Goal: Task Accomplishment & Management: Complete application form

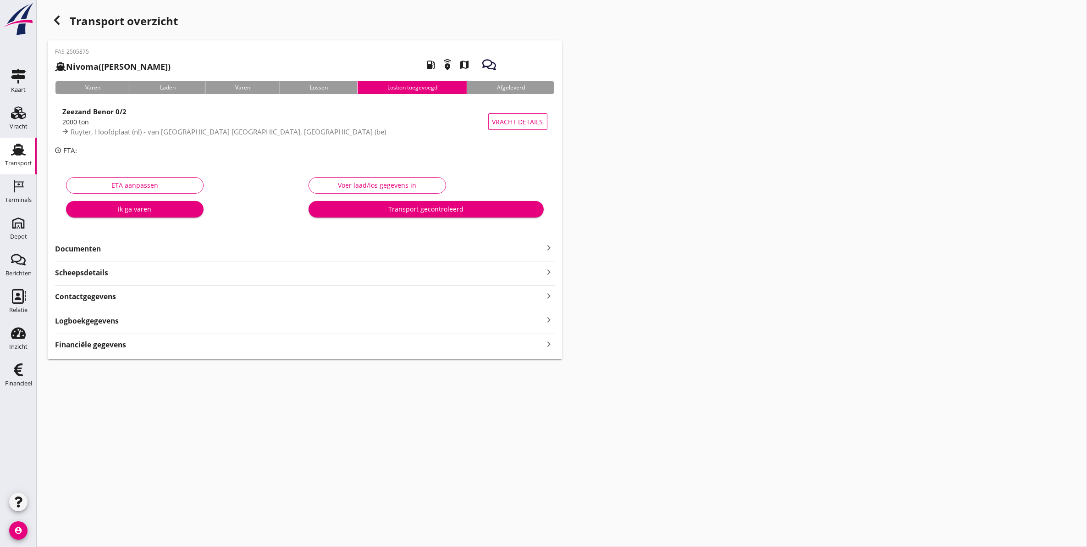
click at [9, 147] on div "Transport" at bounding box center [18, 149] width 22 height 15
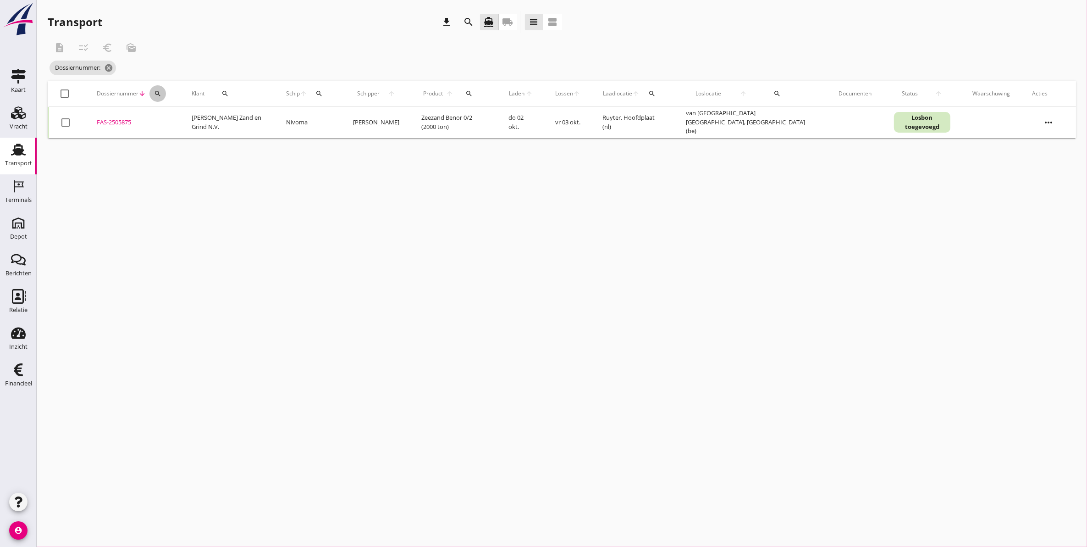
click at [159, 94] on icon "search" at bounding box center [157, 93] width 7 height 7
drag, startPoint x: 324, startPoint y: 240, endPoint x: 288, endPoint y: 202, distance: 52.2
click at [315, 227] on div "cancel You are impersonating another user. Transport download search directions…" at bounding box center [562, 273] width 1051 height 547
click at [111, 70] on icon "cancel" at bounding box center [108, 67] width 9 height 9
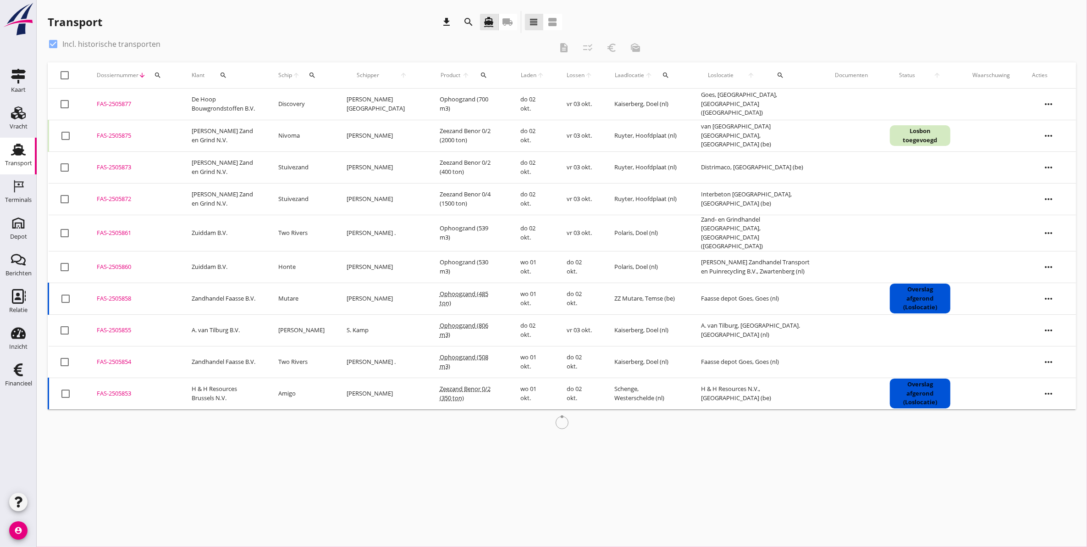
click at [313, 76] on div "search" at bounding box center [312, 75] width 17 height 7
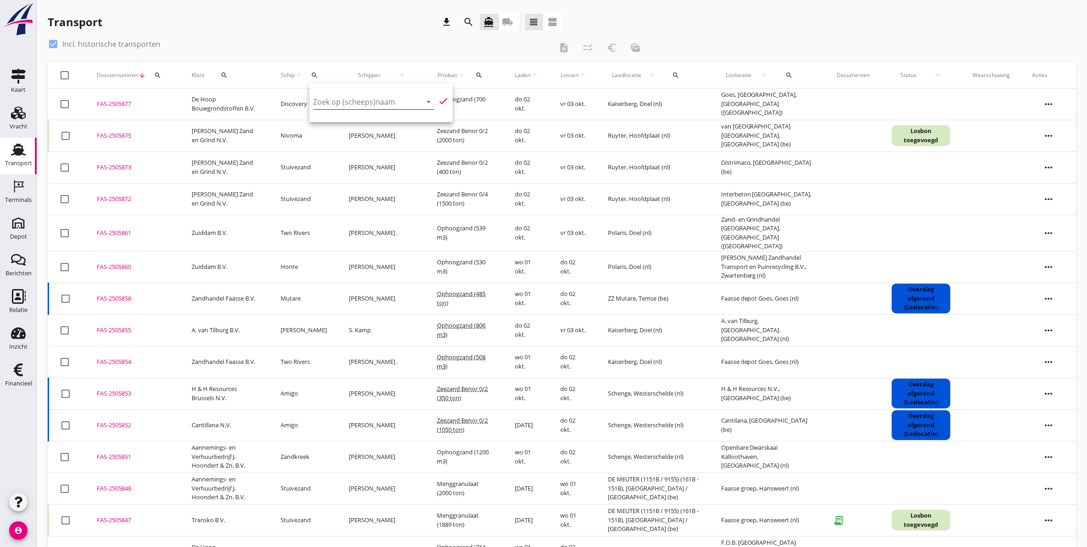
click at [332, 102] on input "Zoek op (scheeps)naam" at bounding box center [360, 101] width 95 height 15
click at [416, 120] on div "Stuivezand" at bounding box center [389, 119] width 87 height 11
click at [438, 104] on icon "check" at bounding box center [443, 100] width 11 height 11
type input "Stuivezand"
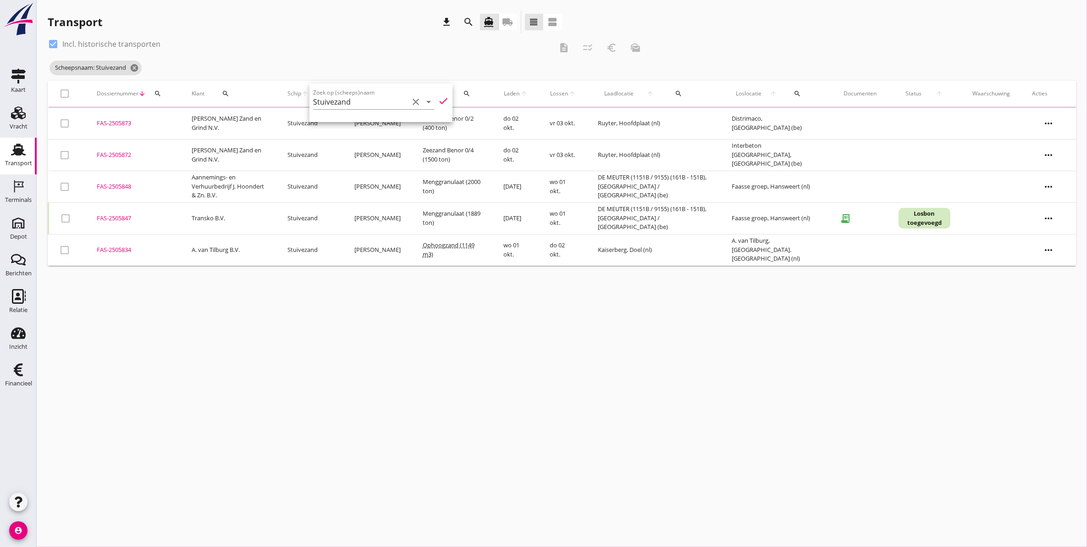
click at [328, 386] on div "cancel You are impersonating another user. Transport download search directions…" at bounding box center [562, 273] width 1051 height 547
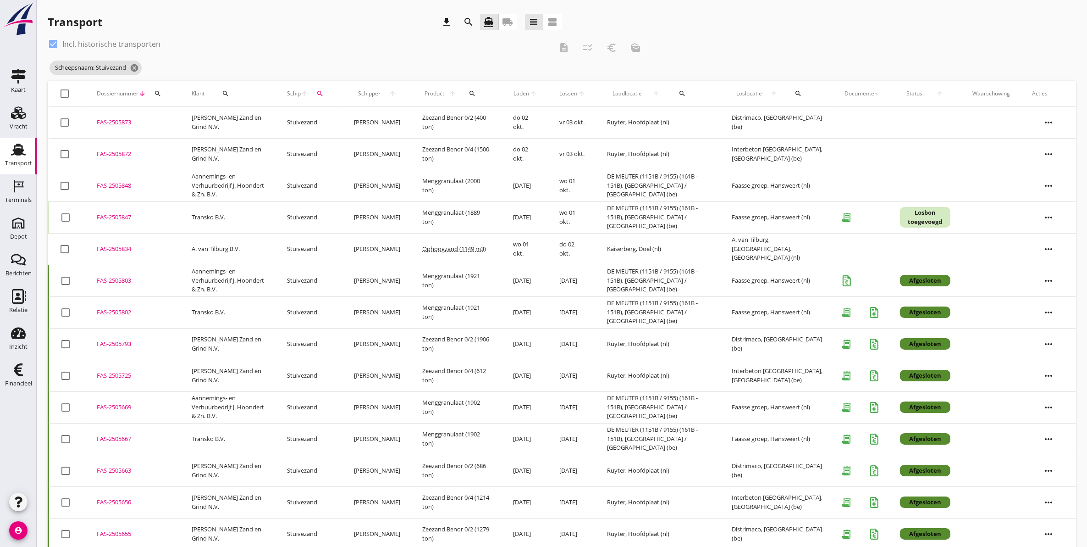
click at [113, 216] on div "FAS-2505847" at bounding box center [133, 217] width 73 height 9
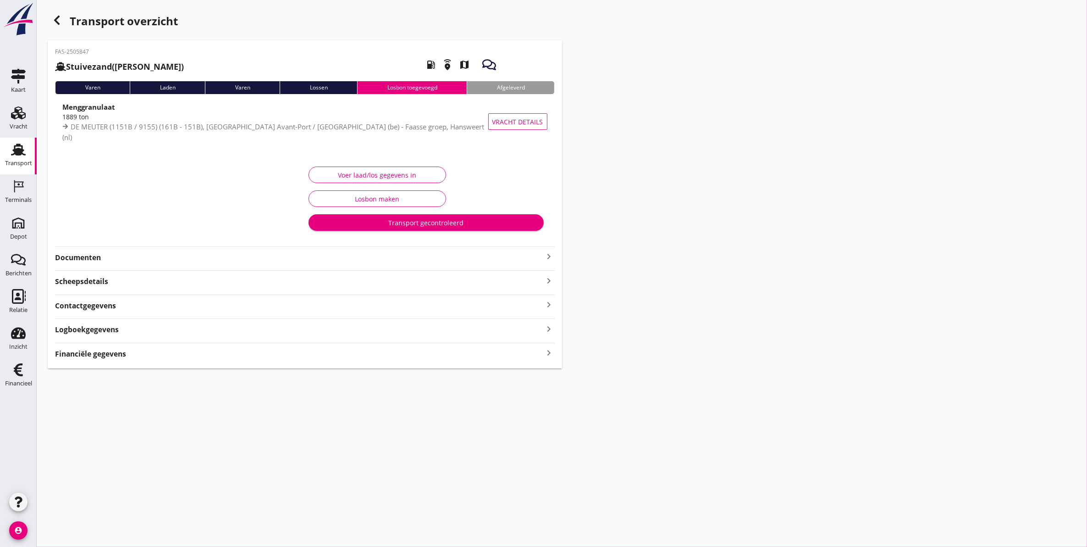
click at [95, 254] on strong "Documenten" at bounding box center [299, 257] width 489 height 11
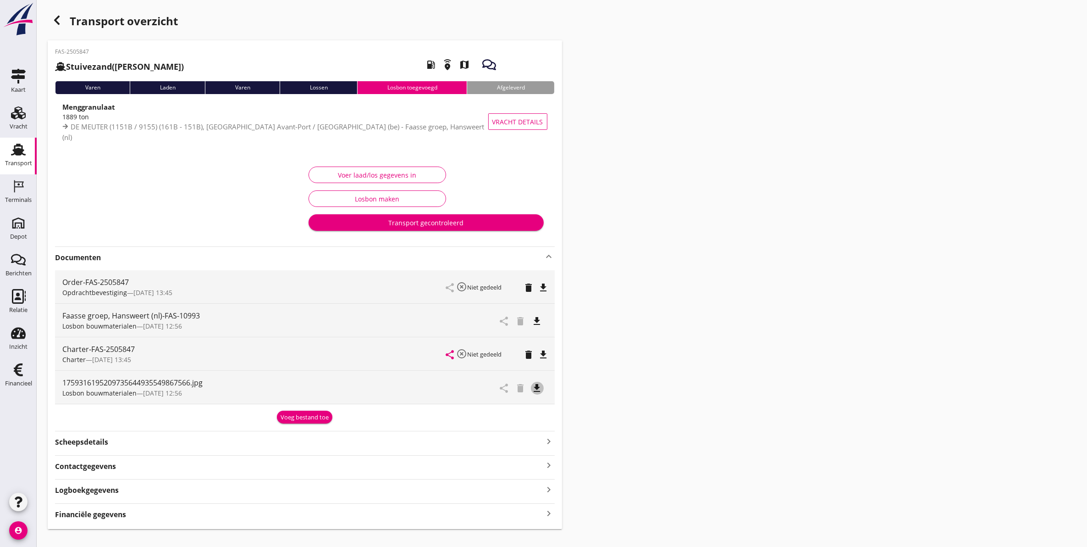
click at [537, 388] on icon "file_download" at bounding box center [537, 387] width 11 height 11
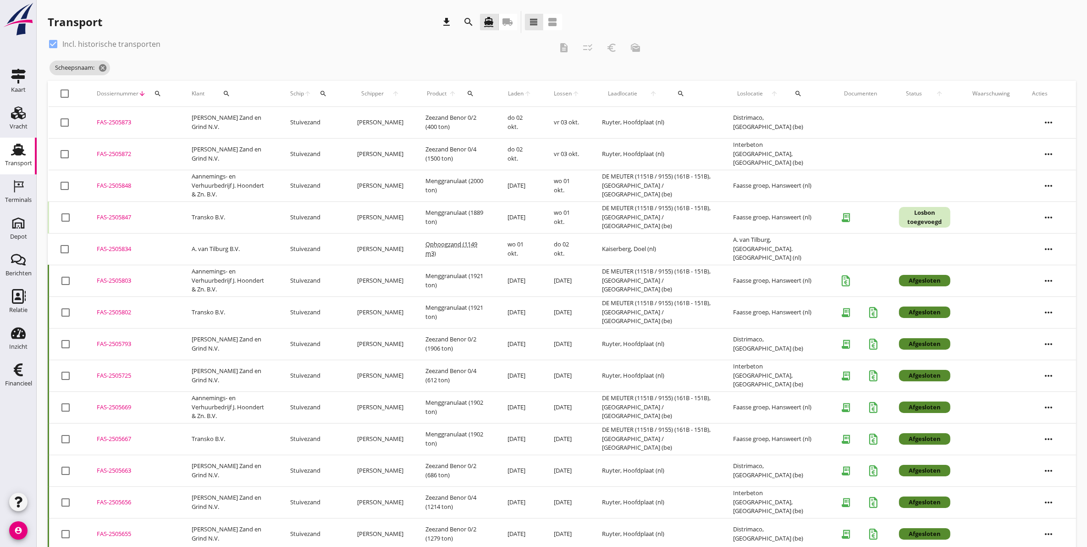
click at [124, 313] on div "FAS-2505802" at bounding box center [133, 312] width 73 height 9
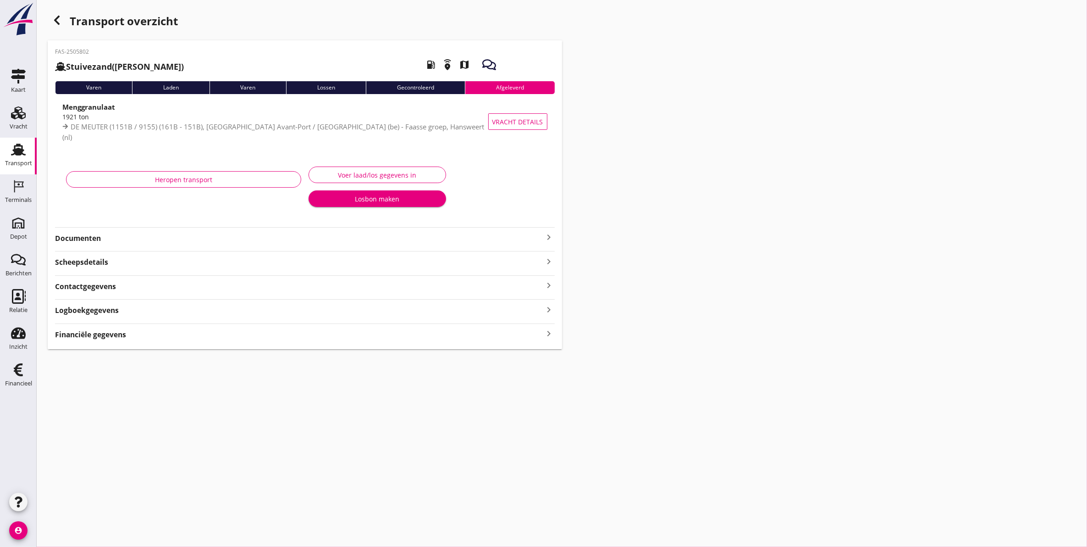
click at [148, 235] on strong "Documenten" at bounding box center [299, 238] width 489 height 11
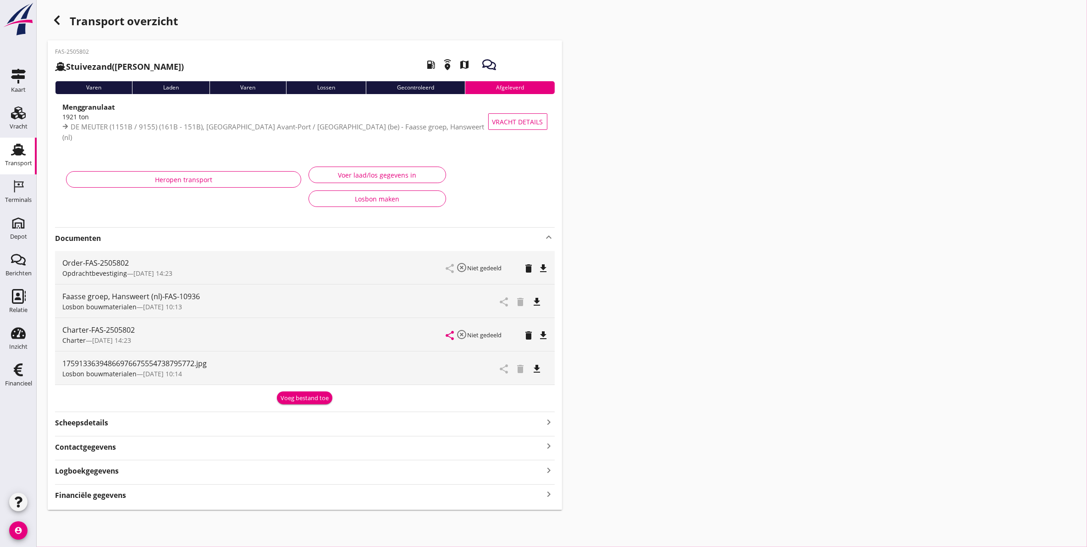
click at [537, 368] on icon "file_download" at bounding box center [537, 368] width 11 height 11
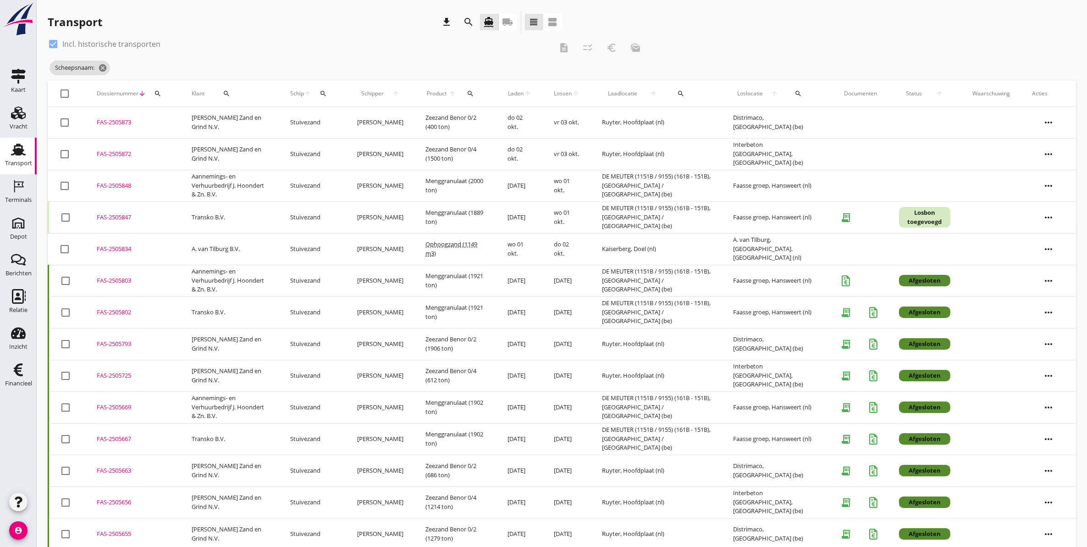
click at [114, 437] on div "FAS-2505667" at bounding box center [133, 438] width 73 height 9
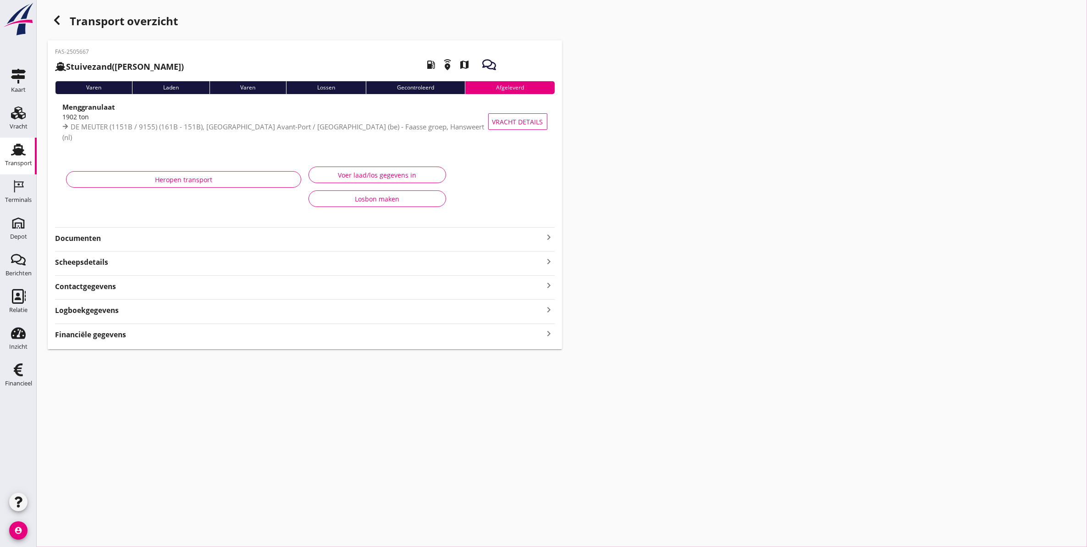
click at [101, 234] on strong "Documenten" at bounding box center [299, 238] width 489 height 11
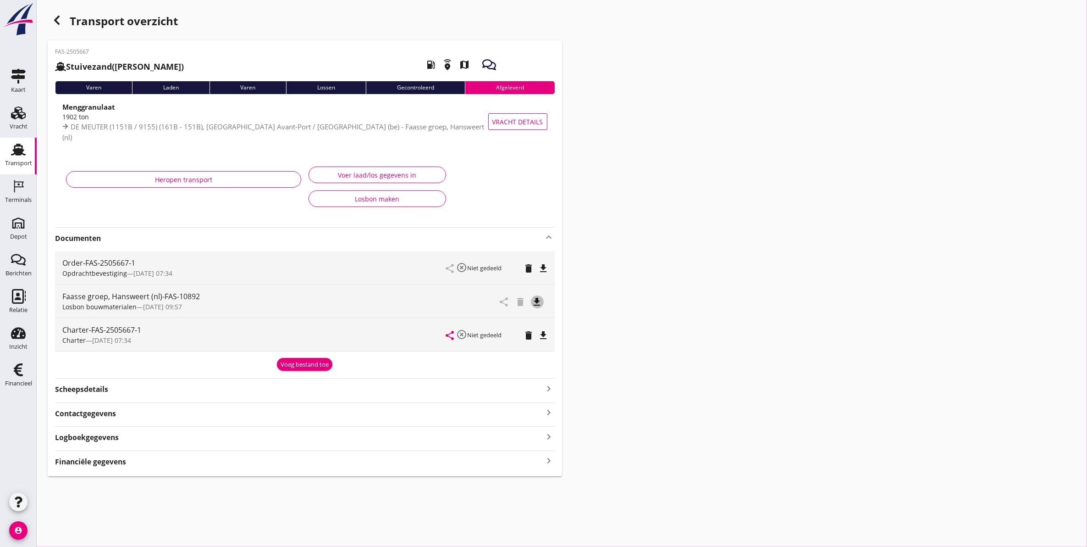
click at [539, 306] on icon "file_download" at bounding box center [537, 301] width 11 height 11
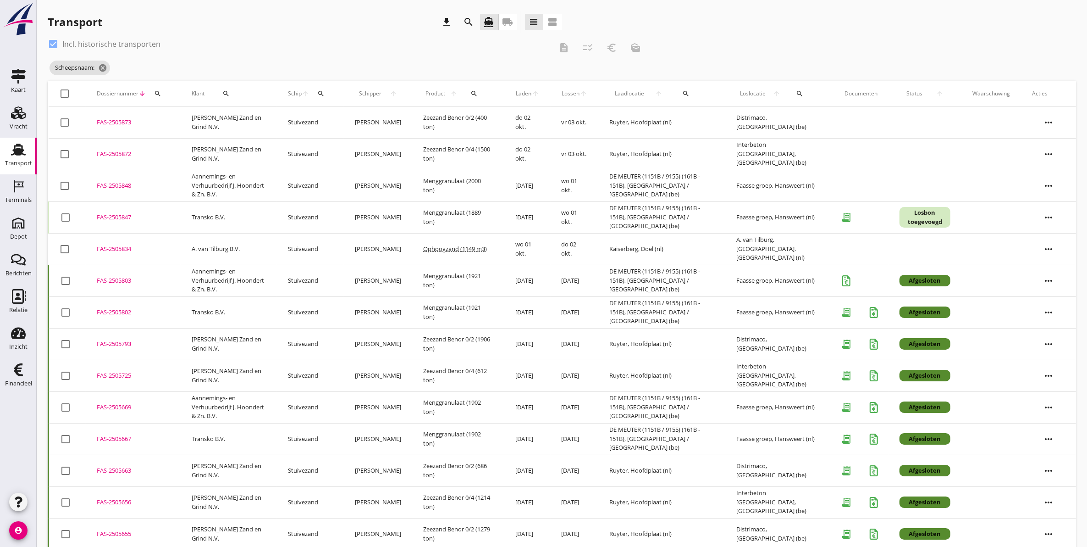
click at [117, 439] on div "FAS-2505667" at bounding box center [133, 438] width 73 height 9
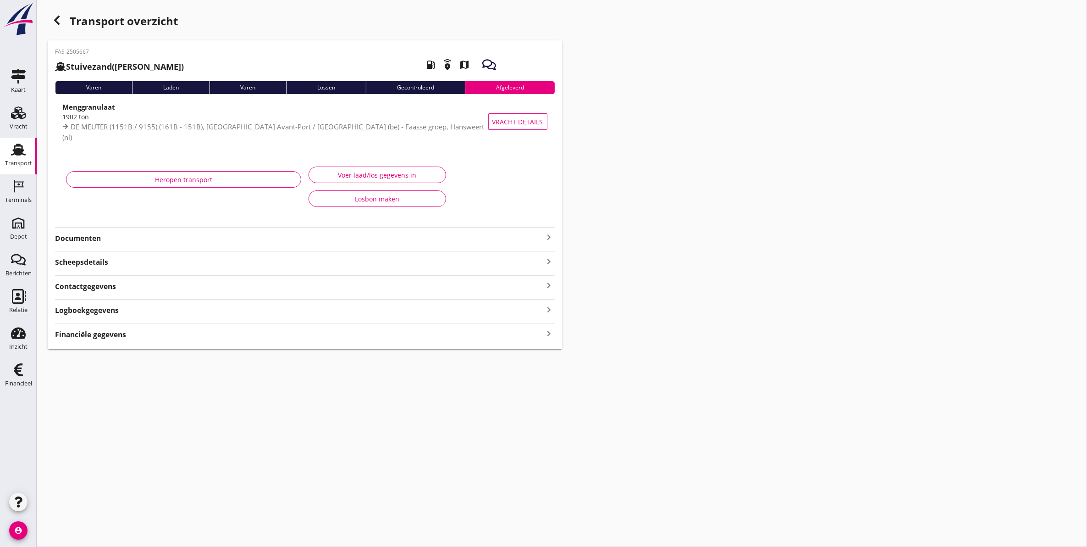
click at [184, 242] on strong "Documenten" at bounding box center [299, 238] width 489 height 11
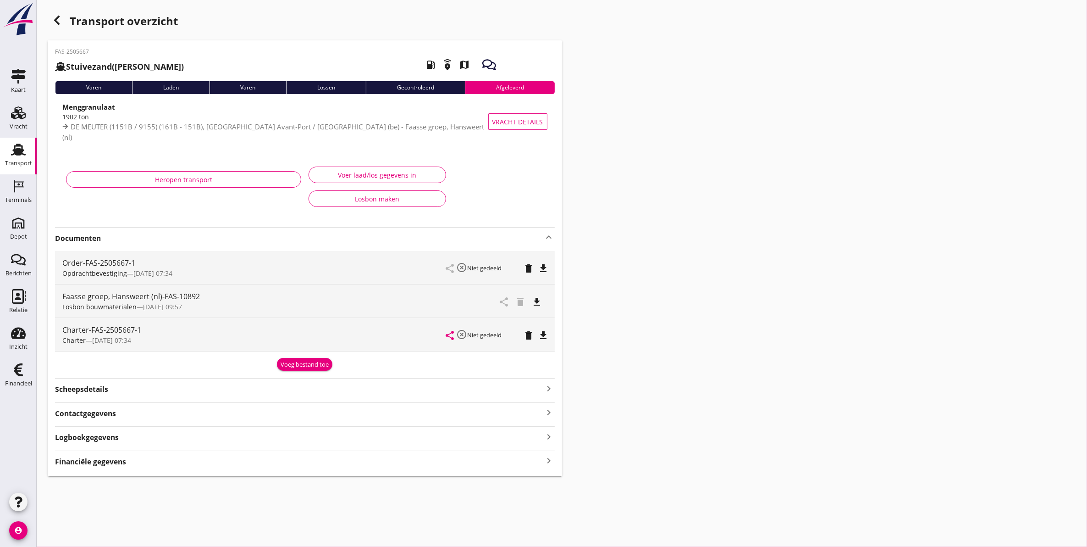
click at [534, 299] on icon "file_download" at bounding box center [537, 301] width 11 height 11
click at [535, 300] on icon "open_in_browser" at bounding box center [537, 301] width 11 height 11
click at [49, 14] on div "button" at bounding box center [57, 20] width 18 height 18
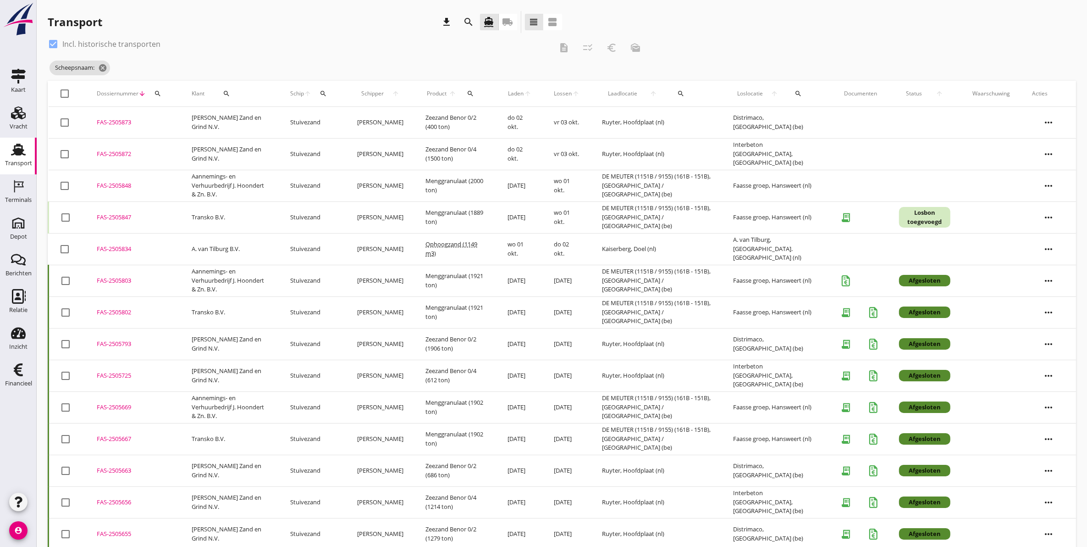
click at [127, 278] on div "FAS-2505803" at bounding box center [133, 280] width 73 height 9
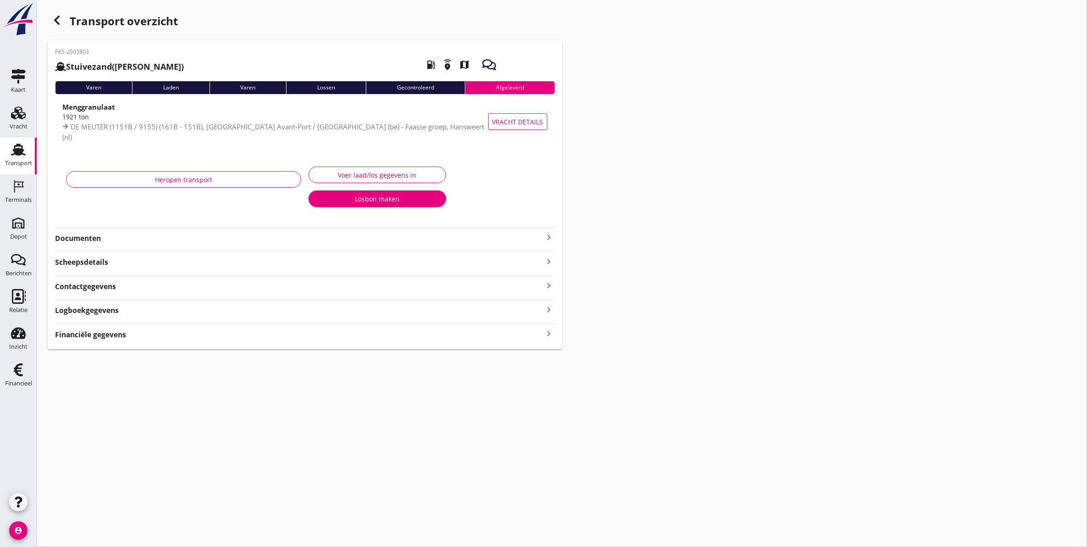
click at [102, 236] on strong "Documenten" at bounding box center [299, 238] width 489 height 11
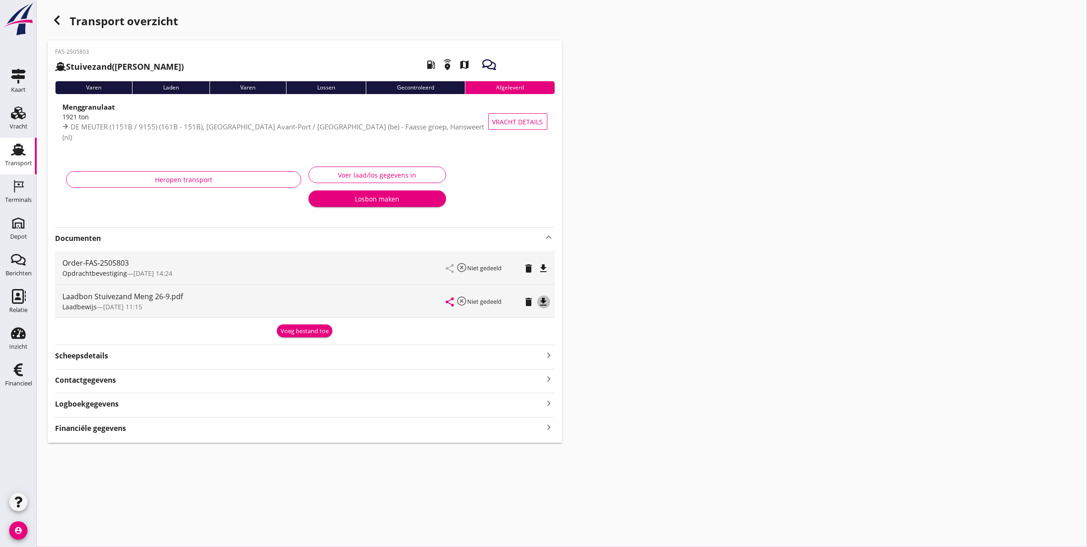
click at [549, 299] on icon "file_download" at bounding box center [543, 301] width 11 height 11
click at [49, 22] on div "button" at bounding box center [57, 20] width 18 height 18
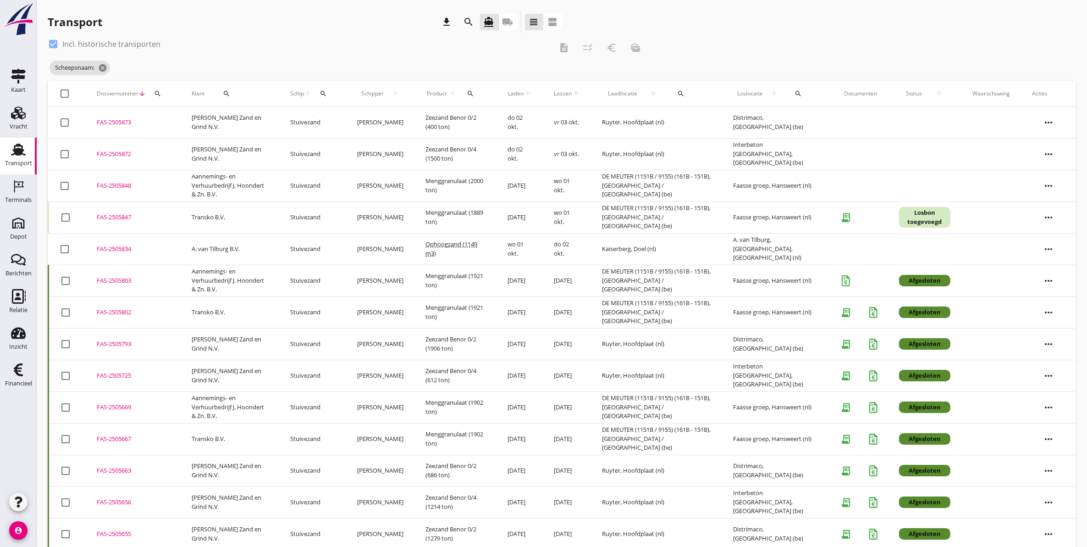
click at [125, 409] on div "FAS-2505669" at bounding box center [133, 407] width 73 height 9
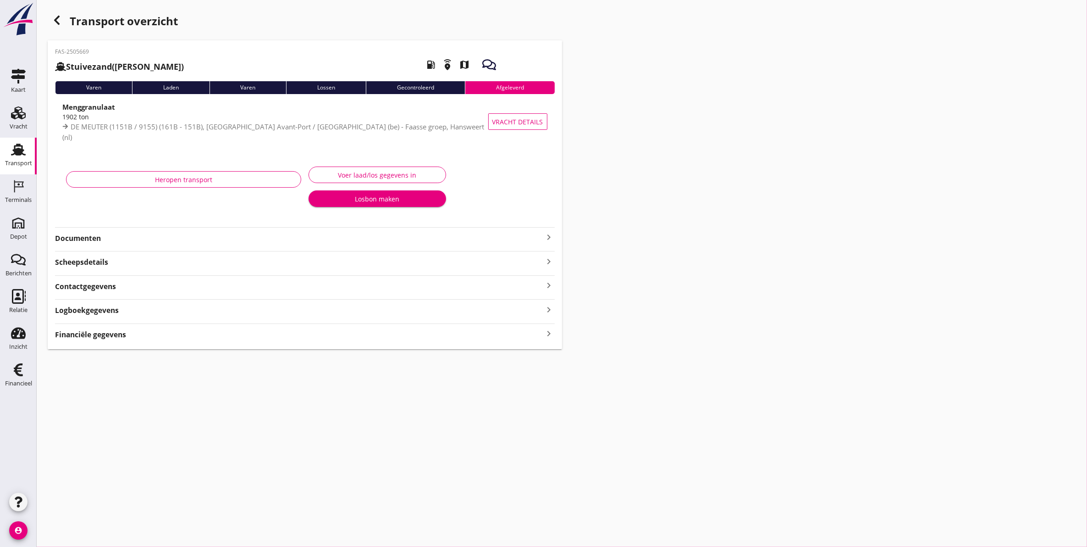
click at [104, 238] on strong "Documenten" at bounding box center [299, 238] width 489 height 11
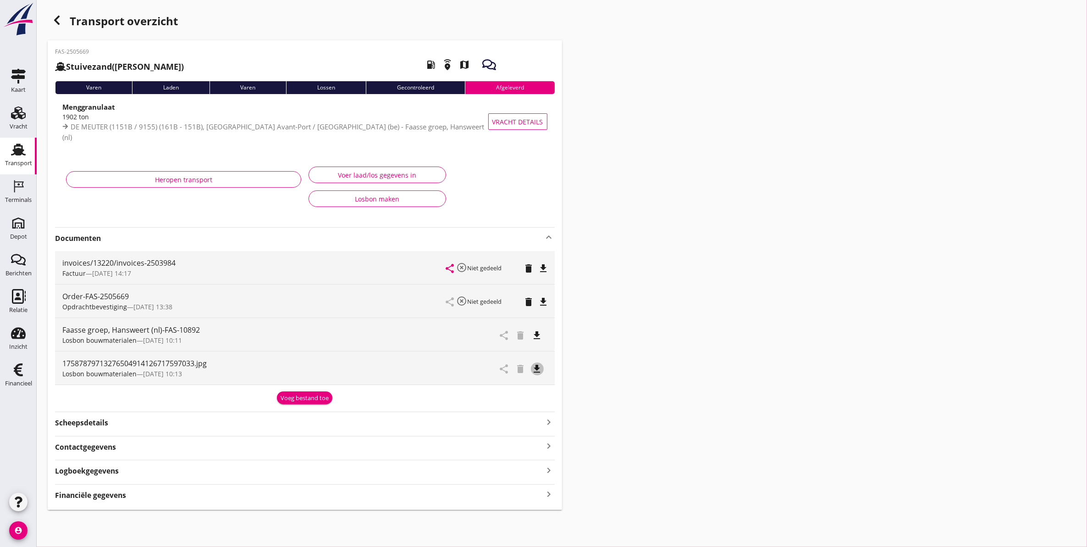
click at [535, 368] on icon "file_download" at bounding box center [537, 368] width 11 height 11
click at [536, 371] on icon "open_in_browser" at bounding box center [537, 368] width 11 height 11
drag, startPoint x: 831, startPoint y: 351, endPoint x: 830, endPoint y: 346, distance: 4.8
click at [831, 349] on div "Transport overzicht FAS-2505669 Stuivezand ([PERSON_NAME]) local_gas_station em…" at bounding box center [562, 260] width 1051 height 521
click at [57, 28] on div "Transport overzicht" at bounding box center [305, 22] width 515 height 22
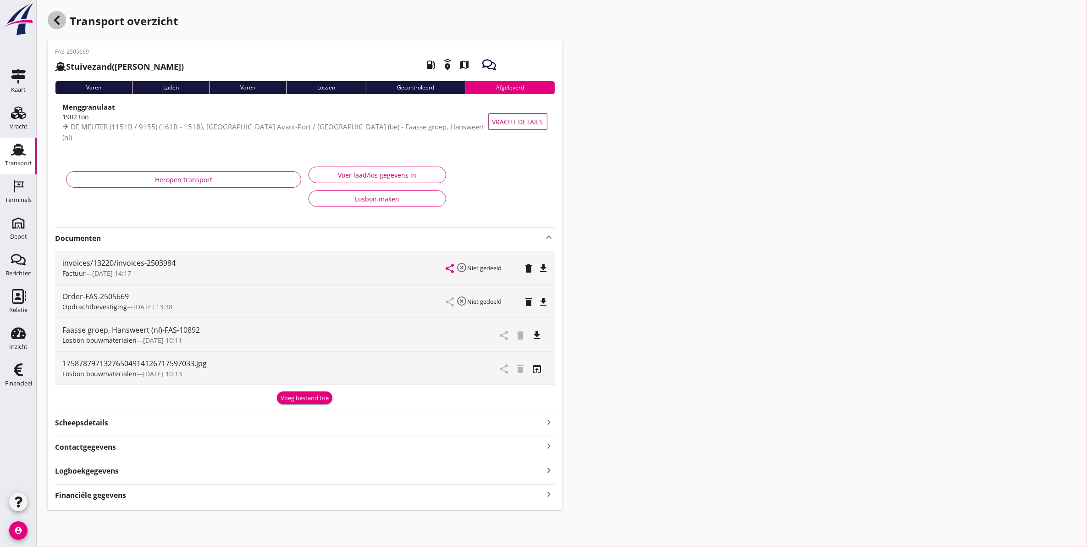
click at [56, 23] on icon "button" at bounding box center [56, 20] width 11 height 11
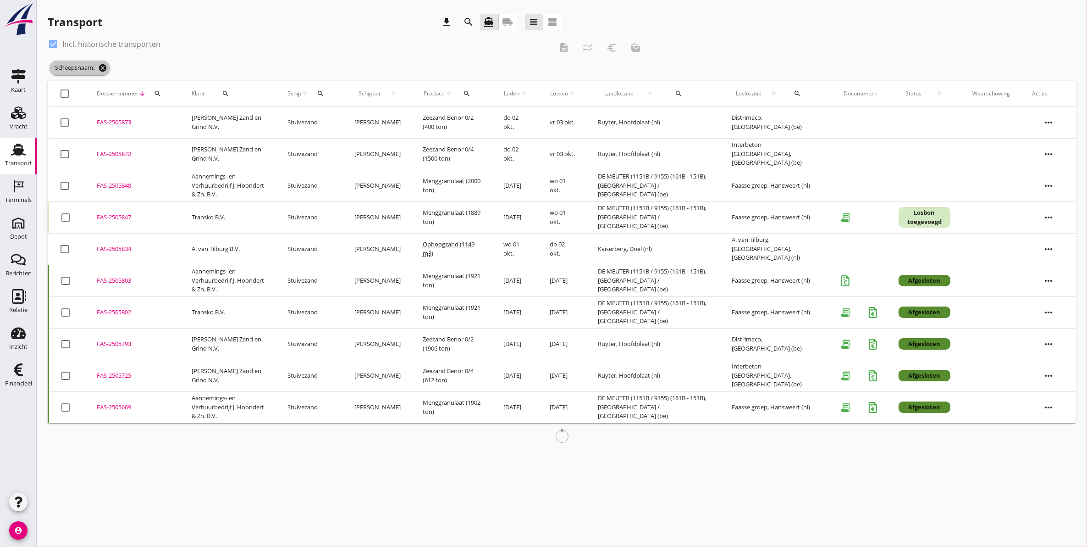
click at [102, 68] on icon "cancel" at bounding box center [102, 67] width 9 height 9
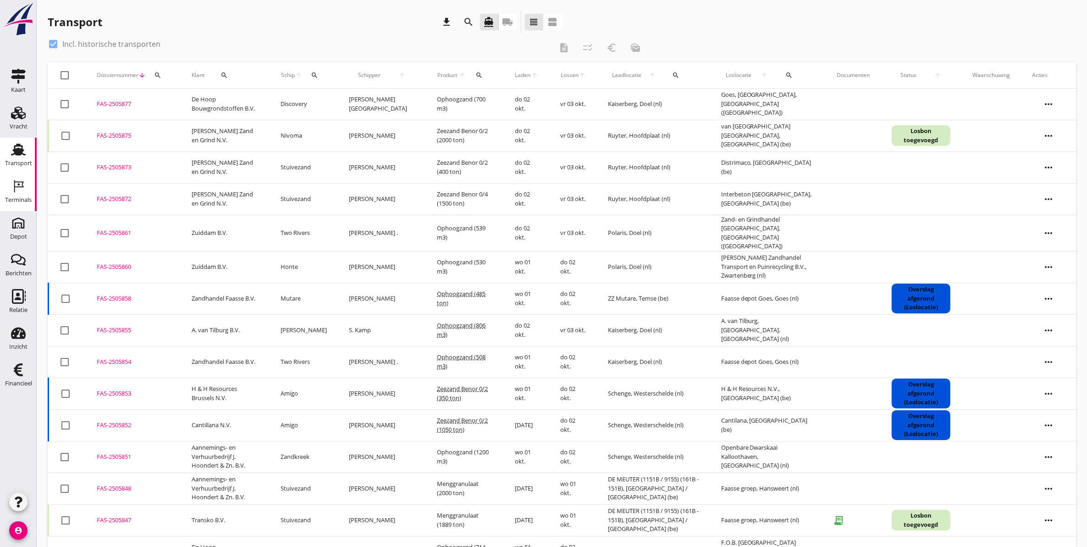
click at [22, 196] on div "Terminals" at bounding box center [18, 200] width 27 height 13
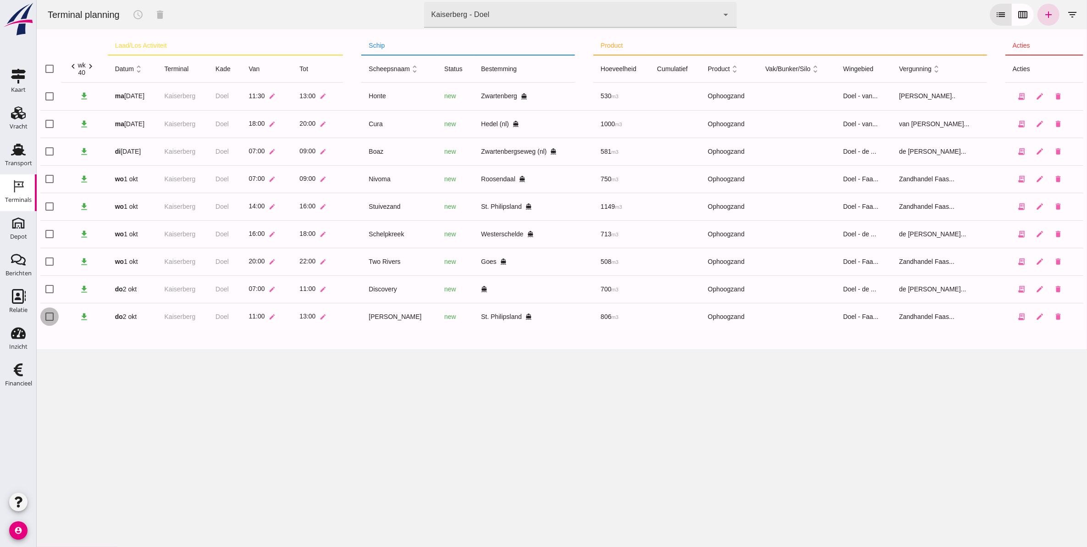
click at [48, 319] on input "checkbox" at bounding box center [49, 316] width 18 height 18
checkbox input "true"
click at [135, 6] on button "schedule" at bounding box center [138, 15] width 22 height 22
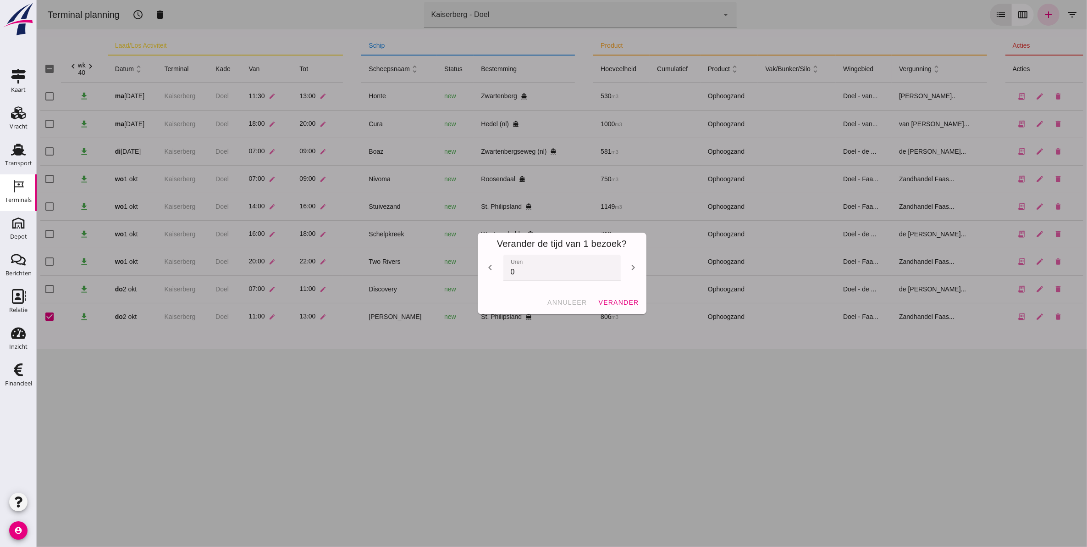
click at [628, 272] on icon "chevron_right" at bounding box center [633, 267] width 11 height 11
type input "2"
click at [626, 303] on span "verander" at bounding box center [618, 302] width 41 height 7
checkbox input "false"
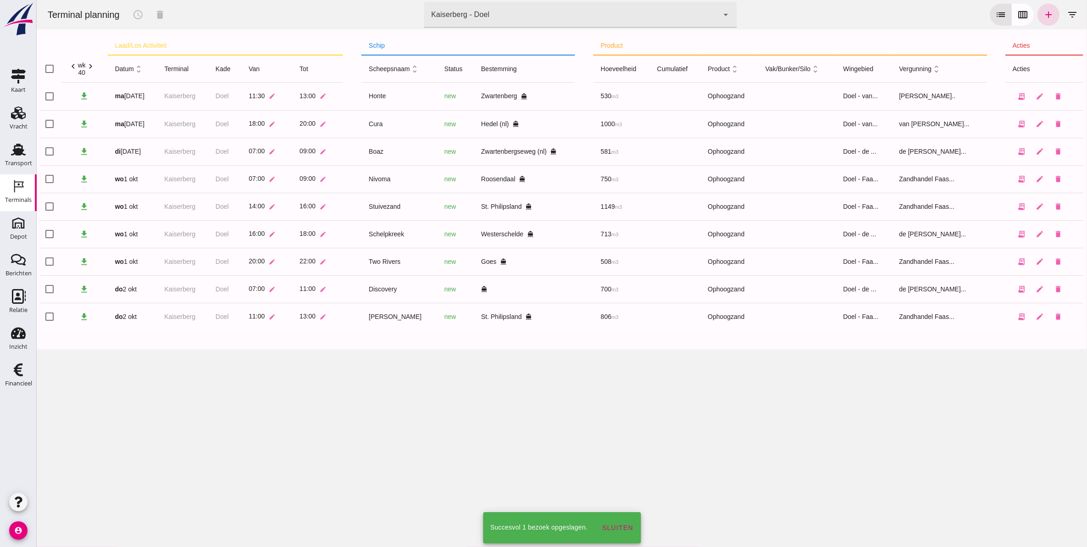
click at [342, 441] on div "Terminal planning schedule delete terminal Kaiserberg - Doel 7f603609-51ae-4e75…" at bounding box center [561, 273] width 1051 height 547
drag, startPoint x: 273, startPoint y: 452, endPoint x: 282, endPoint y: 452, distance: 8.3
click at [282, 452] on div "Terminal planning schedule delete terminal Kaiserberg - Doel 7f603609-51ae-4e75…" at bounding box center [561, 273] width 1051 height 547
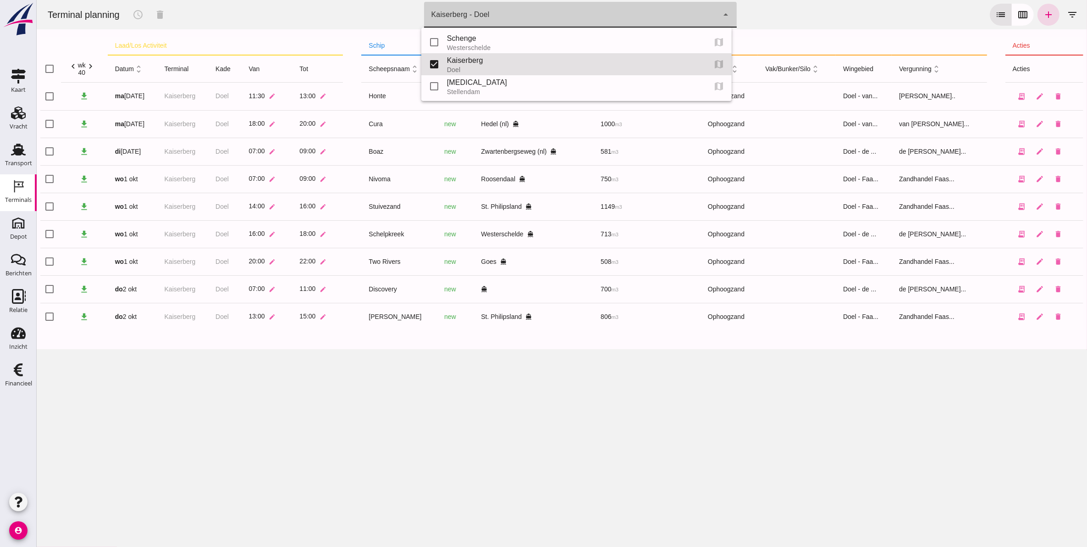
click at [503, 16] on div "Kaiserberg - Doel 7f603609-51ae-4e75-986b-c9057e559465" at bounding box center [571, 15] width 295 height 26
click at [504, 42] on div "Schenge" at bounding box center [573, 38] width 252 height 11
type input "9c876888-926f-4f5f-969d-c779b766b815"
checkbox input "true"
checkbox input "false"
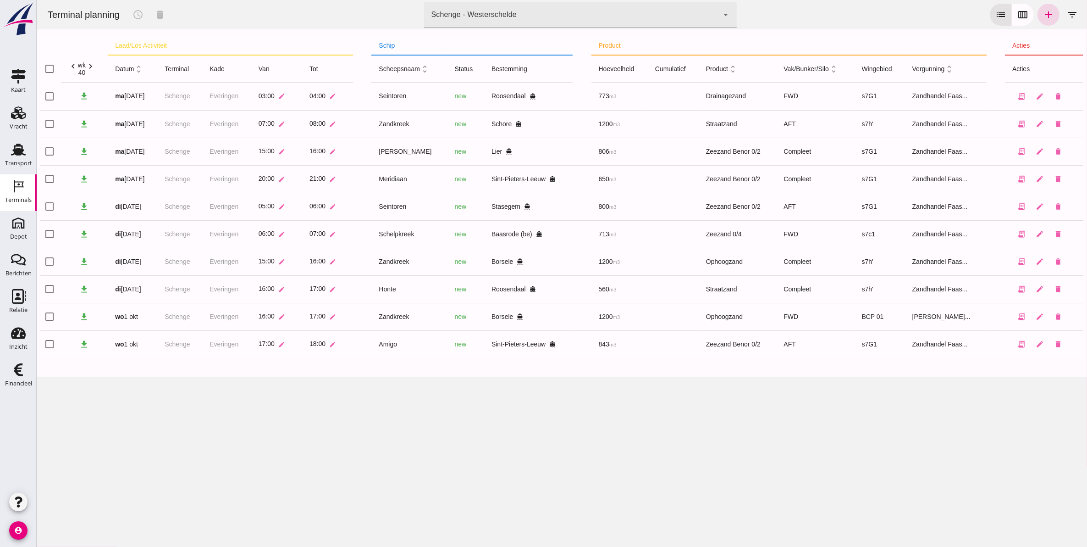
drag, startPoint x: 48, startPoint y: 317, endPoint x: 48, endPoint y: 329, distance: 11.5
click at [48, 317] on input "checkbox" at bounding box center [49, 316] width 18 height 18
checkbox input "true"
click at [49, 342] on input "checkbox" at bounding box center [49, 344] width 18 height 18
checkbox input "true"
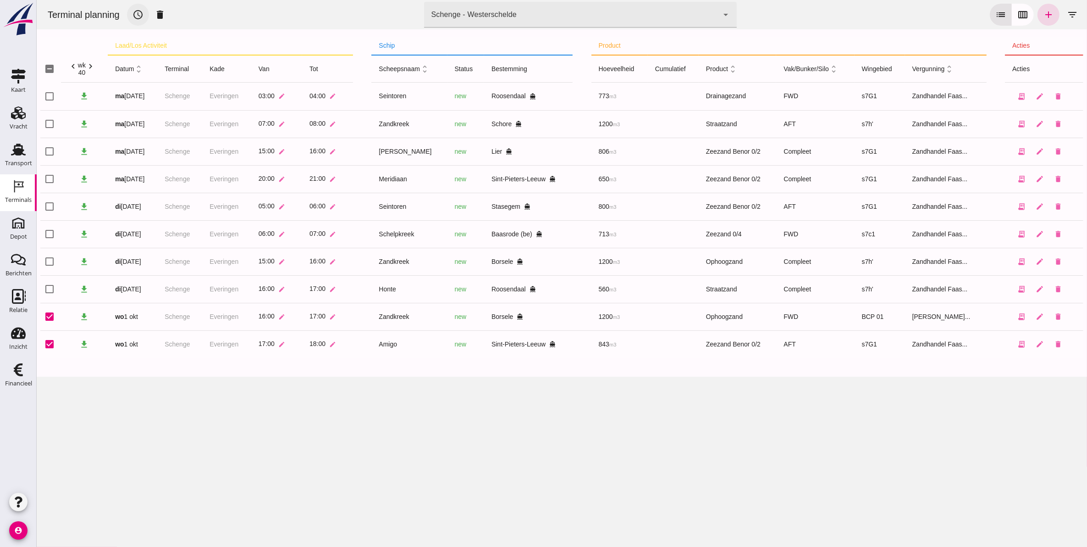
click at [137, 16] on icon "schedule" at bounding box center [137, 14] width 11 height 11
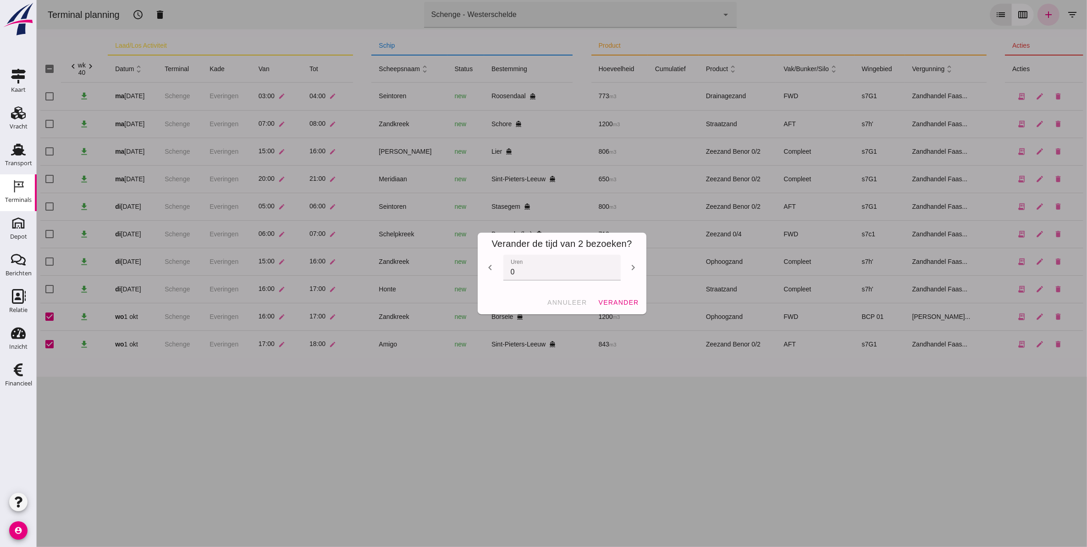
click at [630, 272] on icon "chevron_right" at bounding box center [633, 267] width 11 height 11
type input "1"
click at [625, 299] on span "verander" at bounding box center [618, 302] width 41 height 7
checkbox input "false"
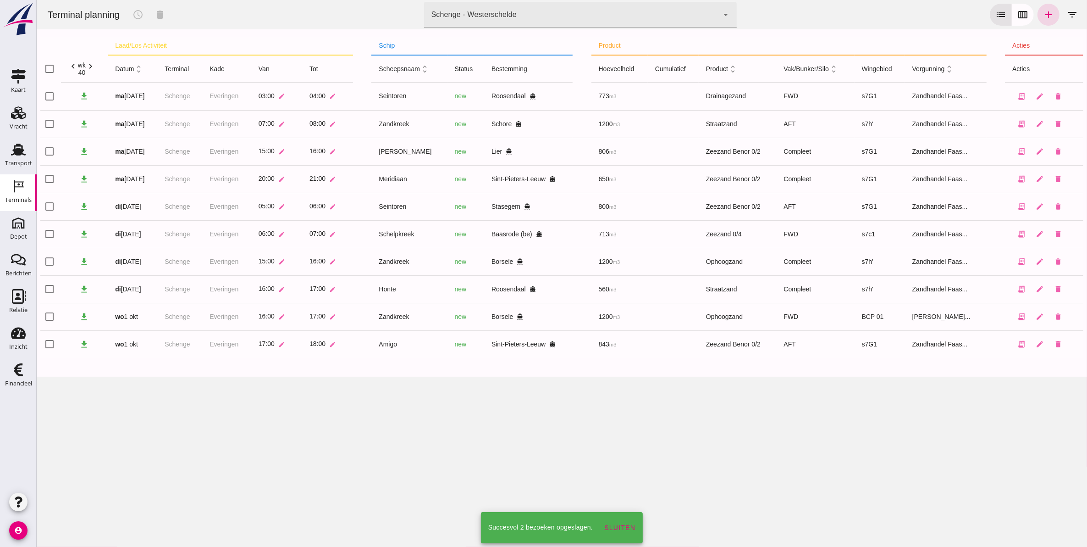
click at [339, 455] on div "Terminal planning schedule delete terminal Schenge - Westerschelde 9c876888-926…" at bounding box center [561, 273] width 1051 height 547
click at [543, 467] on div "Terminal planning schedule delete terminal Schenge - Westerschelde 9c876888-926…" at bounding box center [561, 273] width 1051 height 547
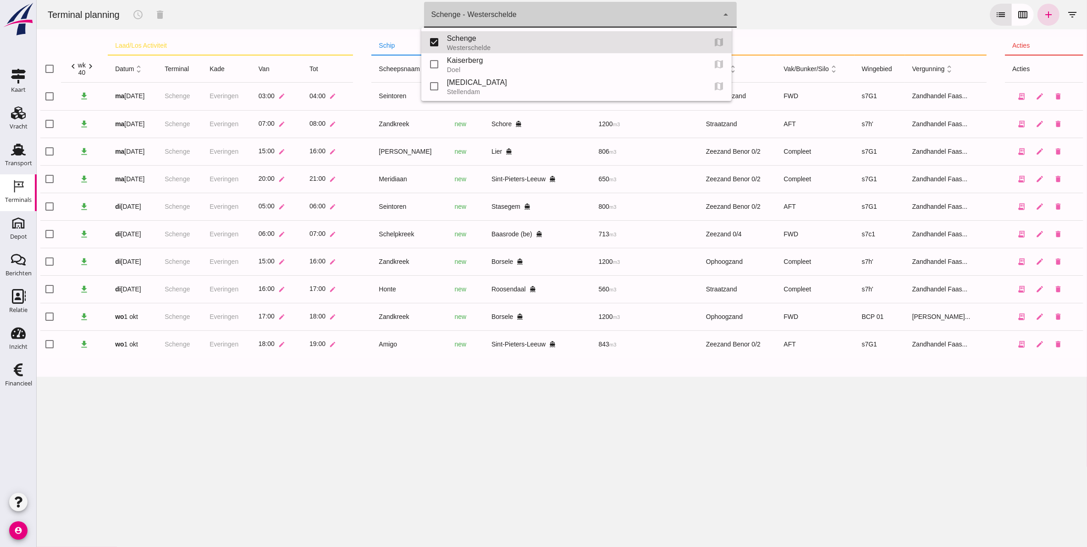
click at [550, 15] on div "Schenge - Westerschelde 9c876888-926f-4f5f-969d-c779b766b815" at bounding box center [571, 15] width 295 height 26
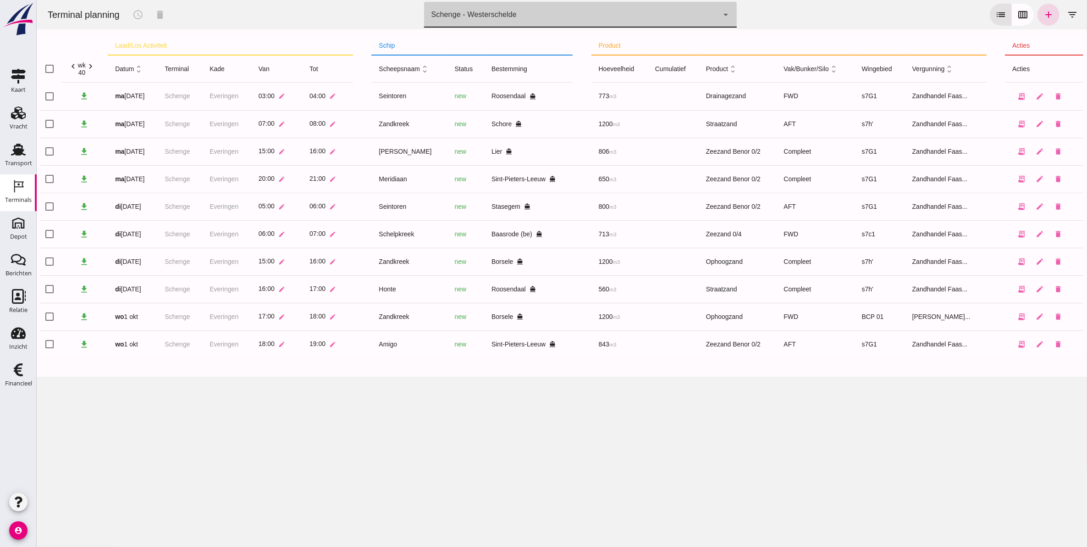
click at [353, 432] on div "Terminal planning schedule delete terminal Schenge - Westerschelde 9c876888-926…" at bounding box center [561, 273] width 1051 height 547
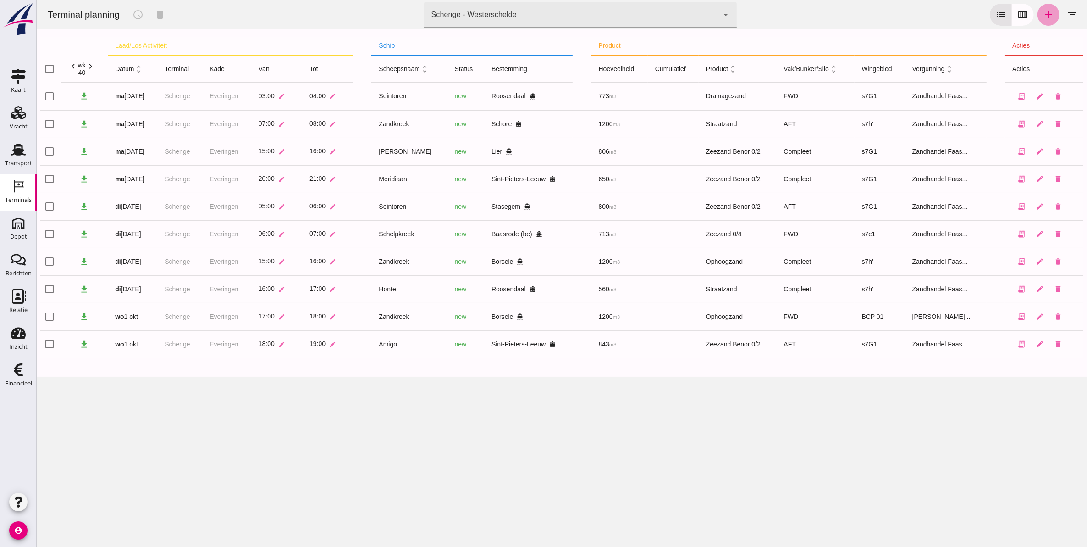
click at [1044, 17] on icon "add" at bounding box center [1048, 14] width 11 height 11
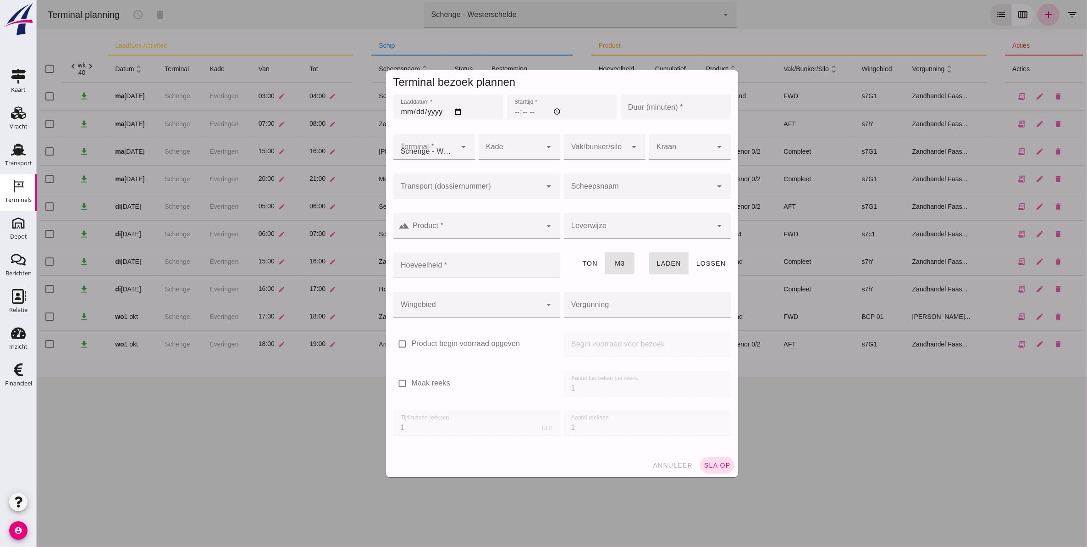
type input "Zandhandel Faasse B.V."
click at [402, 111] on input "Laaddatum *" at bounding box center [448, 107] width 110 height 26
type input "[PHONE_NUMBER]"
click at [700, 457] on button "sla op" at bounding box center [717, 465] width 34 height 17
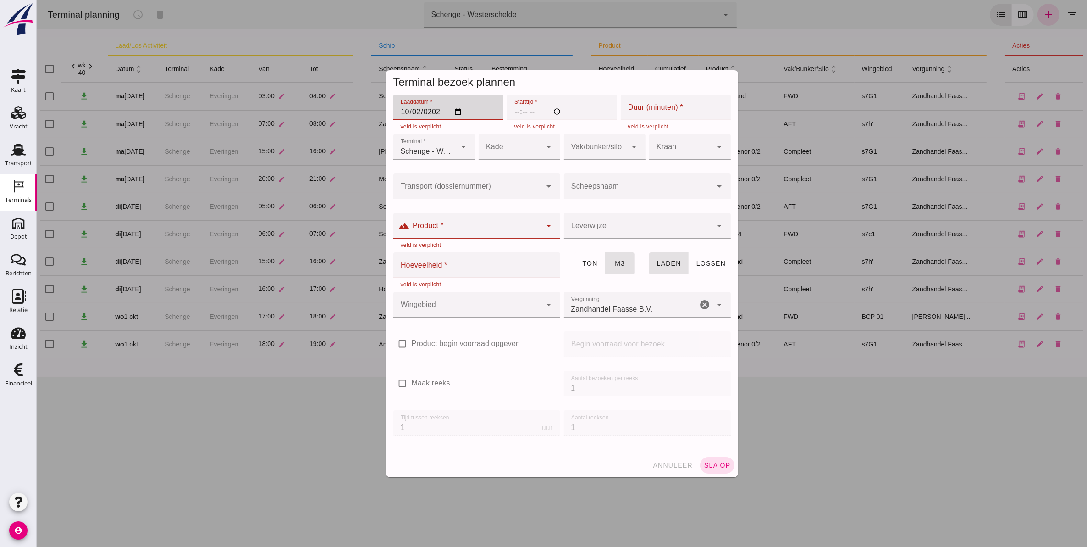
type input "[DATE]"
drag, startPoint x: 544, startPoint y: 103, endPoint x: 549, endPoint y: 102, distance: 4.8
click at [548, 102] on input "Starttijd *" at bounding box center [562, 107] width 110 height 26
type input "16:00"
type input "60"
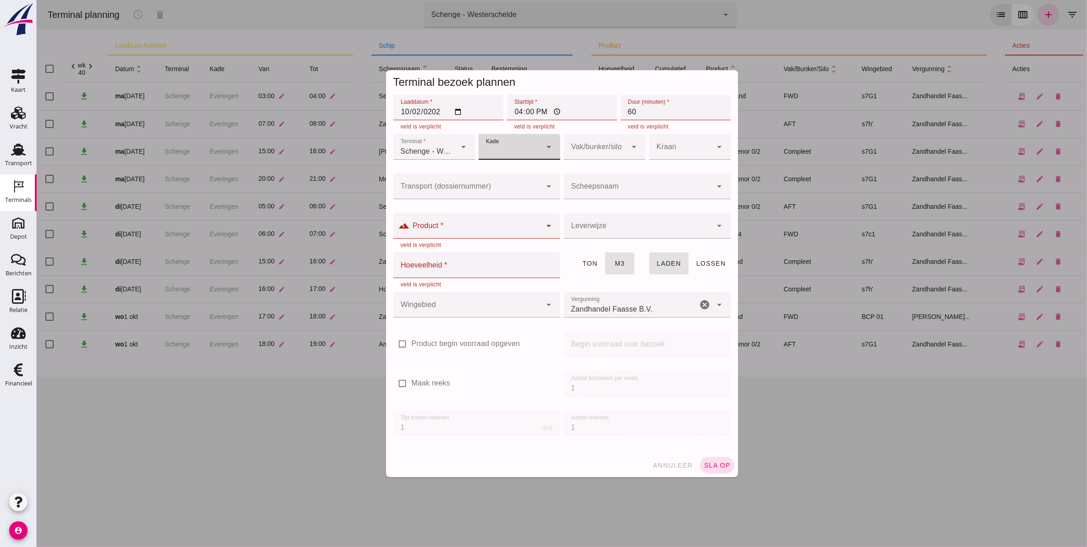
click at [536, 152] on div at bounding box center [509, 147] width 63 height 26
click at [535, 152] on div at bounding box center [509, 147] width 63 height 26
click at [516, 154] on div at bounding box center [509, 147] width 63 height 26
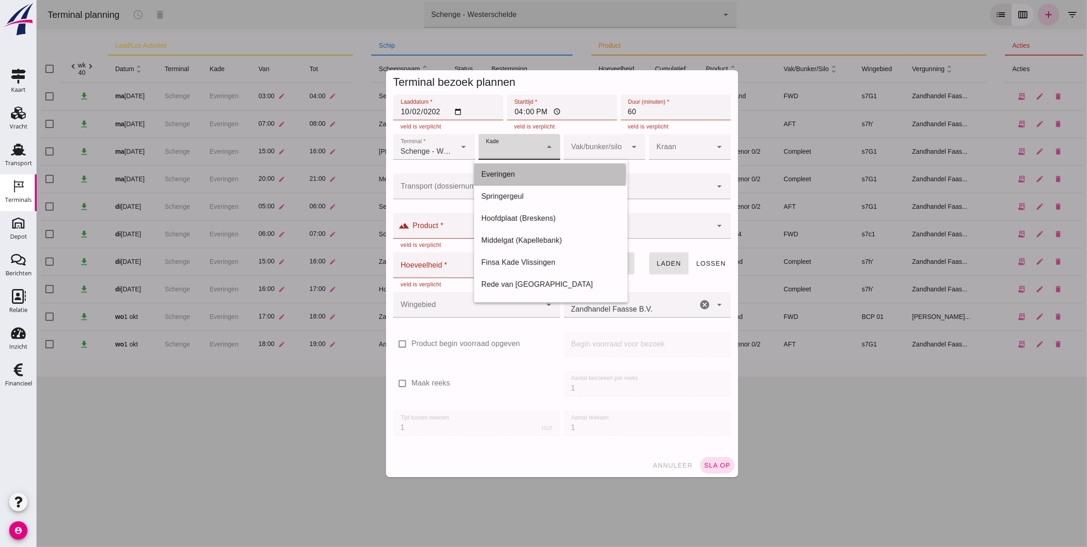
click at [519, 174] on div "Everingen" at bounding box center [550, 174] width 139 height 11
type input "7"
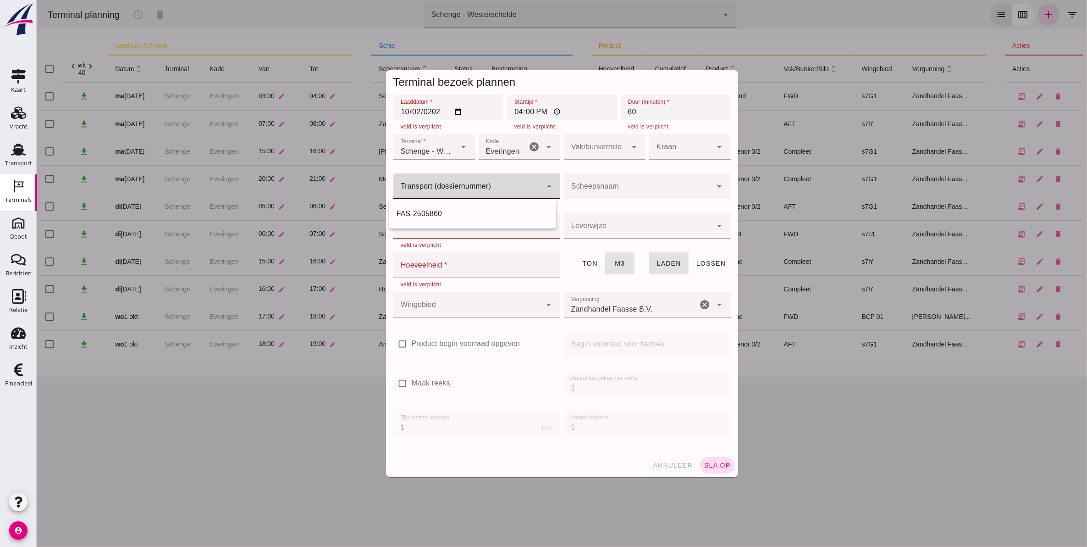
click at [518, 183] on div at bounding box center [467, 186] width 149 height 26
click at [454, 165] on div at bounding box center [433, 166] width 67 height 6
click at [585, 183] on div at bounding box center [638, 186] width 149 height 26
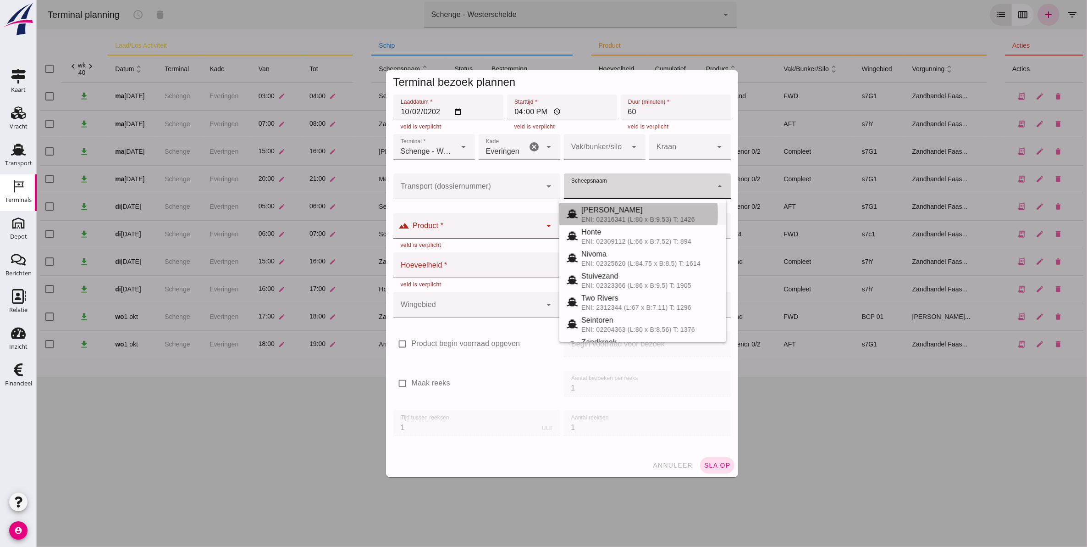
click at [642, 208] on div "[PERSON_NAME]" at bounding box center [650, 210] width 138 height 11
type input "[PERSON_NAME]"
type input "806"
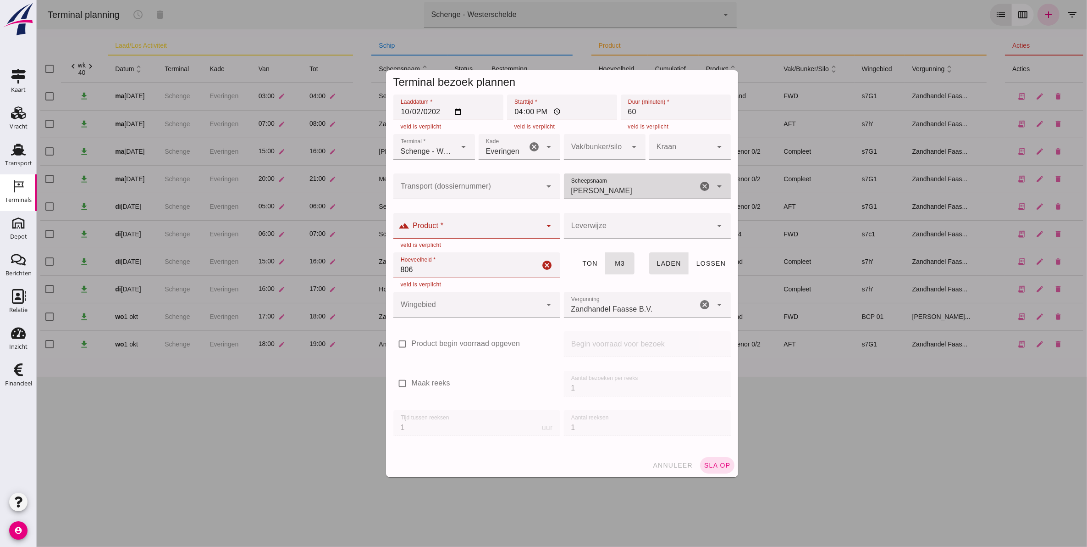
click at [506, 226] on input "Product *" at bounding box center [476, 230] width 132 height 11
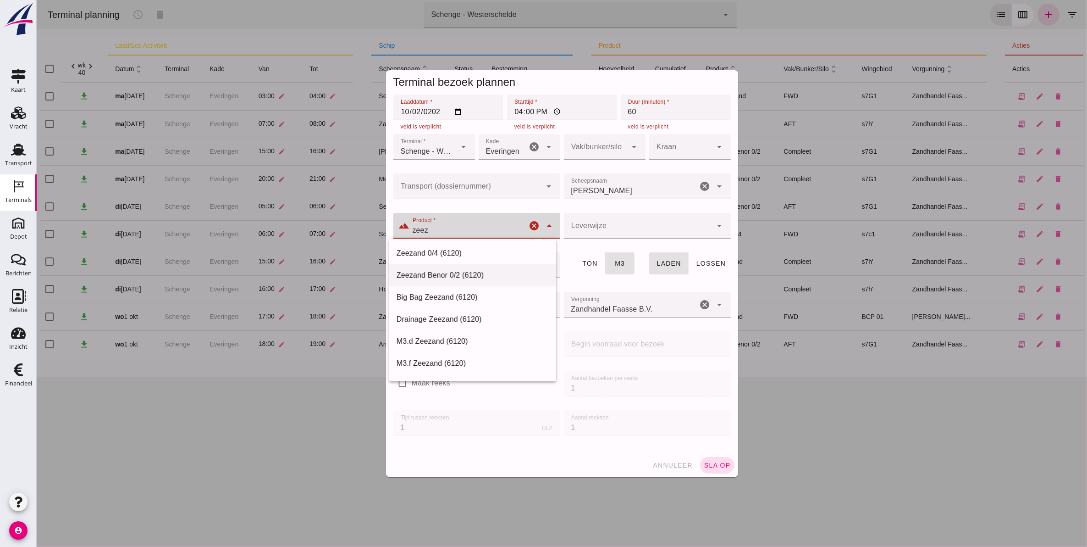
click at [464, 272] on div "Zeezand Benor 0/2 (6120)" at bounding box center [472, 275] width 152 height 11
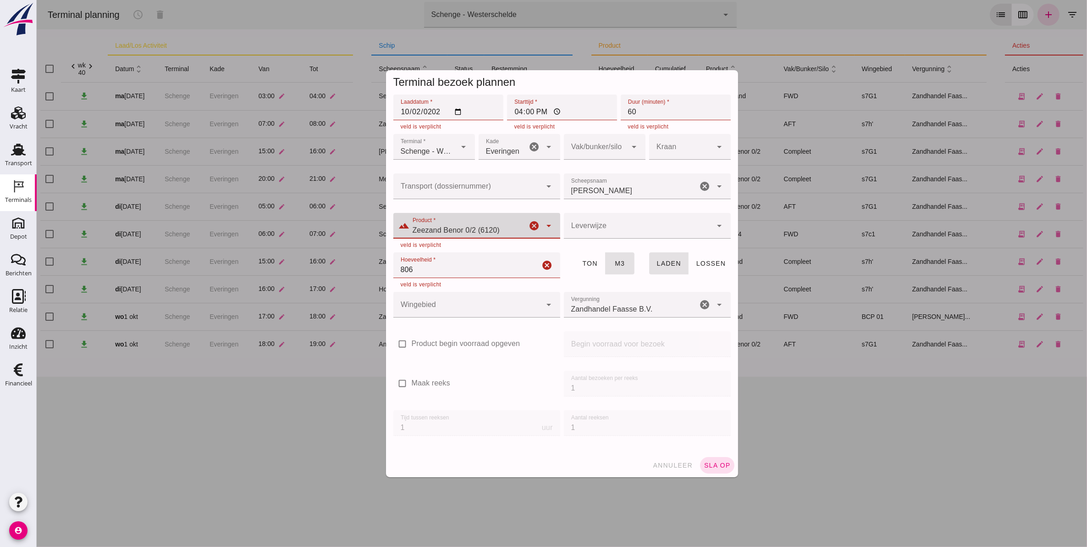
type input "Zeezand Benor 0/2 (6120)"
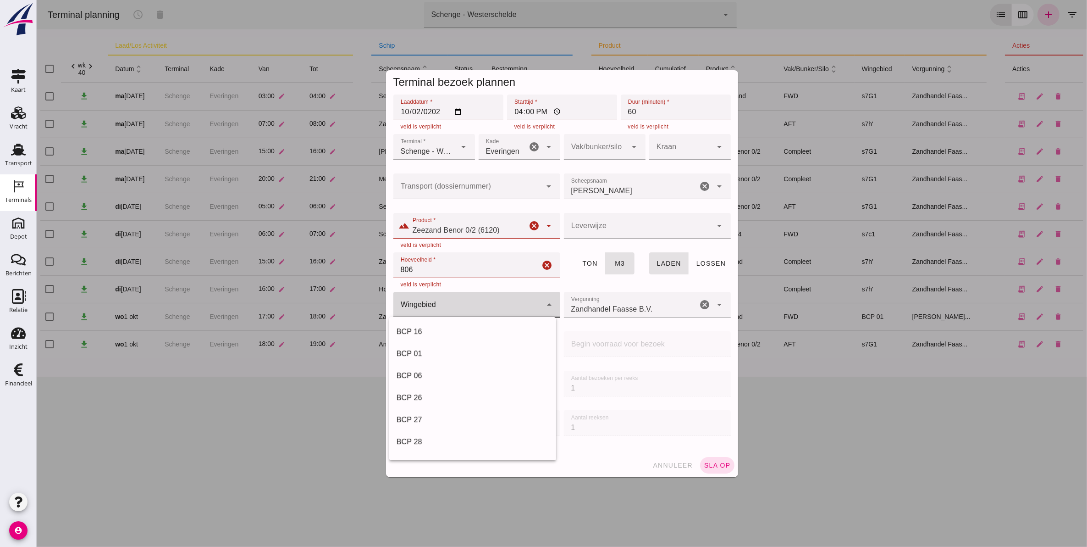
click at [466, 307] on div at bounding box center [467, 305] width 149 height 26
click at [448, 344] on div "s4c" at bounding box center [472, 354] width 167 height 22
type input "216"
click at [450, 305] on div "s4c 216" at bounding box center [460, 305] width 134 height 26
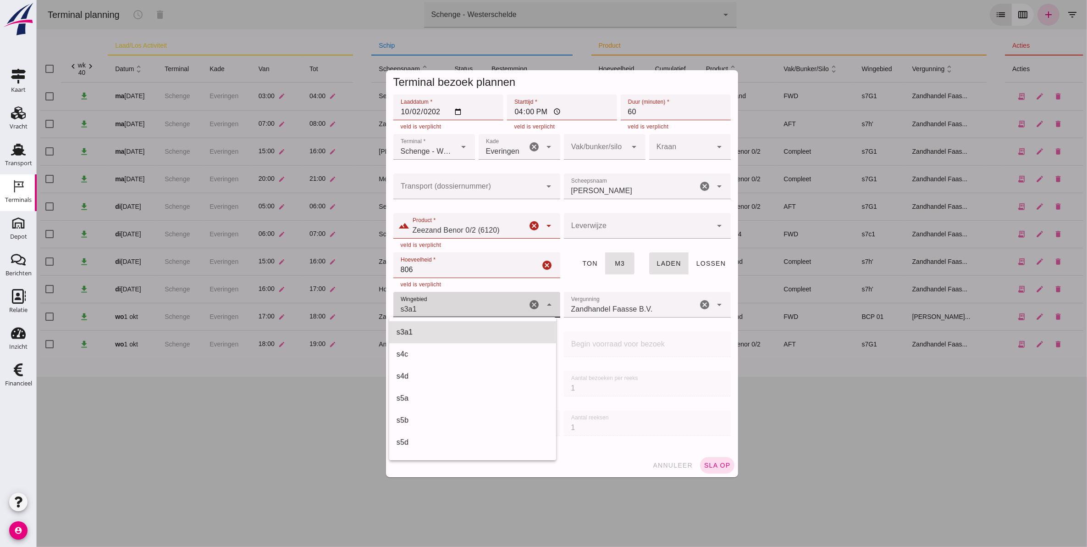
scroll to position [246, 0]
click at [498, 413] on div "s7G1" at bounding box center [472, 415] width 152 height 11
type input "224"
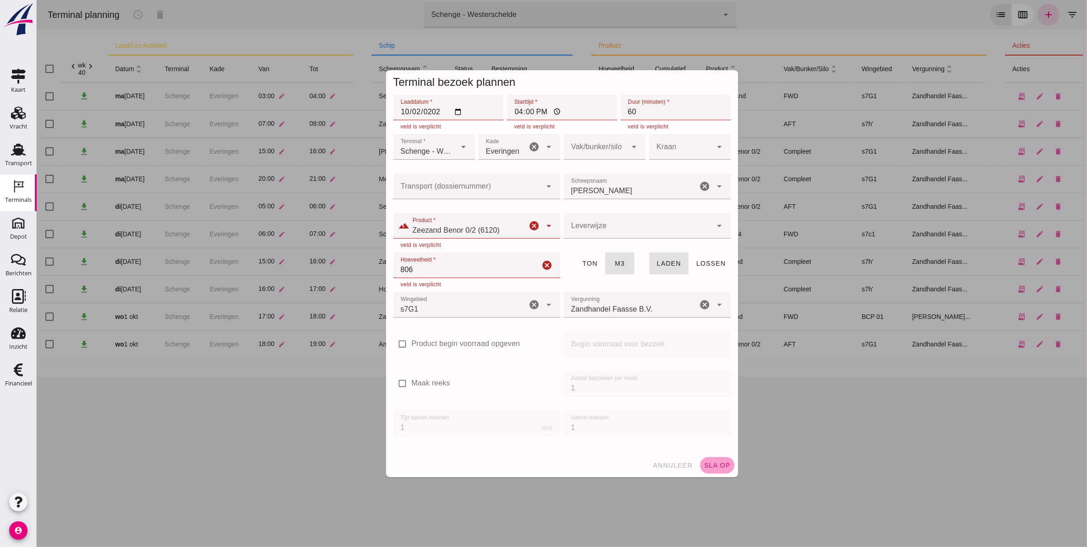
click at [716, 462] on span "sla op" at bounding box center [717, 464] width 27 height 7
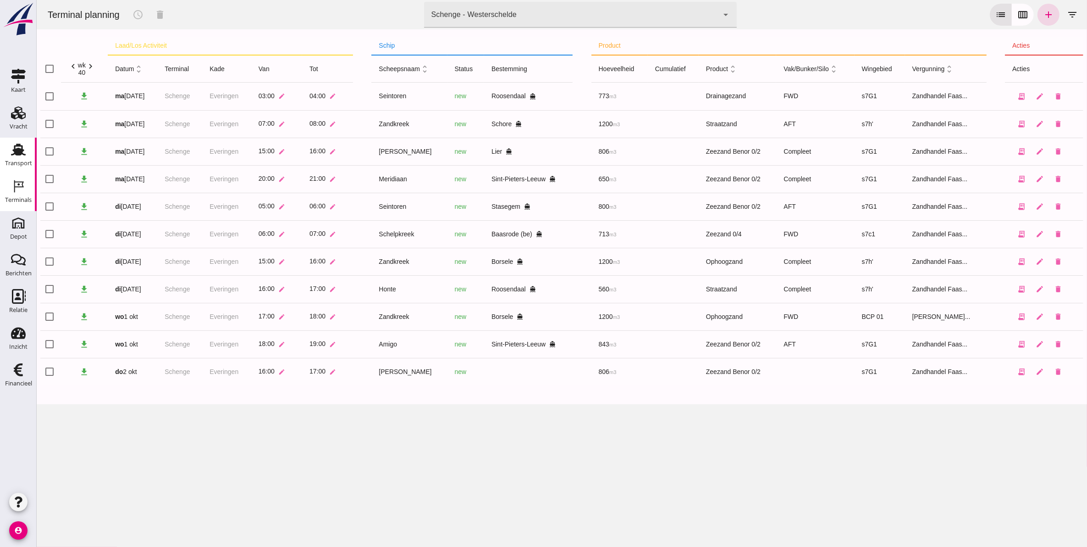
click at [23, 152] on icon "Transport" at bounding box center [18, 149] width 15 height 15
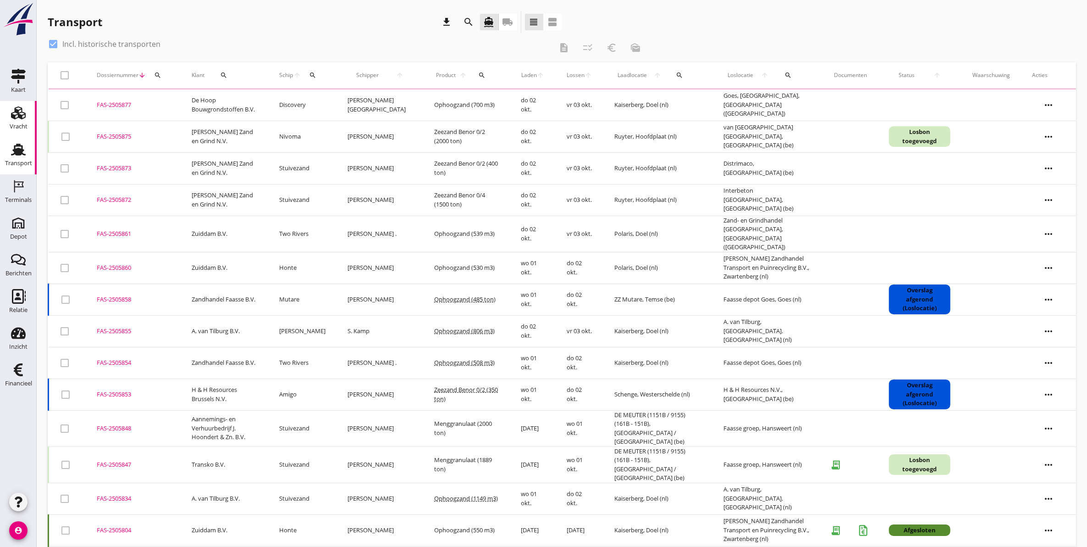
click at [22, 123] on div "Vracht" at bounding box center [19, 126] width 18 height 6
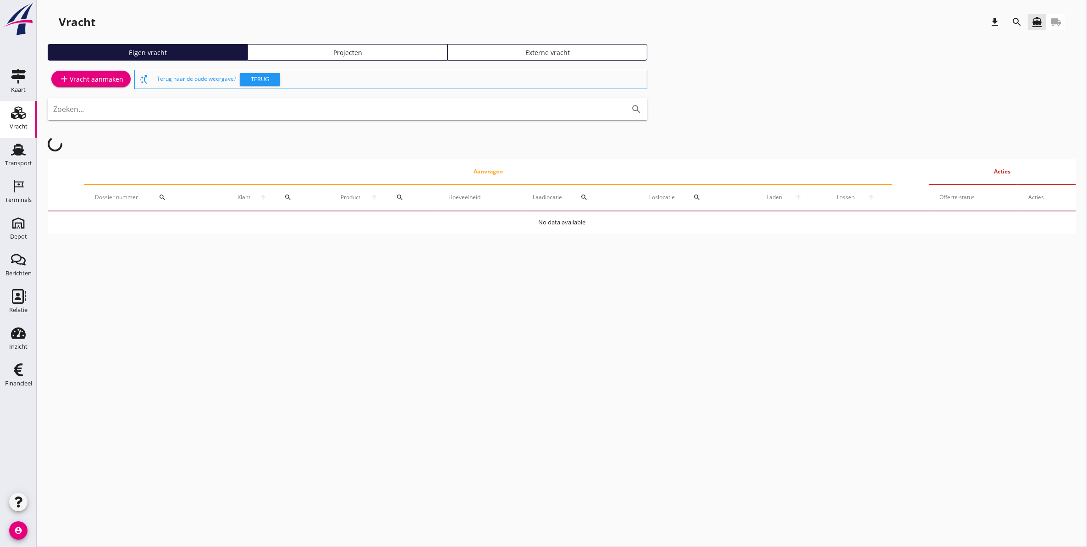
click at [351, 49] on div "Projecten" at bounding box center [348, 53] width 192 height 10
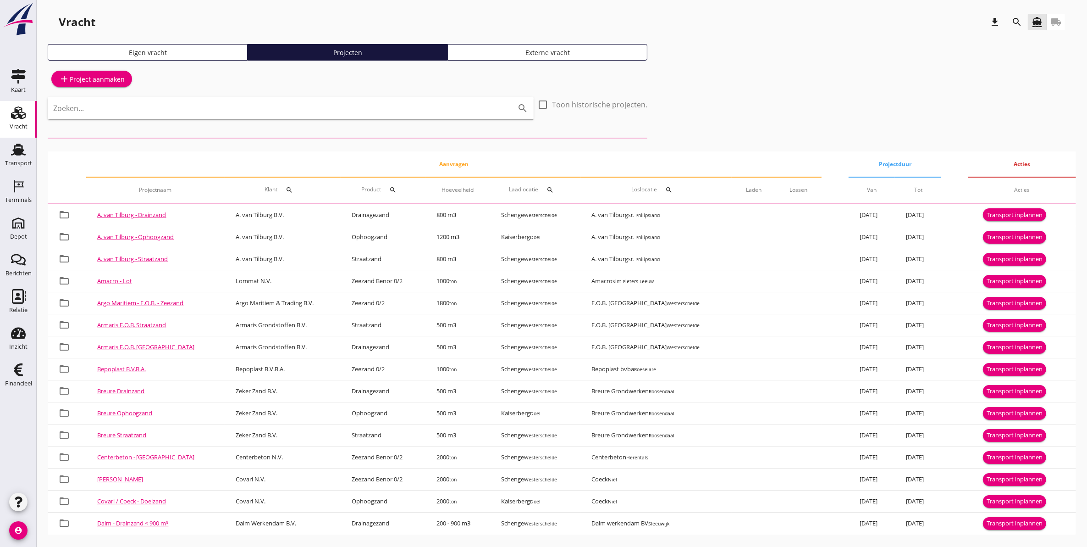
click at [1016, 19] on icon "search" at bounding box center [1017, 22] width 11 height 11
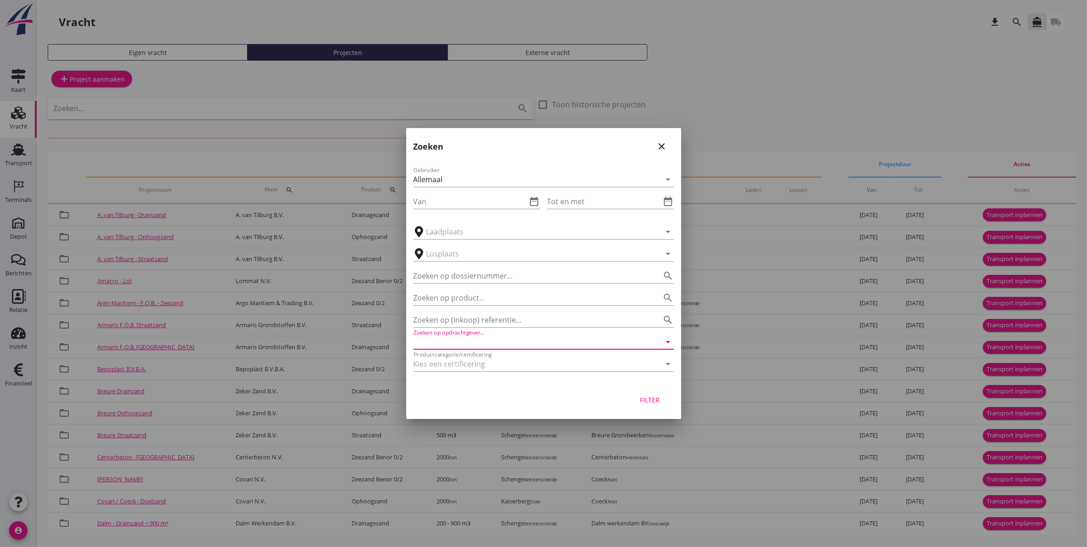
drag, startPoint x: 499, startPoint y: 336, endPoint x: 498, endPoint y: 340, distance: 4.7
click at [498, 338] on input "Zoeken op opdrachtgever..." at bounding box center [531, 341] width 235 height 15
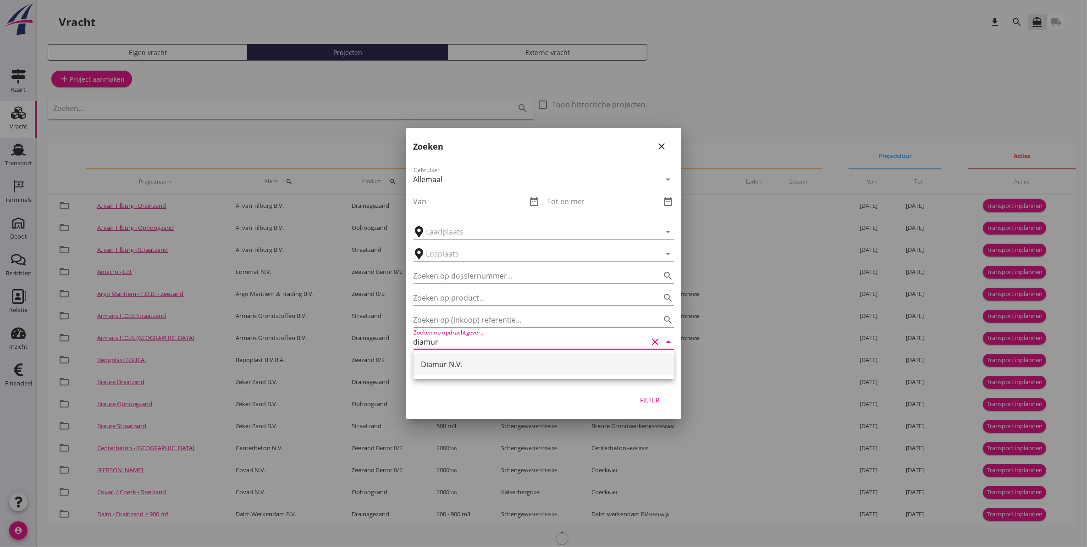
click at [490, 361] on div "Diamur N.V." at bounding box center [544, 364] width 246 height 11
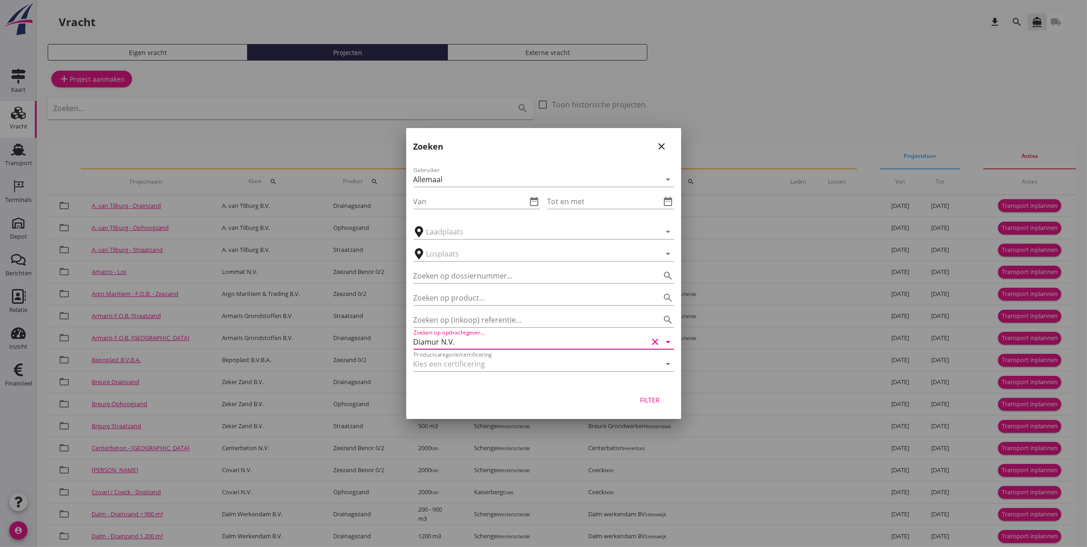
type input "Diamur N.V."
click at [650, 403] on div "Filter" at bounding box center [650, 400] width 26 height 10
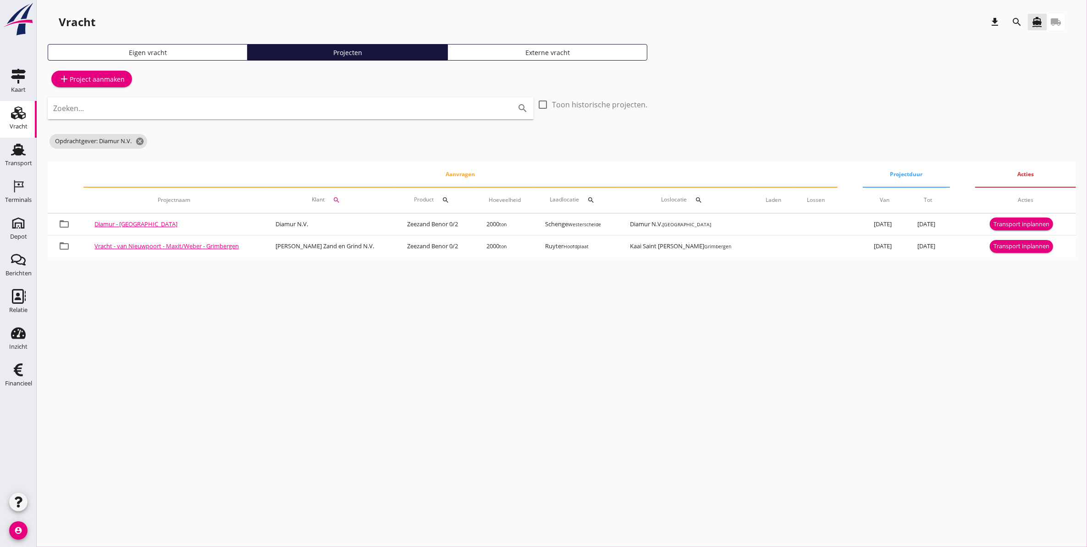
click at [1020, 22] on icon "search" at bounding box center [1017, 22] width 11 height 11
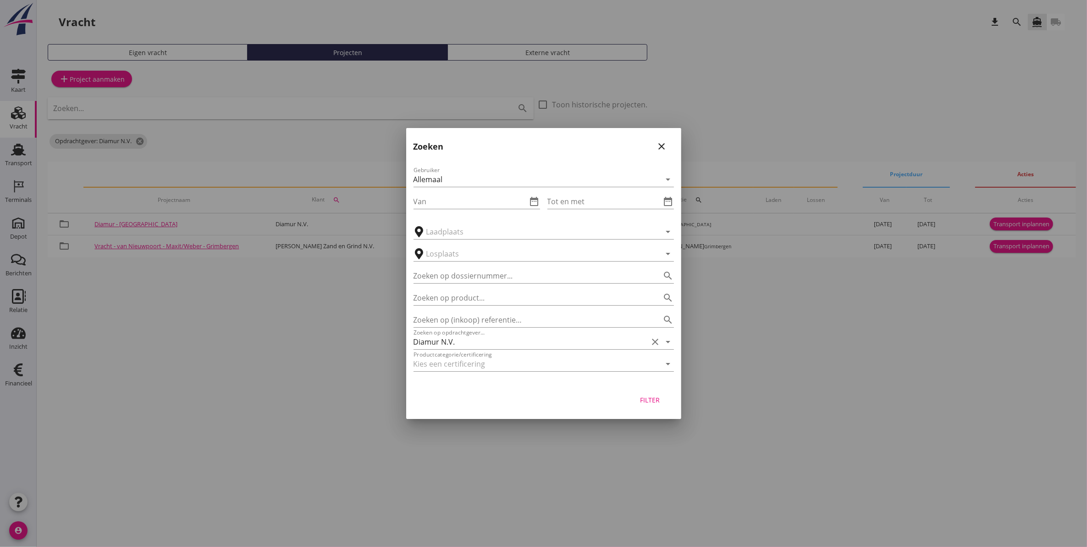
click at [771, 427] on div at bounding box center [543, 273] width 1087 height 547
click at [658, 145] on icon "close" at bounding box center [662, 146] width 11 height 11
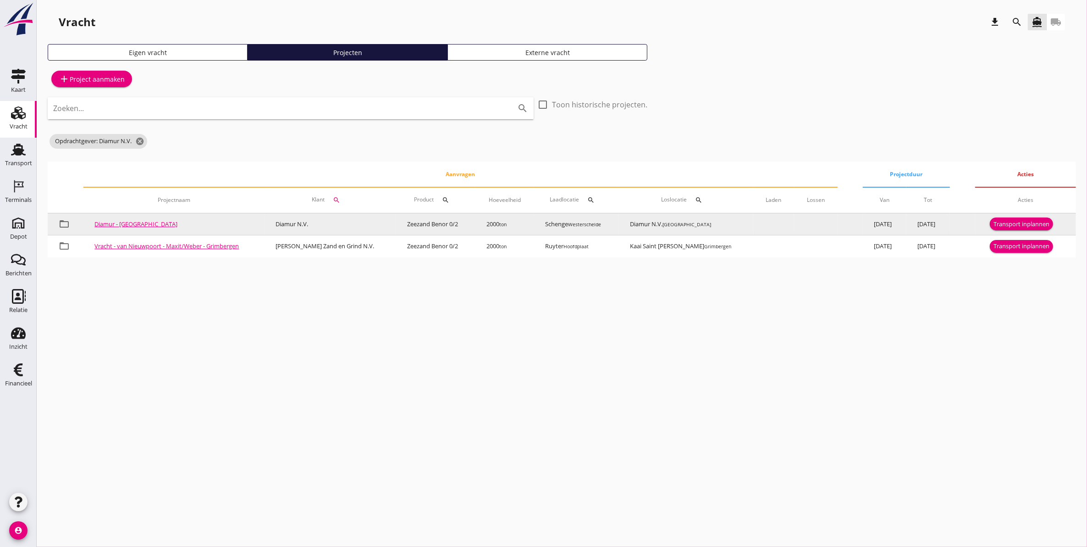
click at [1011, 220] on div "Transport inplannen" at bounding box center [1022, 224] width 56 height 9
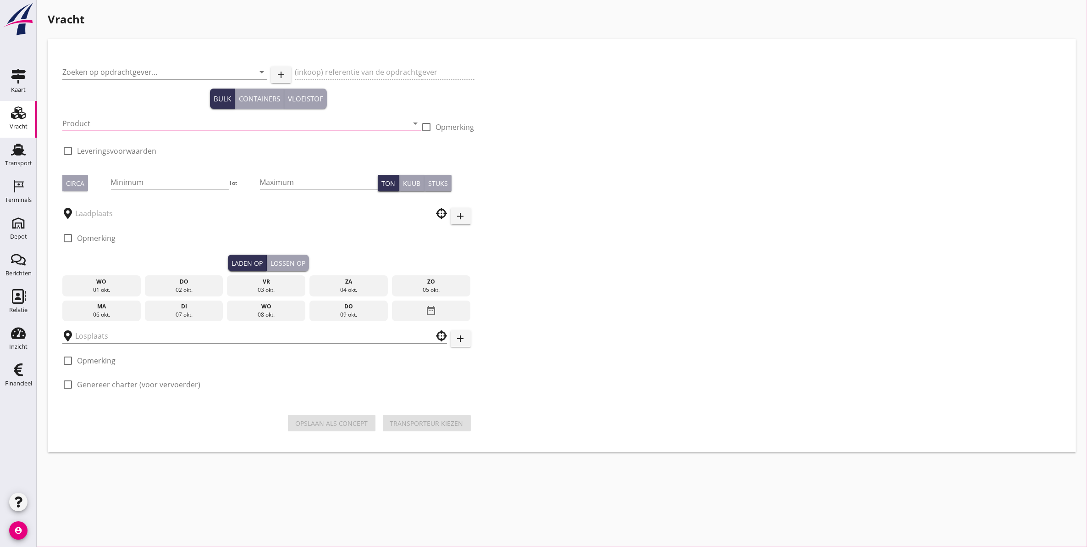
type input "Diamur N.V."
type input "Levering Zeezand"
type input "Zeezand Benor 0/2 (6120)"
checkbox input "true"
type input "2000"
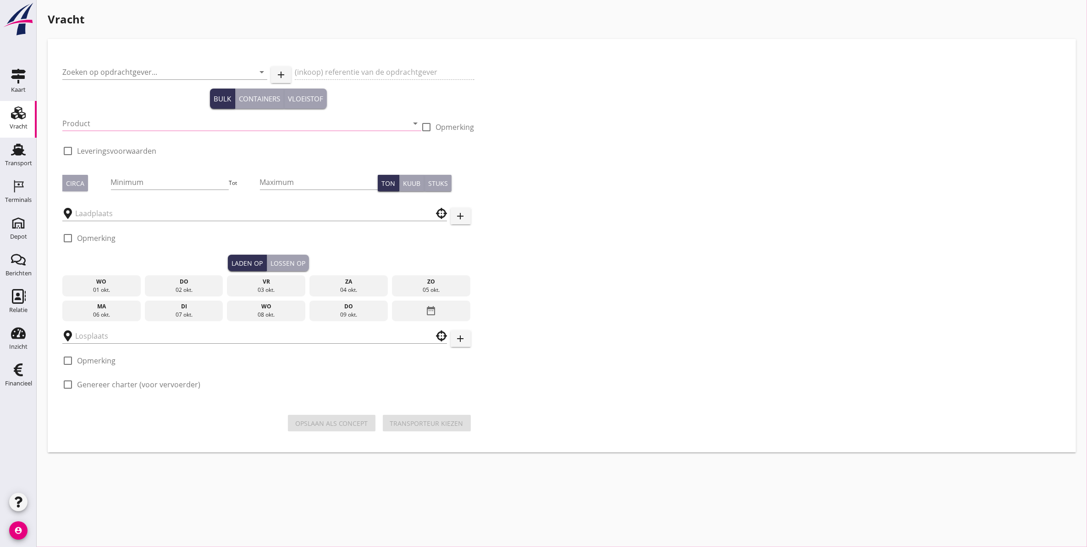
checkbox input "true"
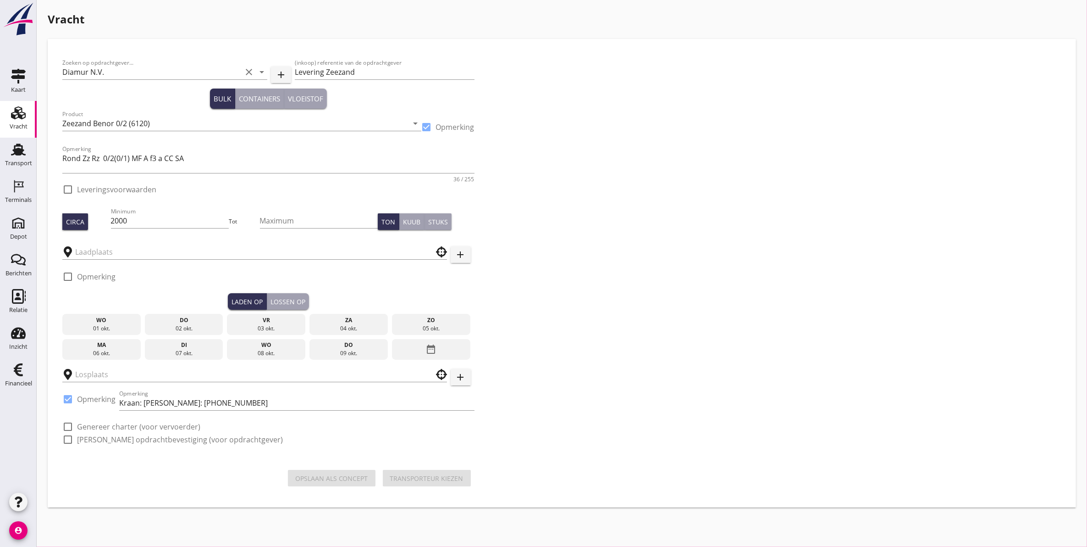
checkbox input "true"
type input "Schenge"
type input "Diamur N.V."
checkbox input "true"
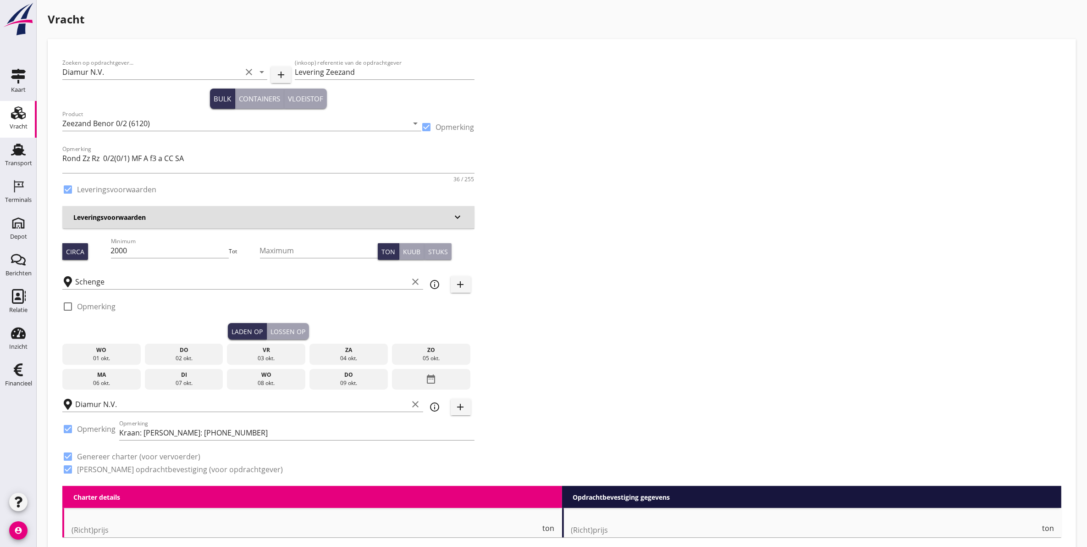
type input "2.03"
checkbox input "false"
radio input "false"
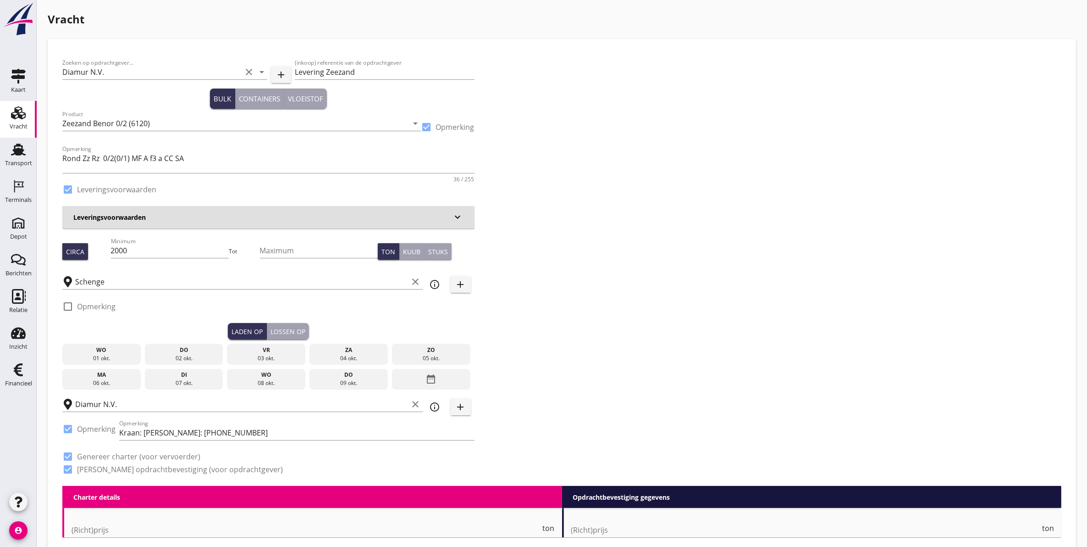
checkbox input "true"
type input "1"
type input "7.45"
checkbox input "false"
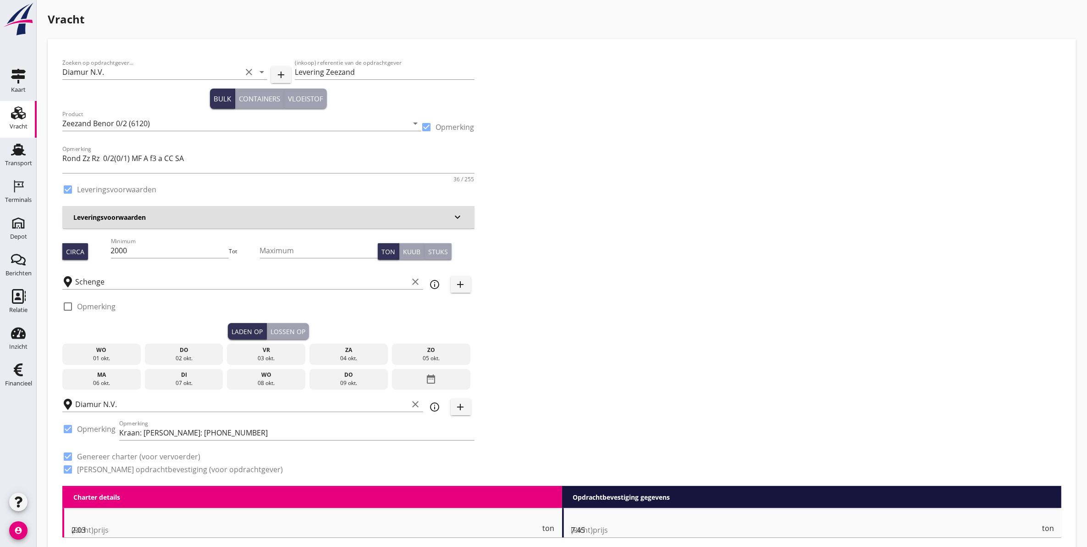
radio input "false"
checkbox input "true"
type input "1"
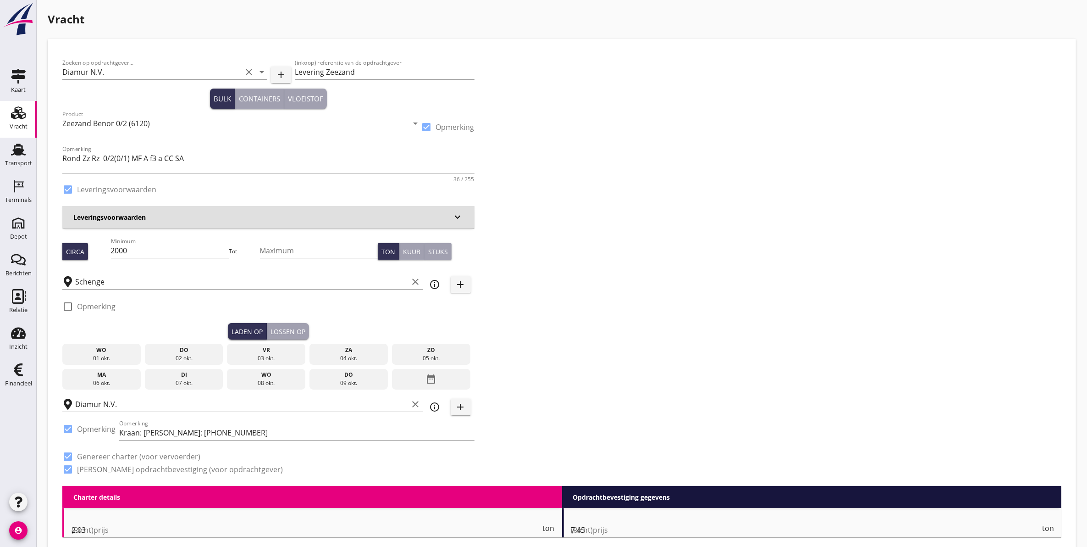
type input "1"
click at [203, 352] on div "do" at bounding box center [184, 350] width 74 height 8
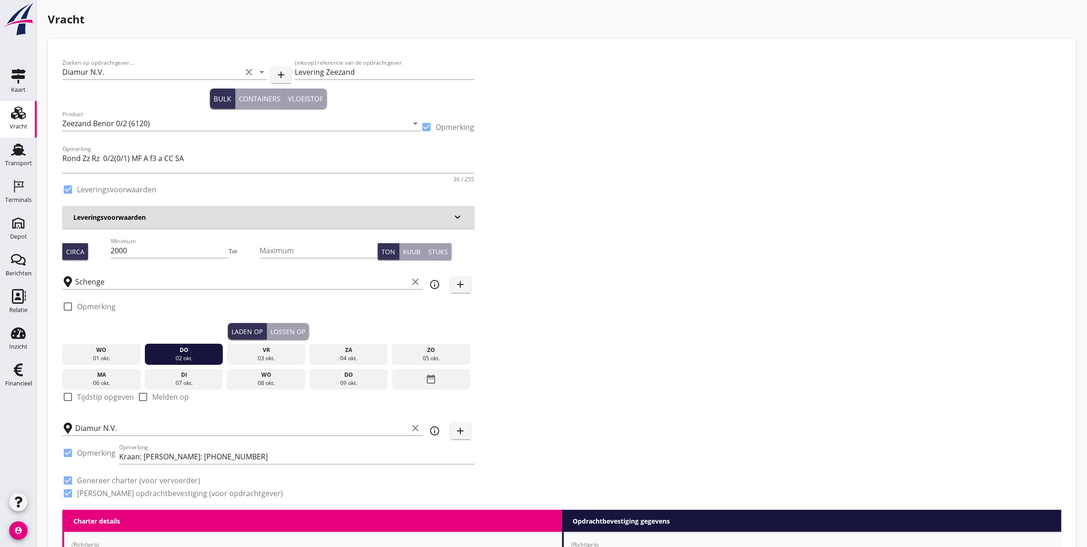
click at [293, 334] on div "Lossen op" at bounding box center [288, 332] width 35 height 10
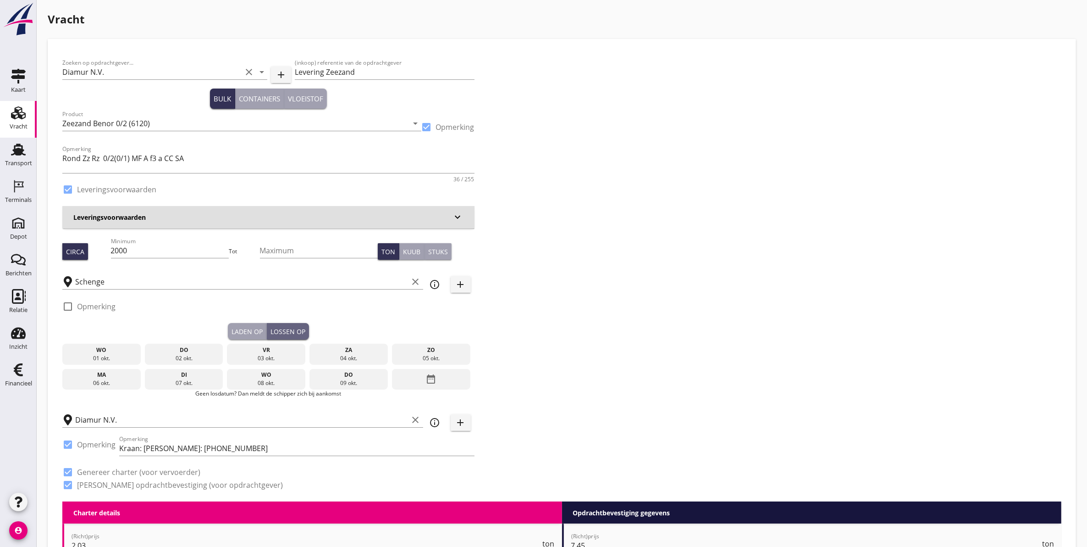
click at [279, 359] on div "03 okt." at bounding box center [266, 358] width 74 height 8
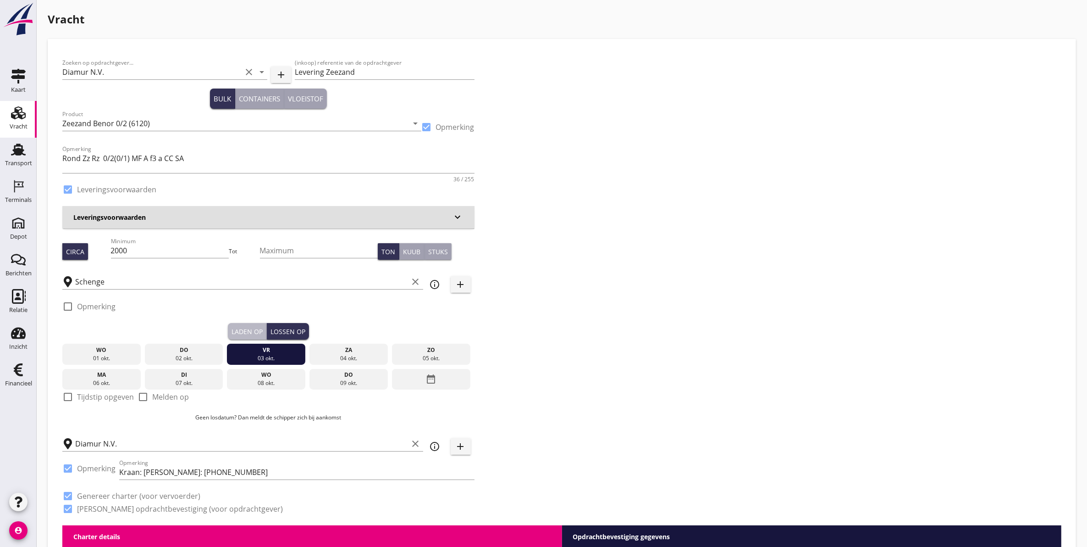
click at [248, 335] on div "Laden op" at bounding box center [247, 332] width 31 height 10
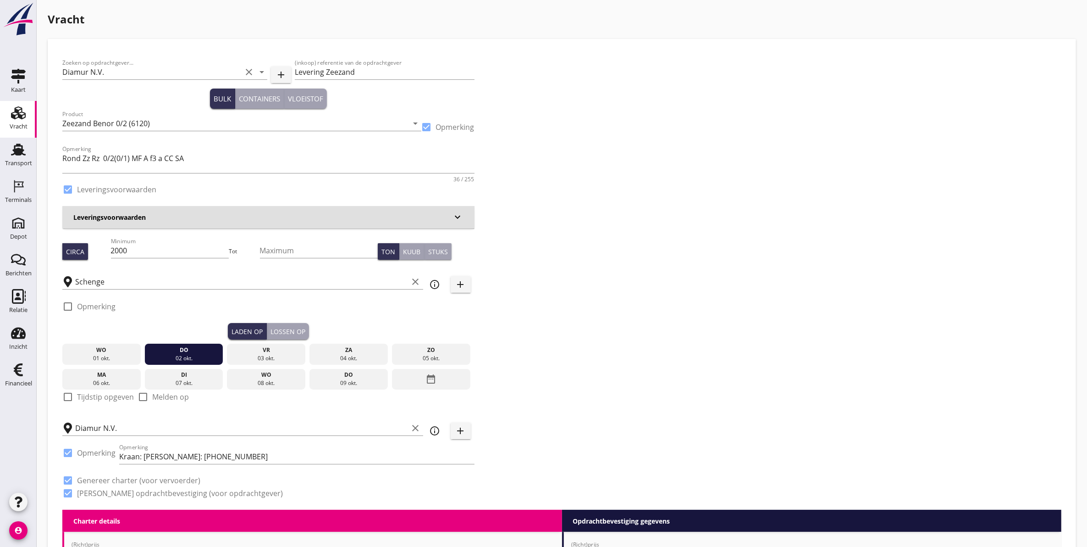
click at [280, 331] on div "Lossen op" at bounding box center [288, 332] width 35 height 10
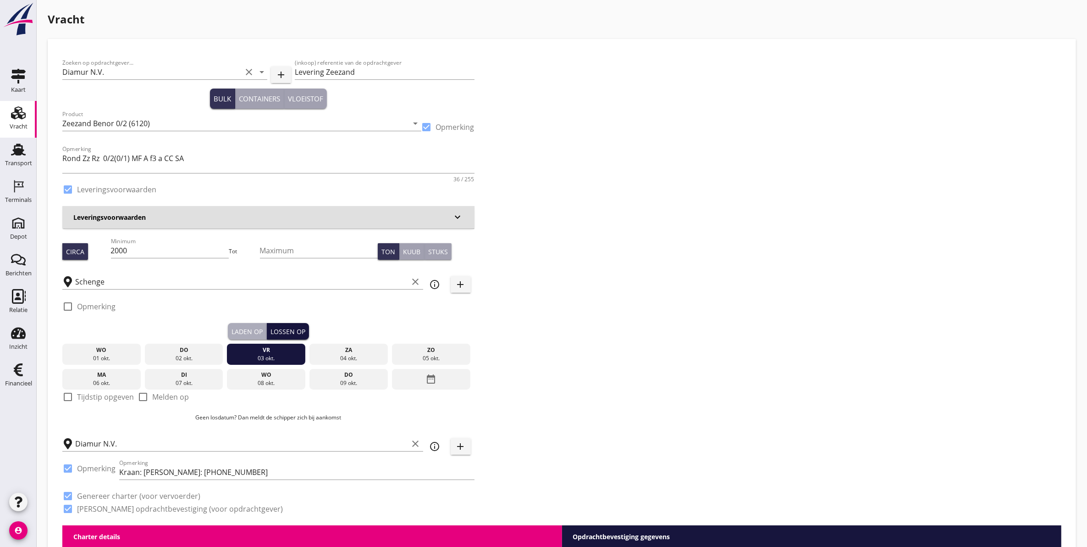
click at [248, 330] on div "Laden op" at bounding box center [247, 332] width 31 height 10
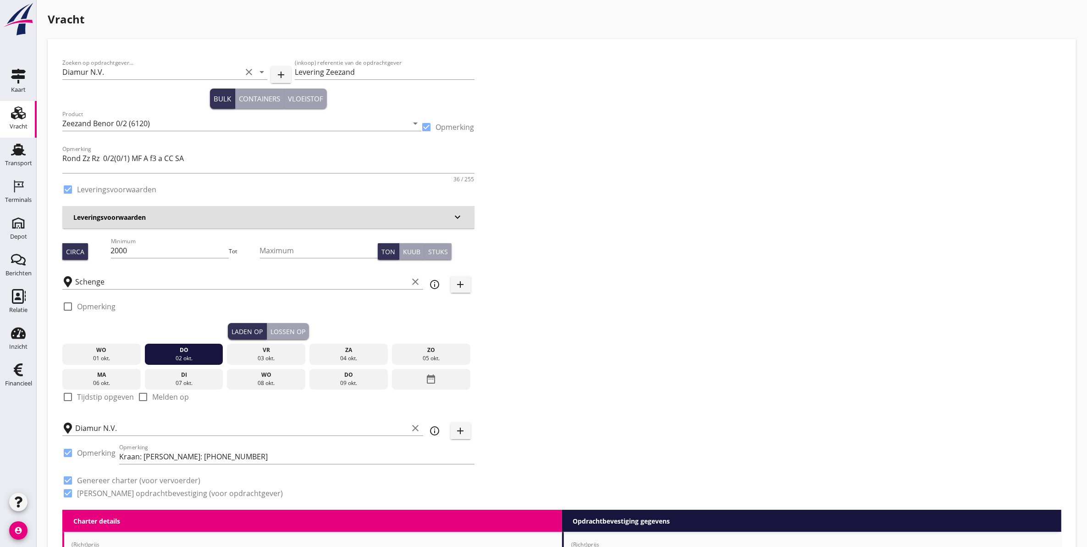
click at [296, 328] on div "Lossen op" at bounding box center [288, 332] width 35 height 10
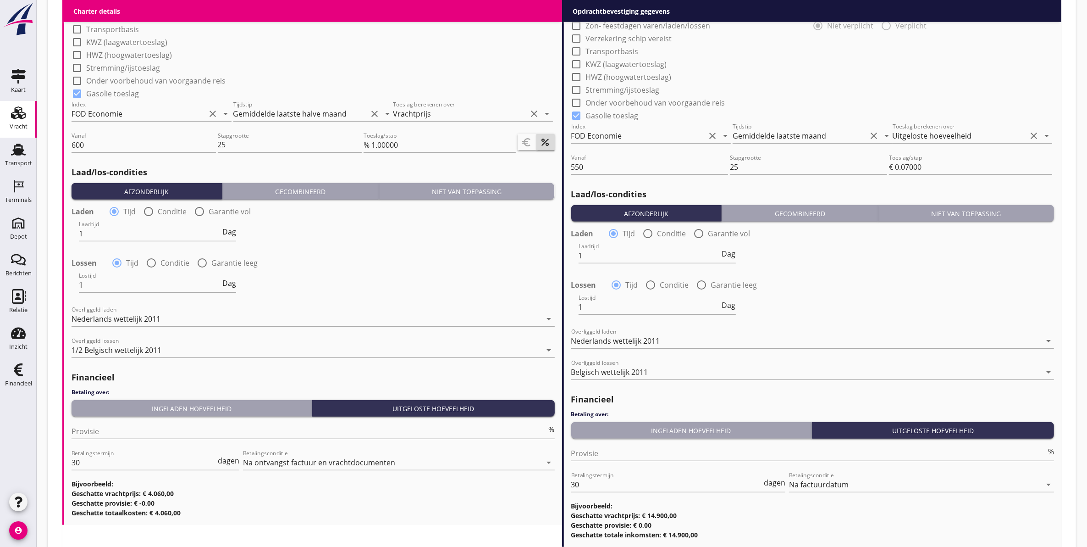
scroll to position [975, 0]
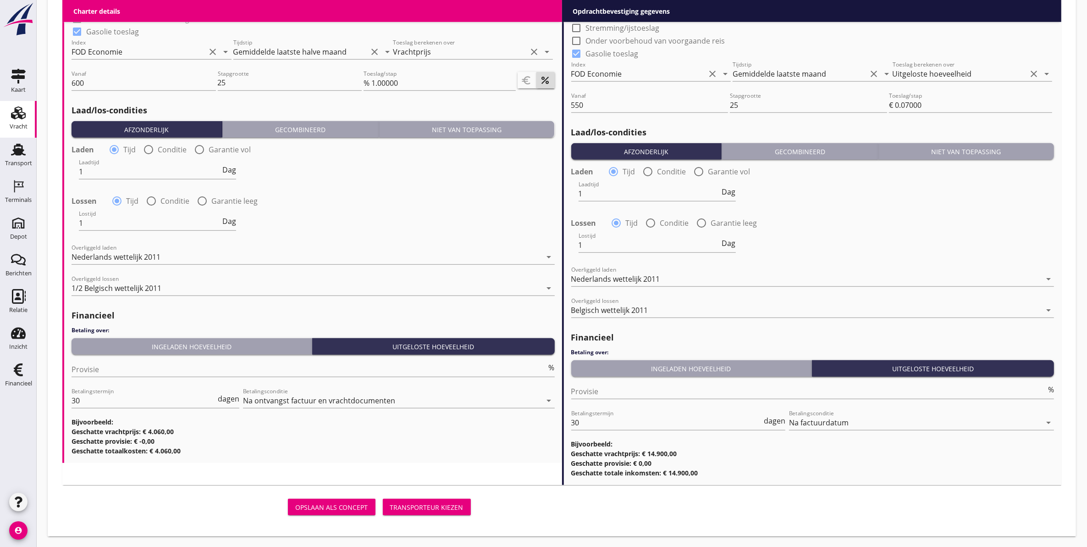
click at [449, 505] on div "Transporteur kiezen" at bounding box center [426, 507] width 73 height 10
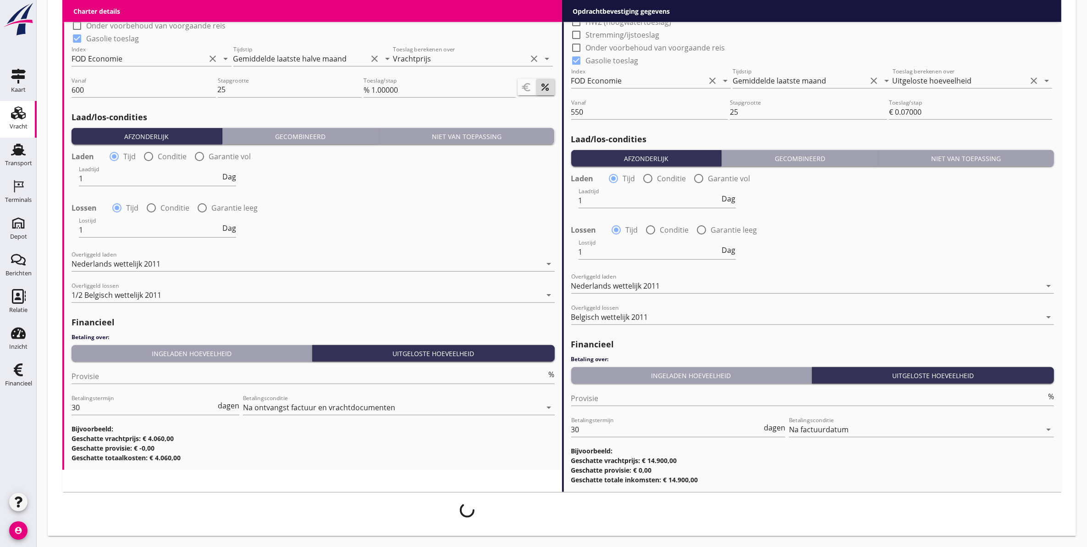
scroll to position [968, 0]
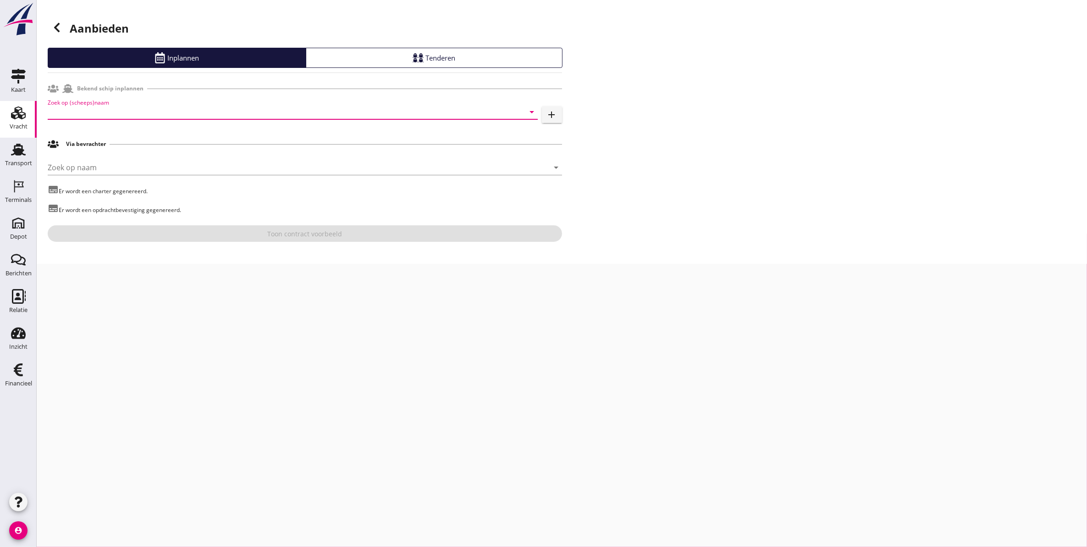
click at [154, 105] on input "Zoek op (scheeps)naam" at bounding box center [280, 112] width 465 height 15
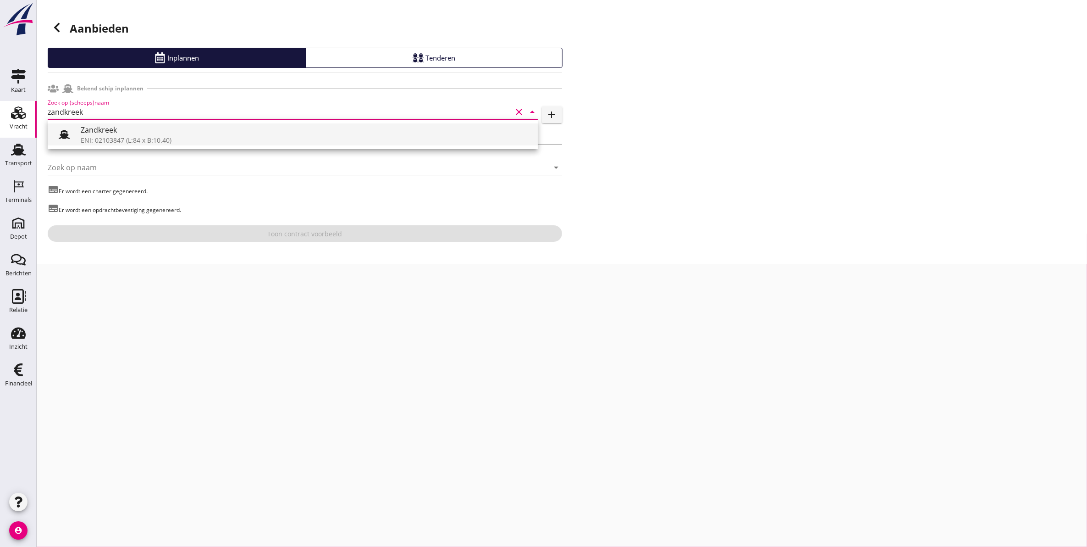
click at [136, 129] on div "Zandkreek" at bounding box center [306, 129] width 450 height 11
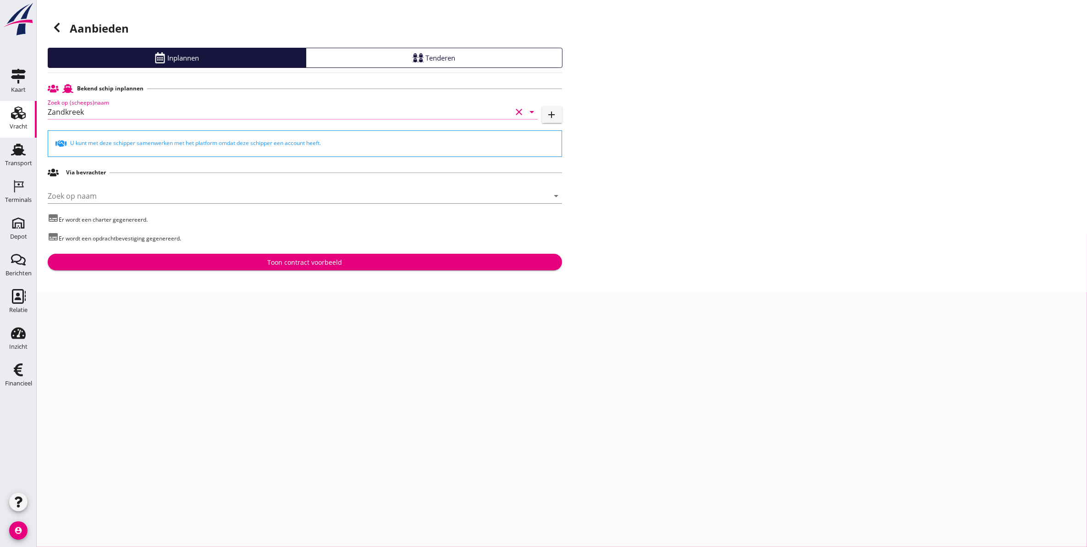
type input "Zandkreek"
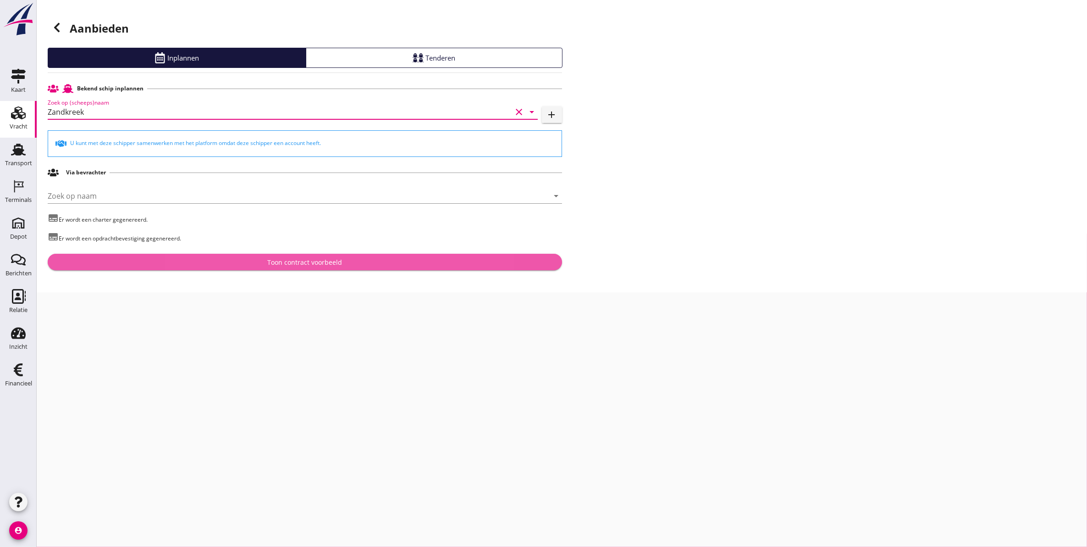
click at [274, 265] on div "Toon contract voorbeeld" at bounding box center [304, 262] width 75 height 10
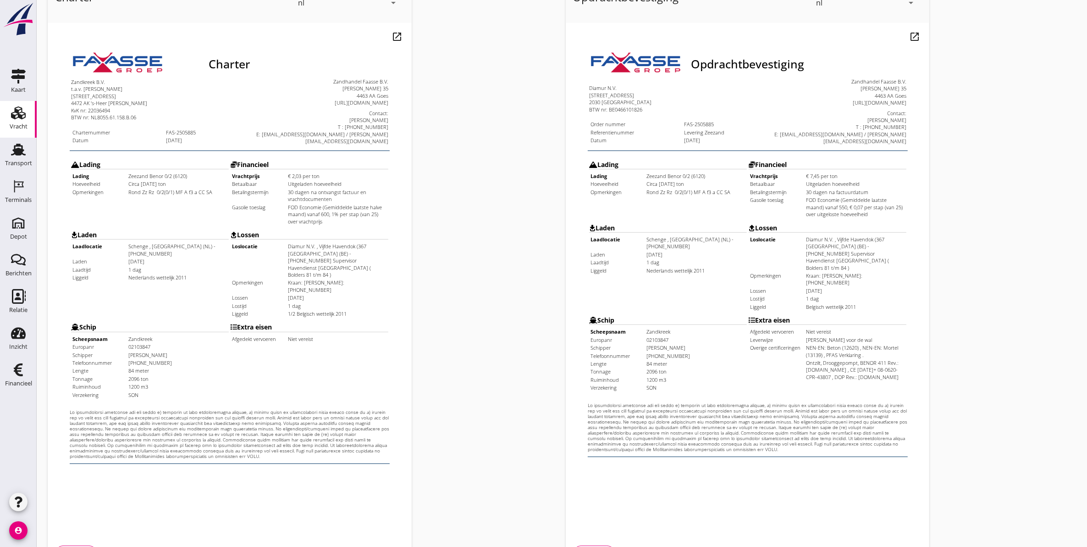
scroll to position [132, 0]
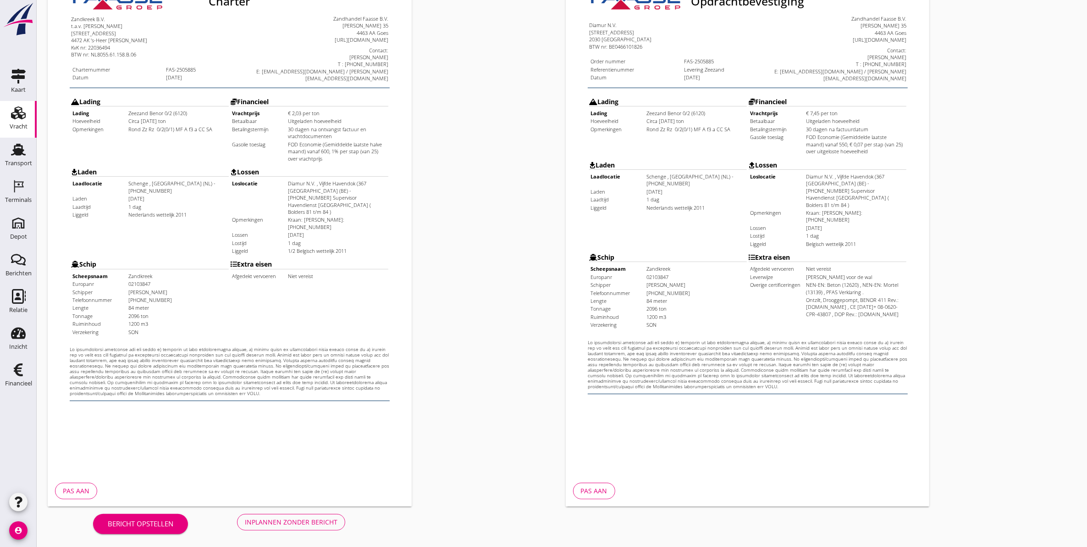
click at [329, 519] on div "Inplannen zonder bericht" at bounding box center [291, 522] width 93 height 10
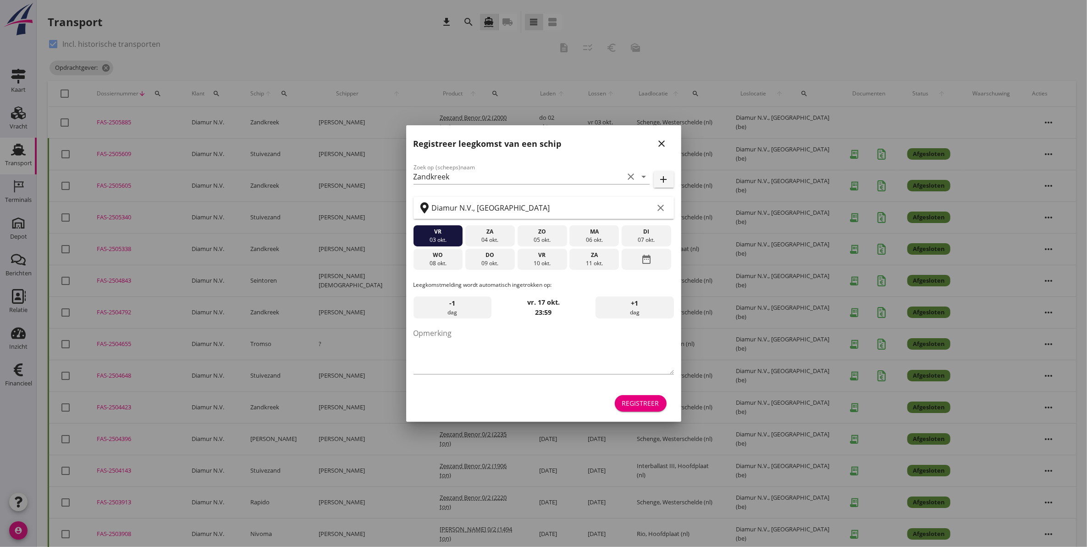
click at [664, 148] on icon "close" at bounding box center [662, 143] width 11 height 11
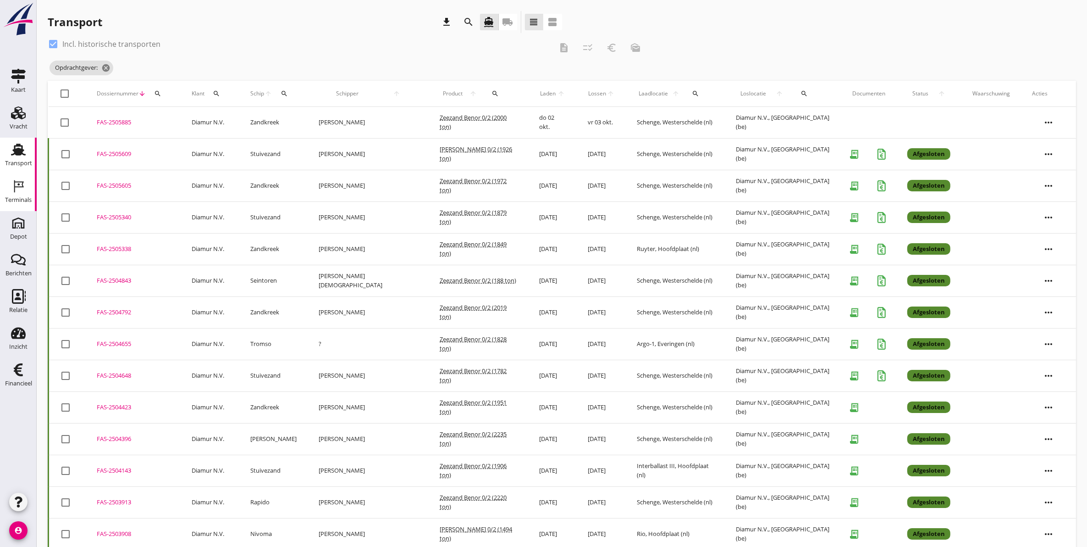
click at [17, 189] on icon "Terminals" at bounding box center [18, 186] width 15 height 15
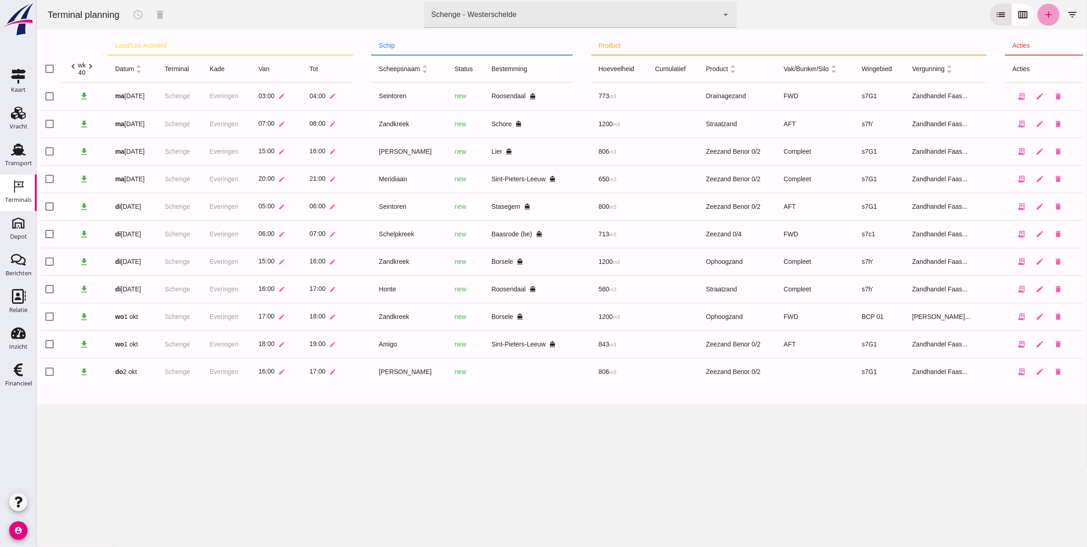
click at [1041, 22] on link "add" at bounding box center [1048, 15] width 22 height 22
type input "Zandhandel Faasse B.V."
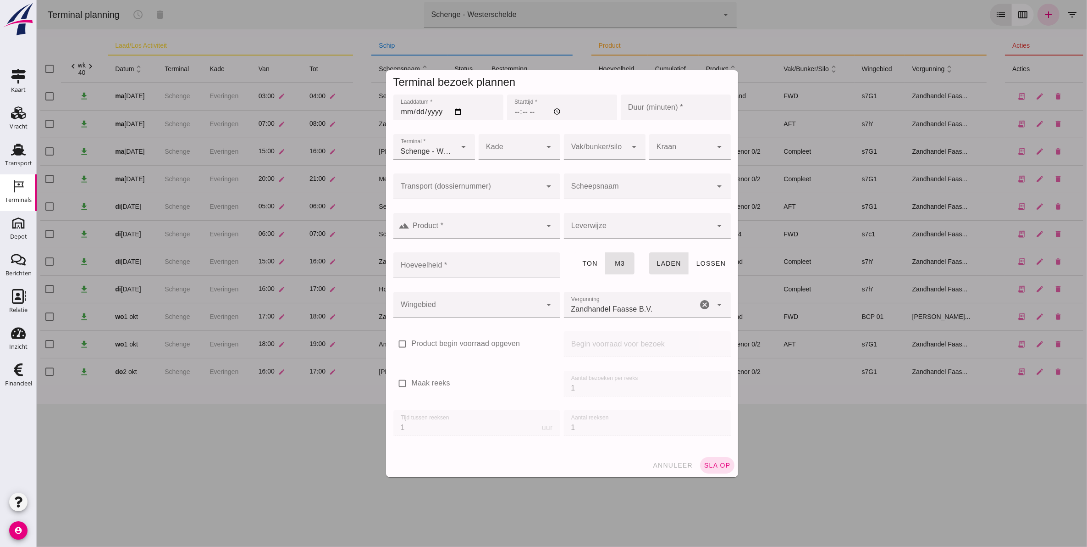
click at [403, 100] on input "Laaddatum *" at bounding box center [448, 107] width 110 height 26
type input "[DATE]"
type input "17:00"
type input "60"
click at [543, 150] on icon "arrow_drop_down" at bounding box center [548, 146] width 11 height 11
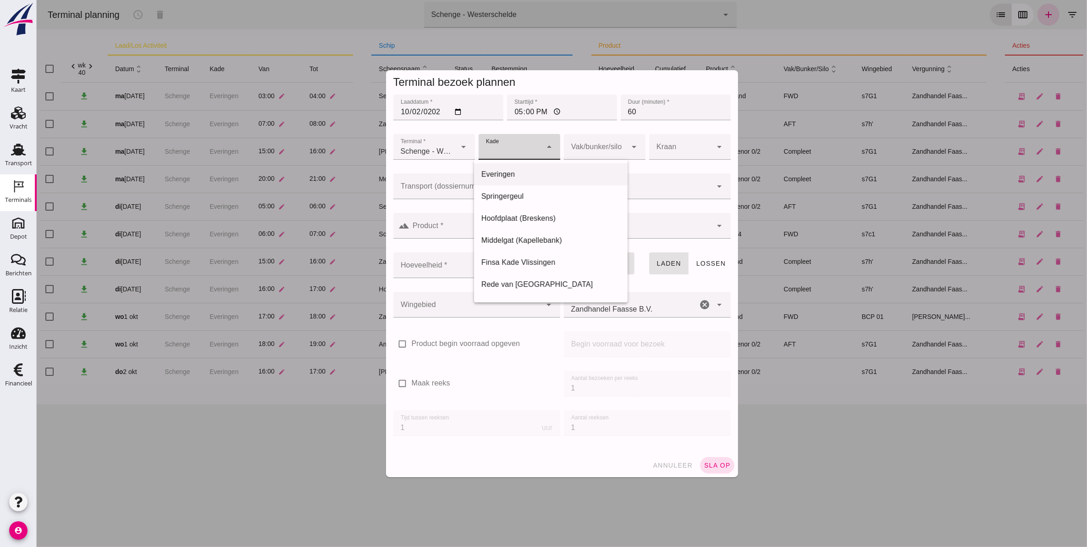
click at [526, 178] on div "Everingen" at bounding box center [550, 174] width 139 height 11
type input "7"
click at [454, 183] on div at bounding box center [467, 186] width 149 height 26
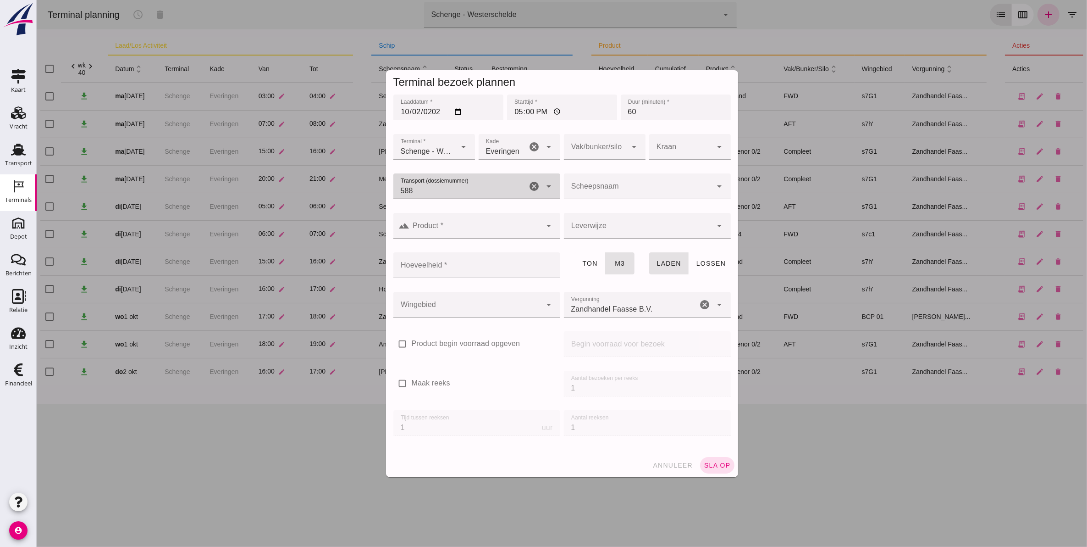
type input "5885"
click at [468, 212] on div "FAS-250 5885" at bounding box center [472, 213] width 152 height 11
type input "FAS-2505885"
type input "franco_on_shore"
type input "1200"
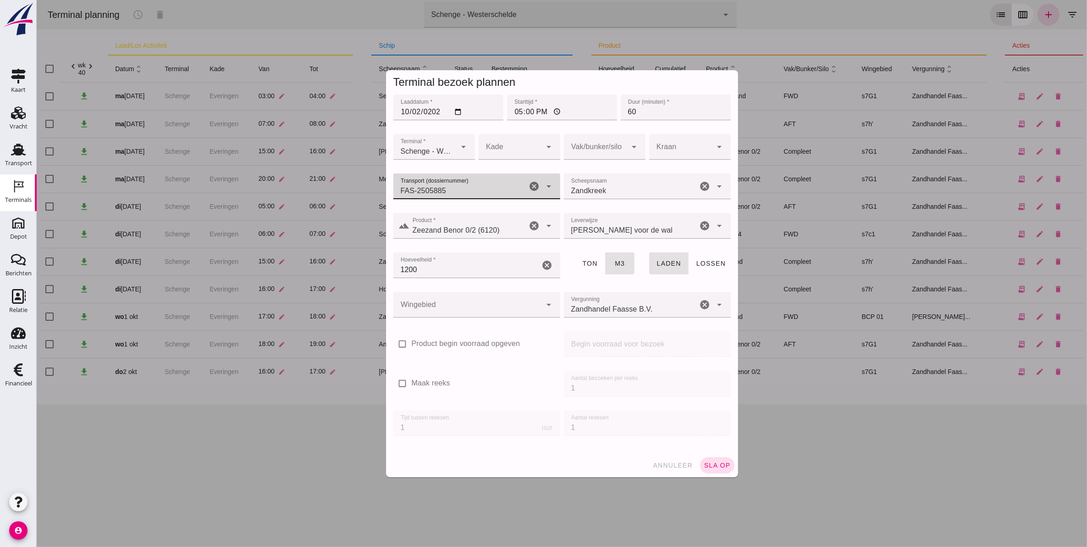
type input "FAS-2505885"
click at [519, 140] on div at bounding box center [509, 147] width 63 height 26
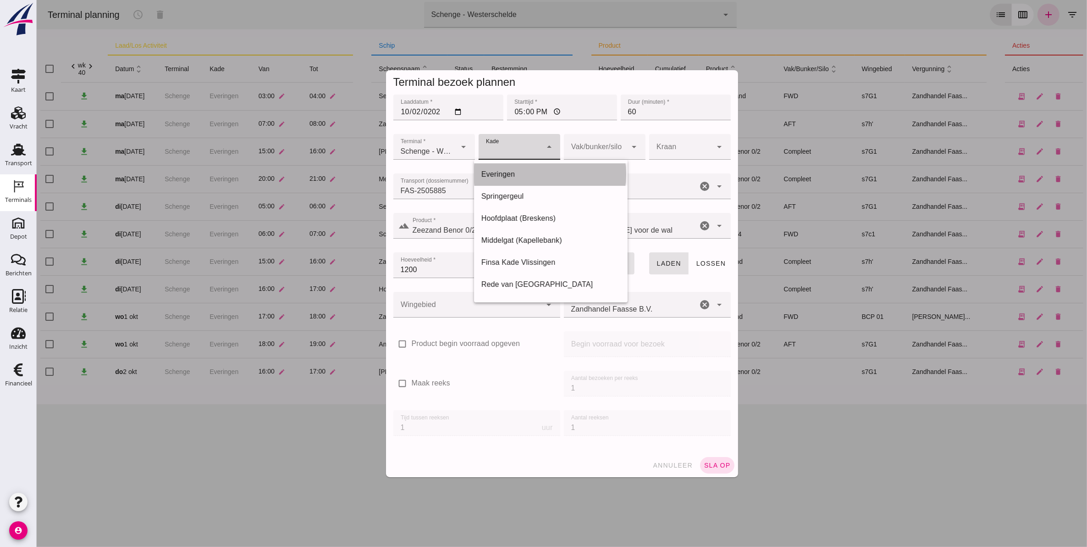
click at [519, 177] on div "Everingen" at bounding box center [550, 174] width 139 height 11
type input "7"
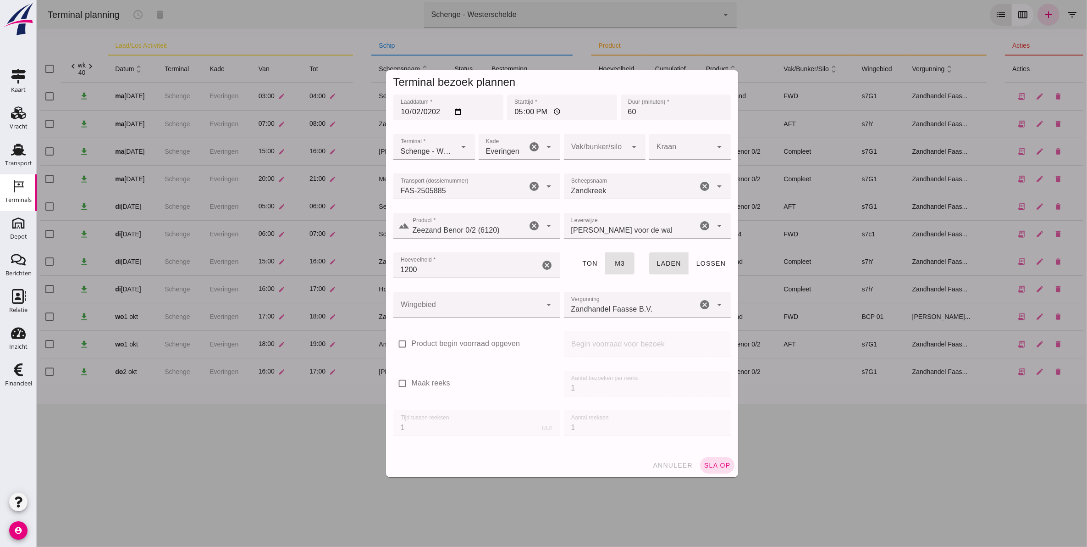
drag, startPoint x: 704, startPoint y: 461, endPoint x: 466, endPoint y: 315, distance: 279.6
click at [471, 324] on form "Terminal bezoek plannen Laaddatum * Laaddatum * [DATE] Starttijd * Starttijd * …" at bounding box center [562, 273] width 352 height 407
click at [463, 301] on div at bounding box center [467, 305] width 149 height 26
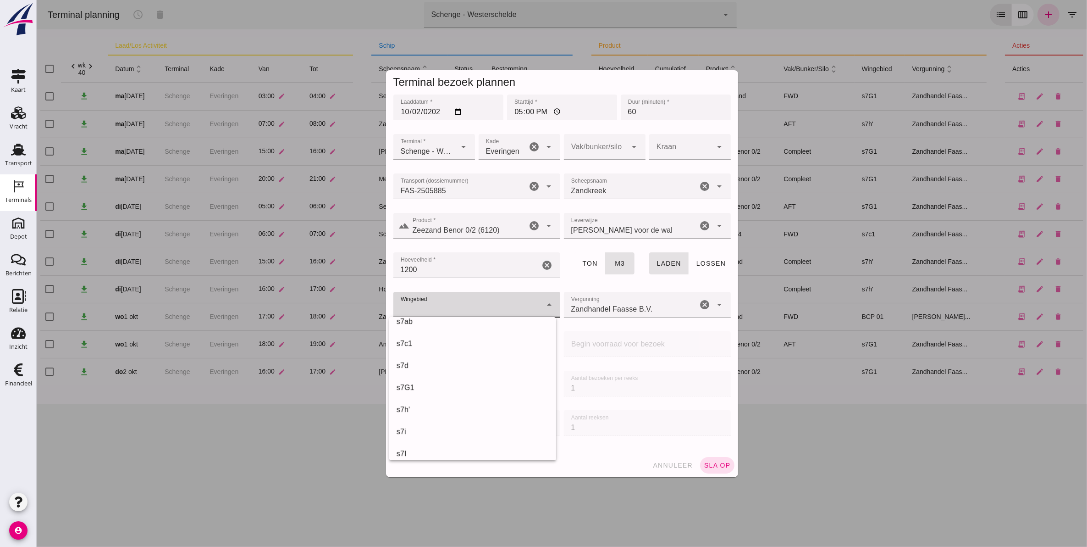
scroll to position [287, 0]
click at [449, 375] on div "s7G1" at bounding box center [472, 375] width 152 height 11
type input "224"
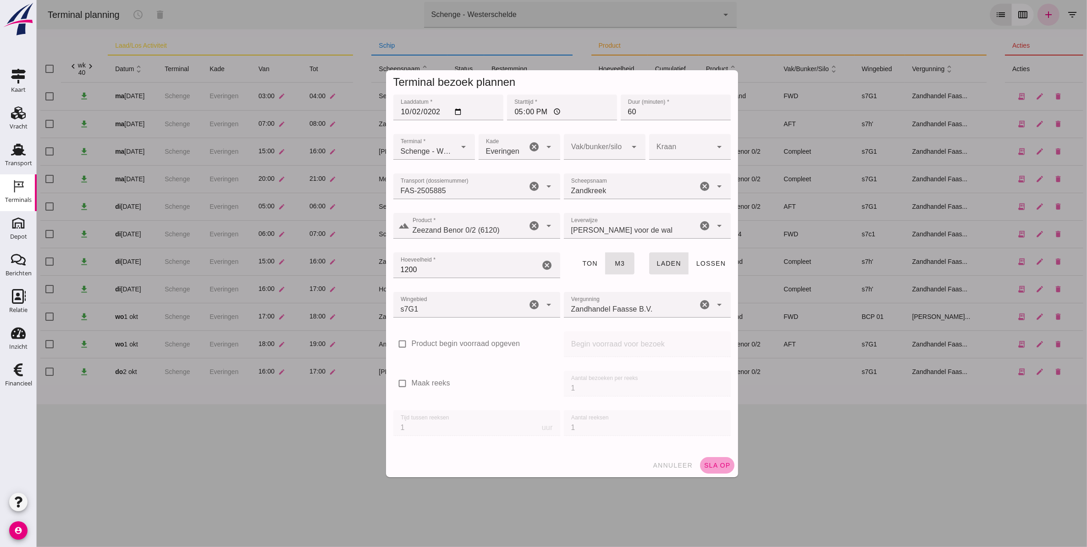
click at [719, 468] on span "sla op" at bounding box center [717, 464] width 27 height 7
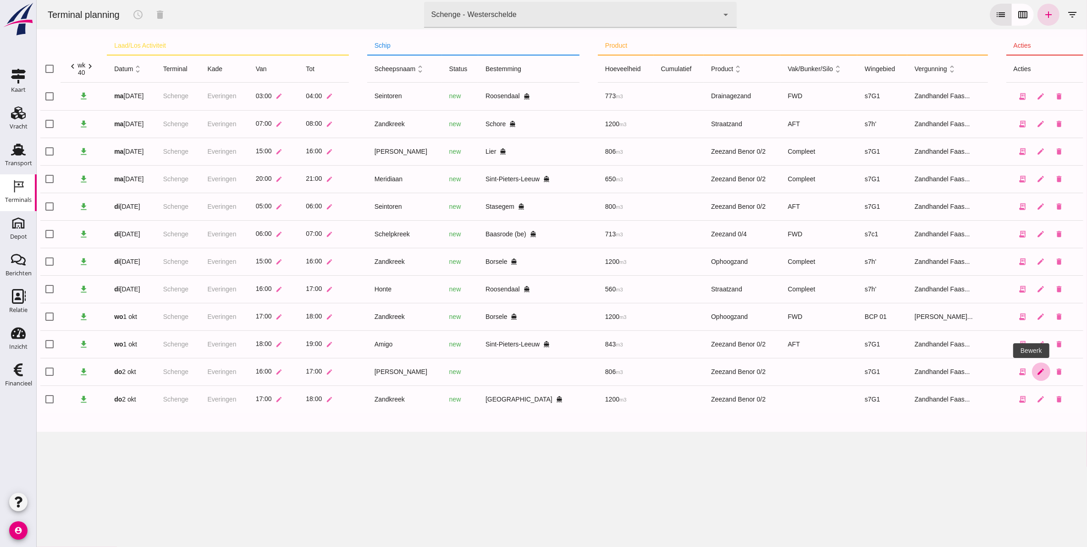
click at [1037, 374] on icon "edit" at bounding box center [1041, 371] width 8 height 8
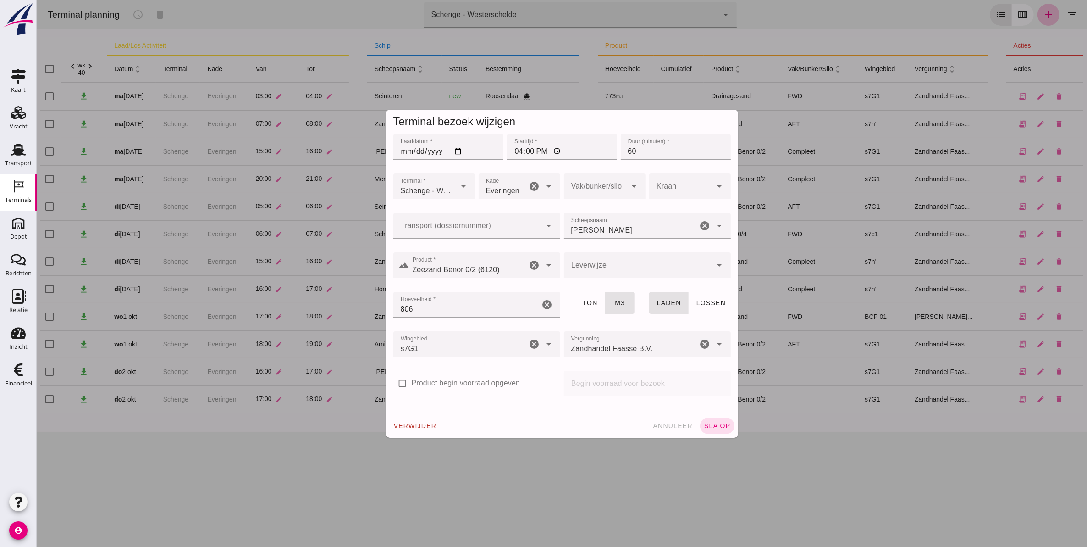
drag, startPoint x: 613, startPoint y: 186, endPoint x: 612, endPoint y: 211, distance: 25.2
click at [613, 186] on div at bounding box center [595, 186] width 63 height 26
click at [598, 255] on div "Compleet" at bounding box center [599, 257] width 67 height 11
type input "291"
click at [708, 423] on span "sla op" at bounding box center [717, 425] width 27 height 7
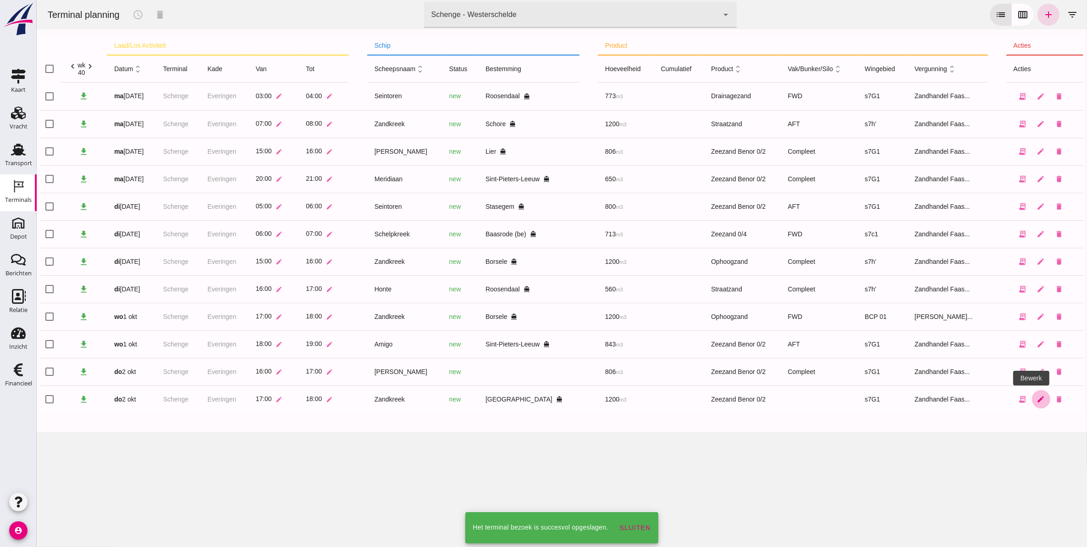
click at [1035, 398] on link "edit" at bounding box center [1041, 399] width 18 height 18
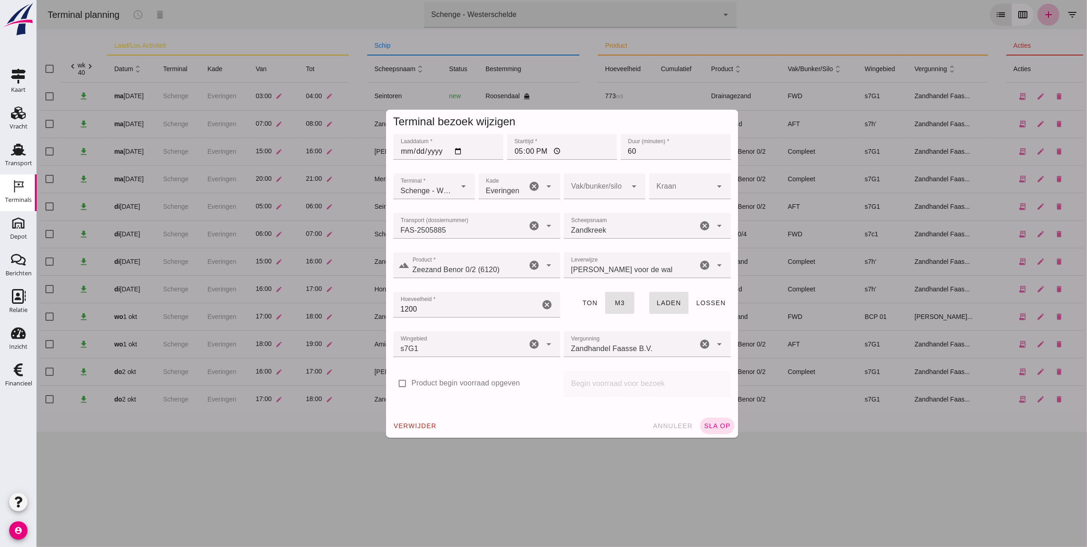
click at [680, 177] on div at bounding box center [680, 186] width 63 height 26
click at [608, 187] on div at bounding box center [595, 186] width 63 height 26
click at [585, 262] on div "Compleet" at bounding box center [599, 257] width 67 height 11
type input "291"
click at [714, 423] on span "sla op" at bounding box center [717, 425] width 27 height 7
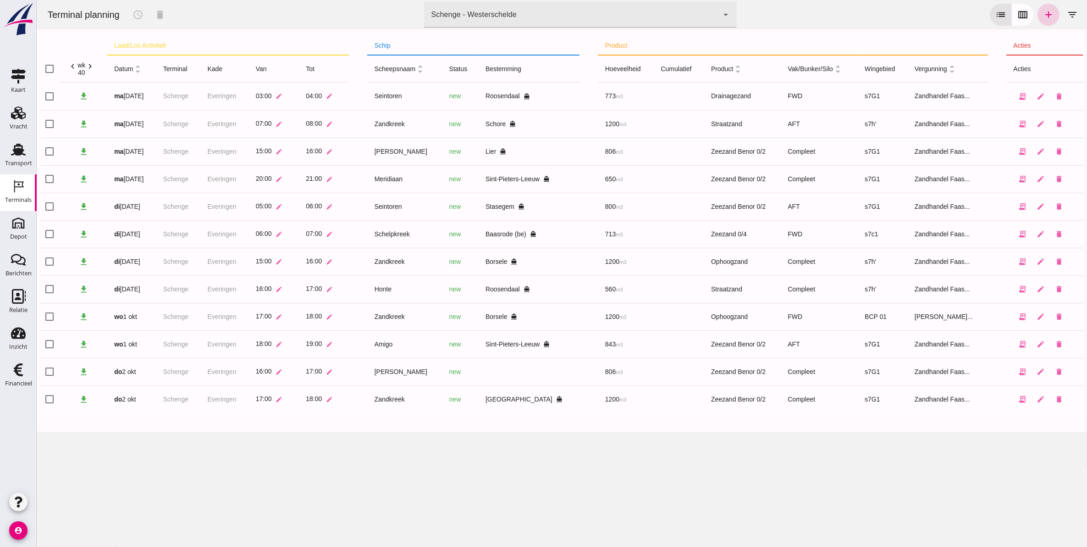
click at [1043, 18] on icon "add" at bounding box center [1048, 14] width 11 height 11
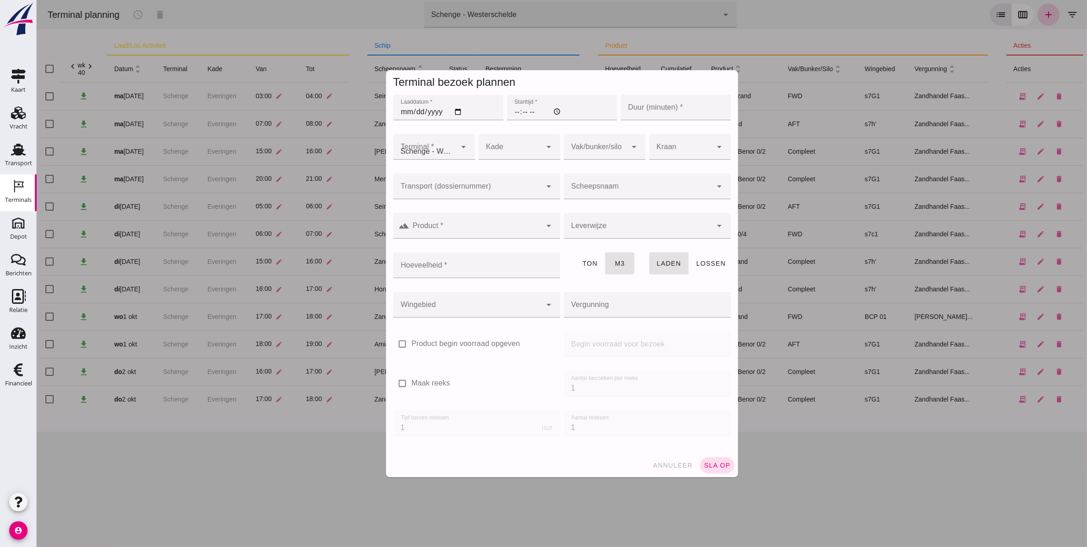
type input "Zandhandel Faasse B.V."
click at [413, 423] on div "Tijd tussen reeksen Tijd tussen reeksen 1 uur" at bounding box center [476, 427] width 171 height 39
click at [639, 346] on div "Begin voorraad voor bezoek Begin voorraad voor bezoek" at bounding box center [647, 348] width 171 height 39
click at [433, 381] on label "Maak reeks" at bounding box center [430, 383] width 39 height 11
click at [411, 381] on input "Maak reeks" at bounding box center [402, 383] width 18 height 18
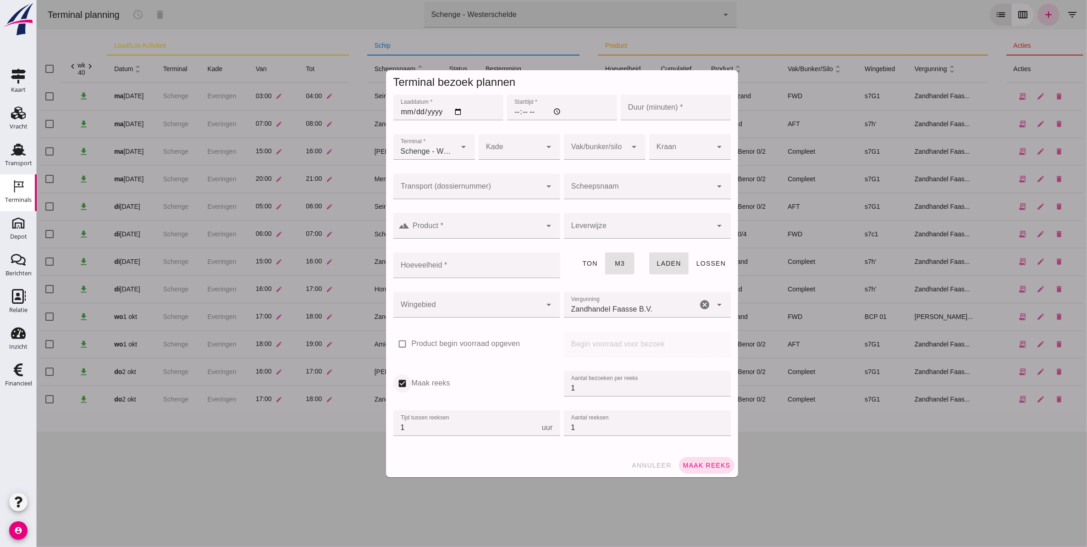
click at [402, 381] on input "Maak reeks" at bounding box center [402, 383] width 18 height 18
checkbox input "false"
click at [397, 111] on input "Laaddatum *" at bounding box center [448, 107] width 110 height 26
type input "[DATE]"
click at [512, 108] on input "Starttijd *" at bounding box center [562, 107] width 110 height 26
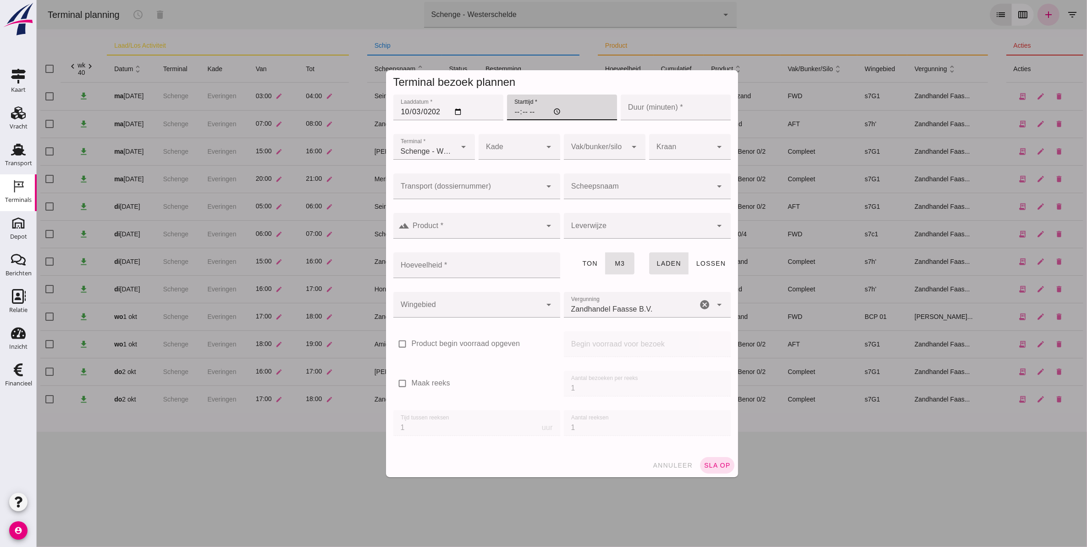
type input "15:00"
type input "60"
drag, startPoint x: 499, startPoint y: 140, endPoint x: 504, endPoint y: 161, distance: 21.0
click at [500, 141] on div at bounding box center [509, 147] width 63 height 26
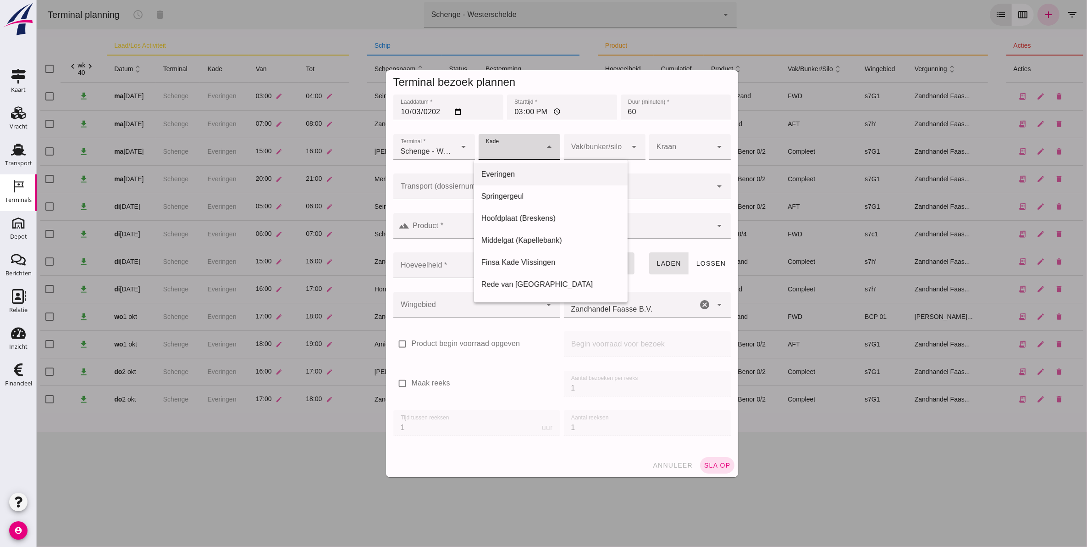
drag, startPoint x: 507, startPoint y: 176, endPoint x: 548, endPoint y: 171, distance: 41.1
click at [507, 175] on div "Everingen" at bounding box center [550, 174] width 139 height 11
type input "7"
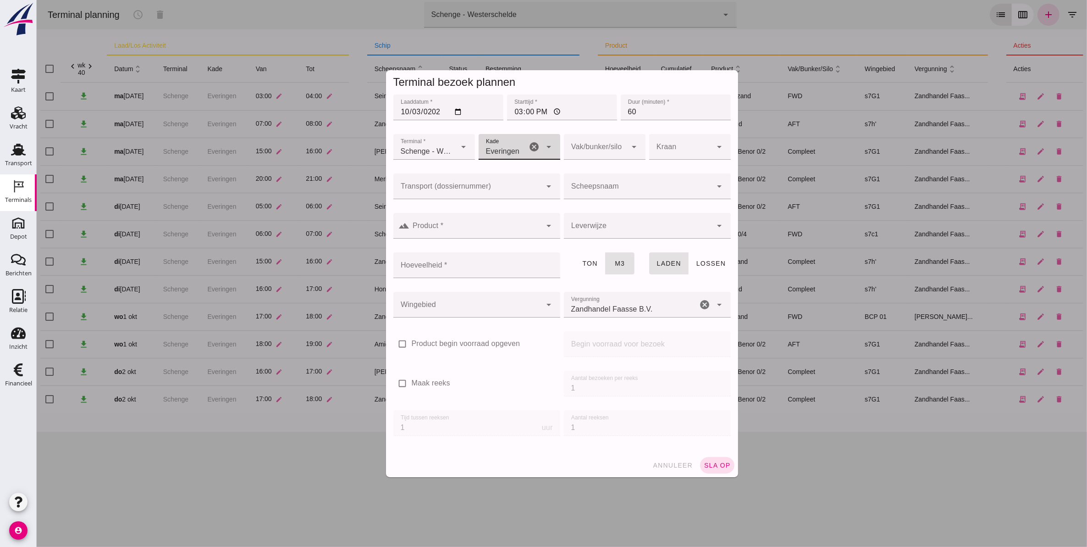
click at [591, 149] on div at bounding box center [595, 147] width 63 height 26
click at [592, 169] on div "FWD" at bounding box center [599, 174] width 67 height 11
type input "104"
click at [589, 186] on input "Scheepsnaam" at bounding box center [638, 190] width 149 height 11
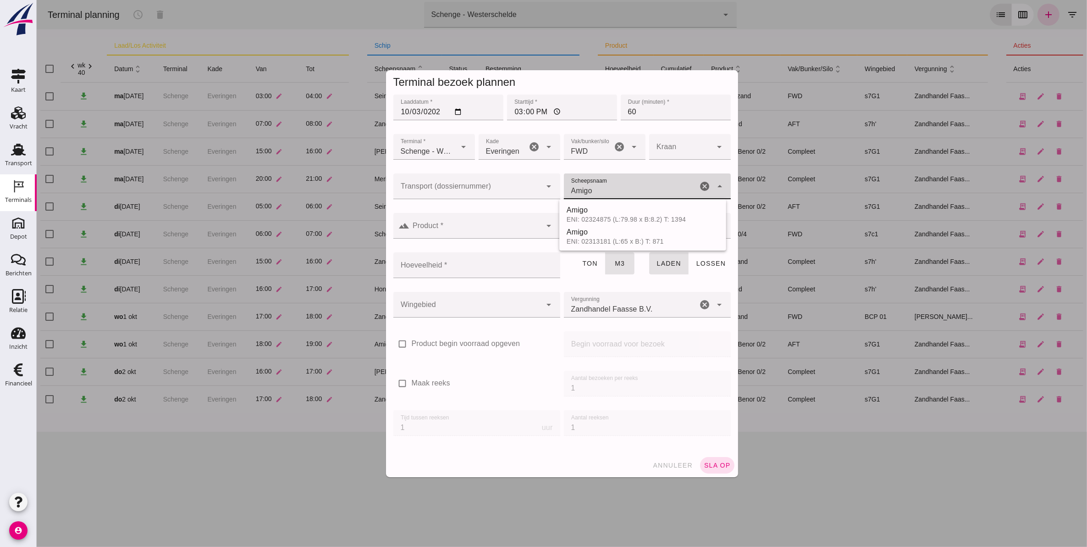
click at [626, 186] on input "Amigo" at bounding box center [631, 190] width 134 height 11
type input "Amigo"
click at [670, 182] on div at bounding box center [638, 186] width 149 height 26
click at [647, 209] on div "Amigo" at bounding box center [650, 210] width 138 height 11
type input "Amigo"
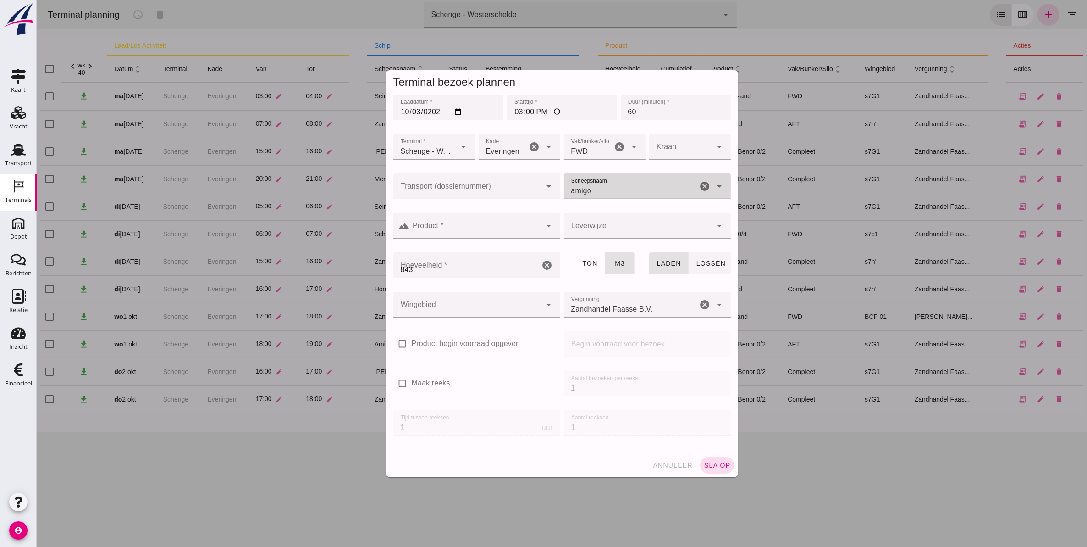
type input "843"
type input "Amigo"
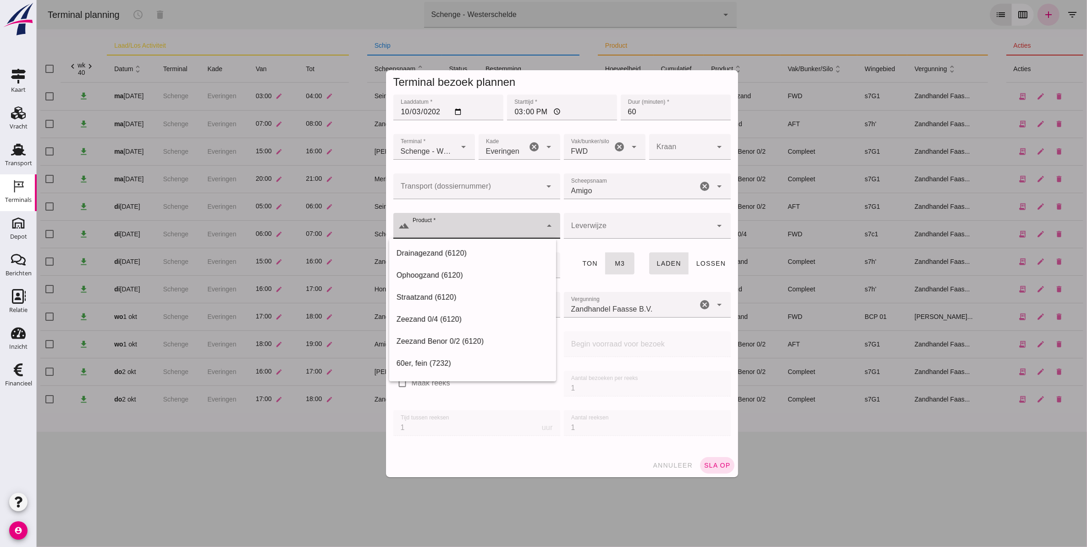
click at [483, 227] on input "Product *" at bounding box center [476, 230] width 132 height 11
click at [484, 272] on div "Zeezand Benor 0/2 (6120)" at bounding box center [472, 275] width 152 height 11
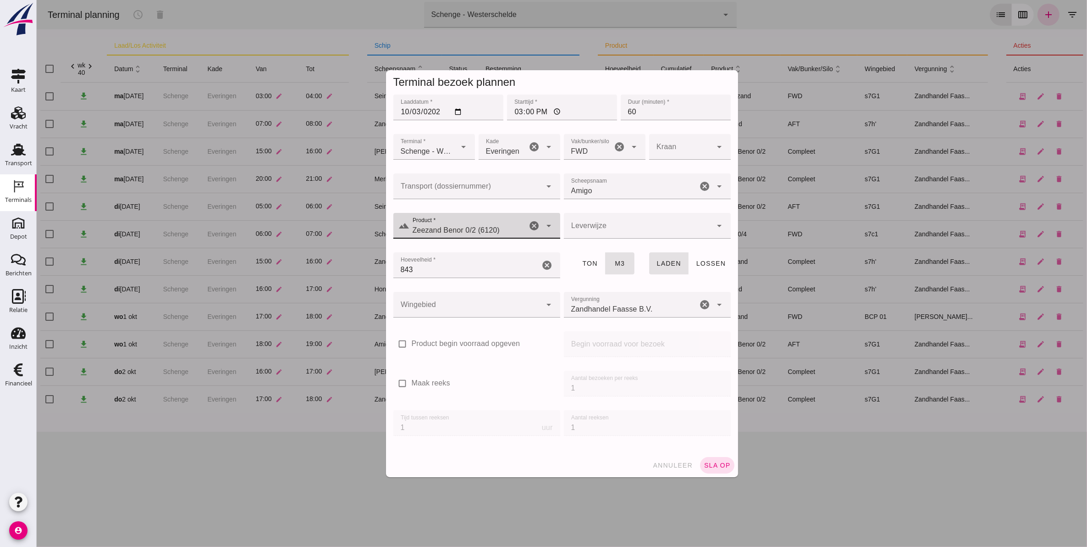
type input "Zeezand Benor 0/2 (6120)"
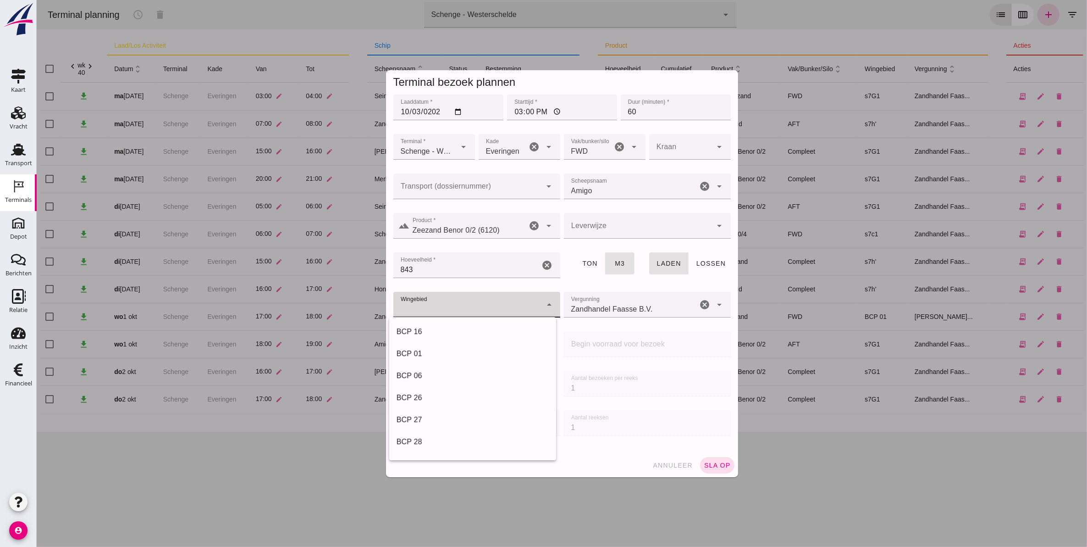
click at [529, 303] on div at bounding box center [467, 305] width 149 height 26
click at [442, 371] on div "s7G1" at bounding box center [472, 375] width 152 height 11
type input "224"
click at [636, 213] on div at bounding box center [638, 226] width 149 height 26
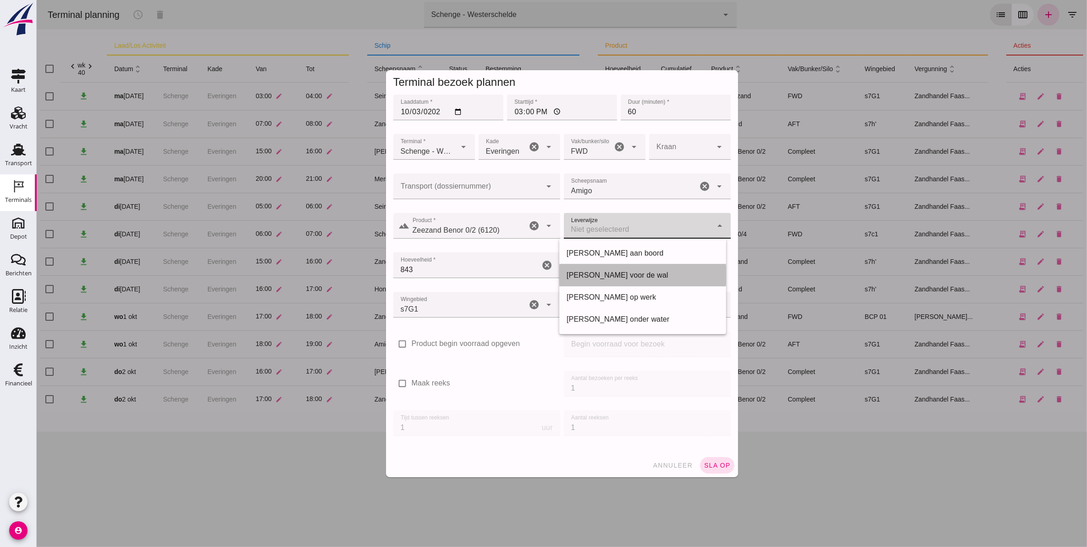
click at [632, 274] on div "[PERSON_NAME] voor de wal" at bounding box center [642, 275] width 152 height 11
type input "franco_on_shore"
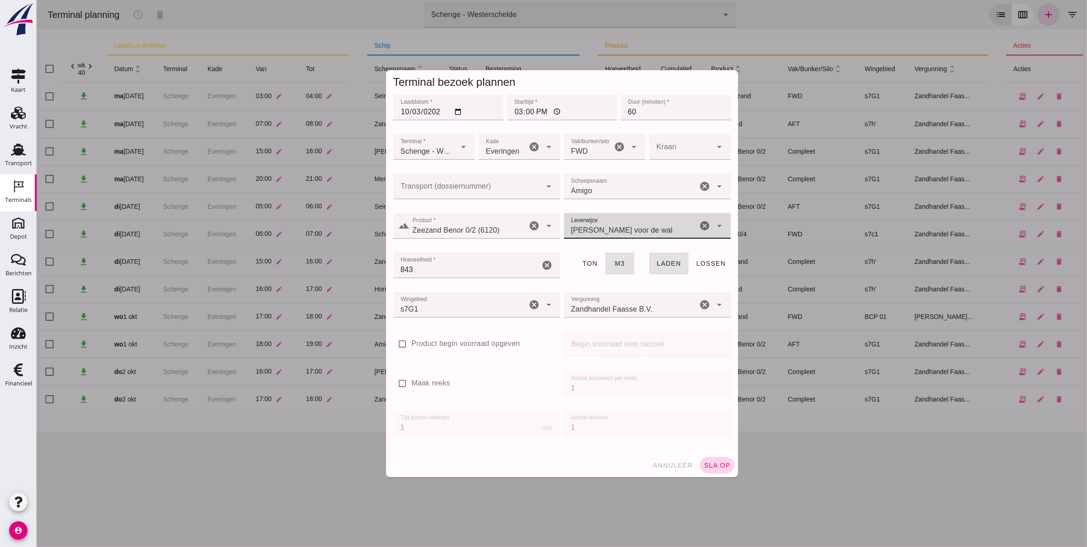
click at [713, 462] on span "sla op" at bounding box center [717, 464] width 27 height 7
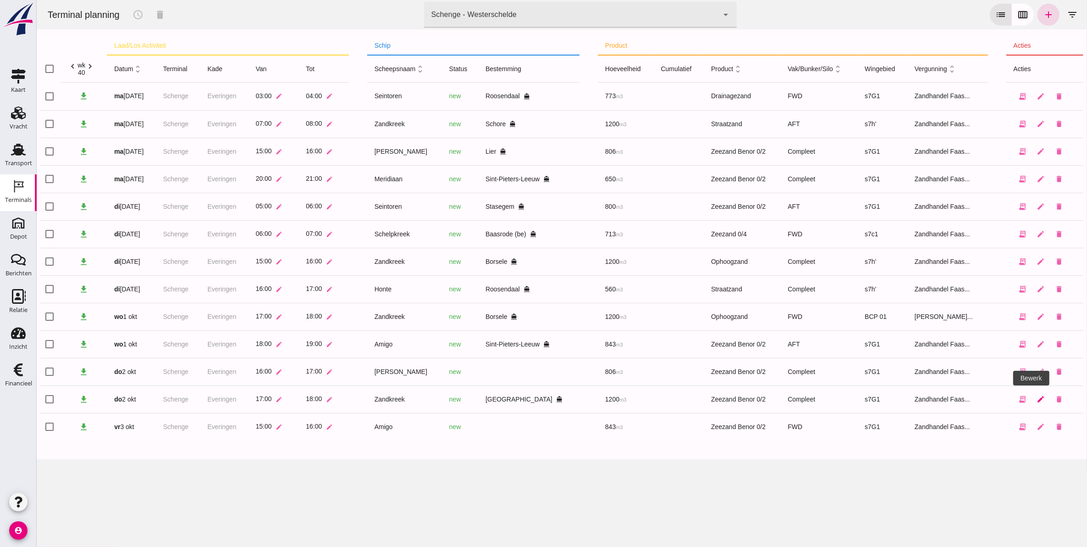
click at [1032, 406] on link "edit" at bounding box center [1041, 399] width 18 height 18
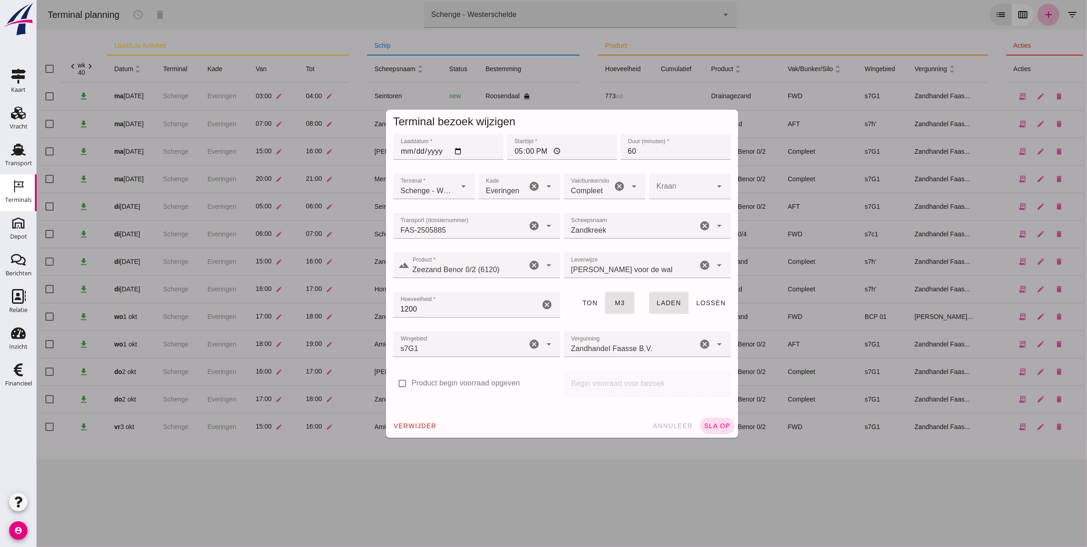
click at [476, 260] on div "Zeezand Benor 0/2 (6120) Zeezand Benor 0/2 (6120)" at bounding box center [468, 265] width 117 height 26
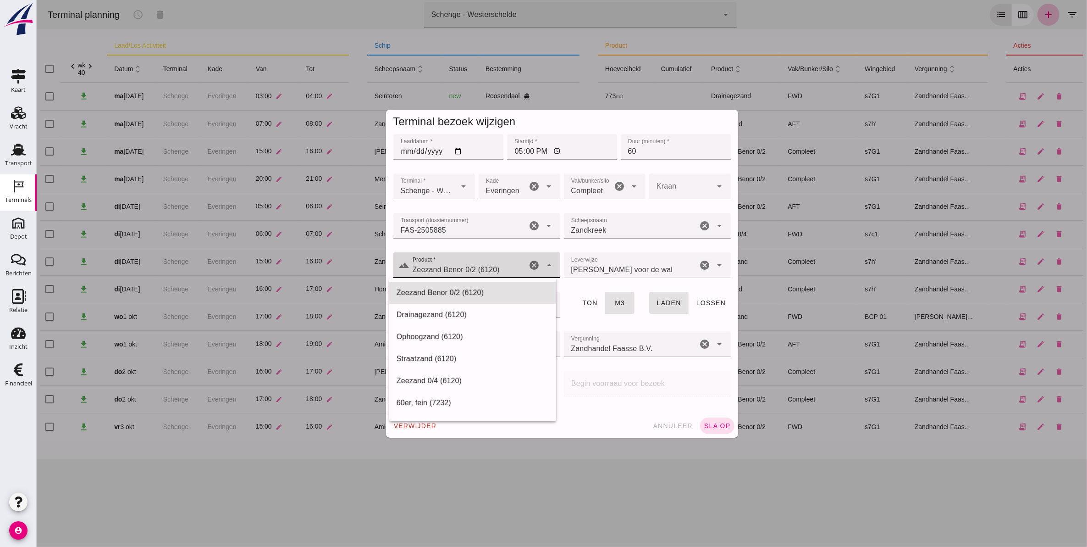
drag, startPoint x: 513, startPoint y: 273, endPoint x: 349, endPoint y: 273, distance: 164.6
click at [349, 273] on div "Terminal bezoek wijzigen Laaddatum * Laaddatum * [DATE] Starttijd * Starttijd *…" at bounding box center [561, 273] width 1051 height 547
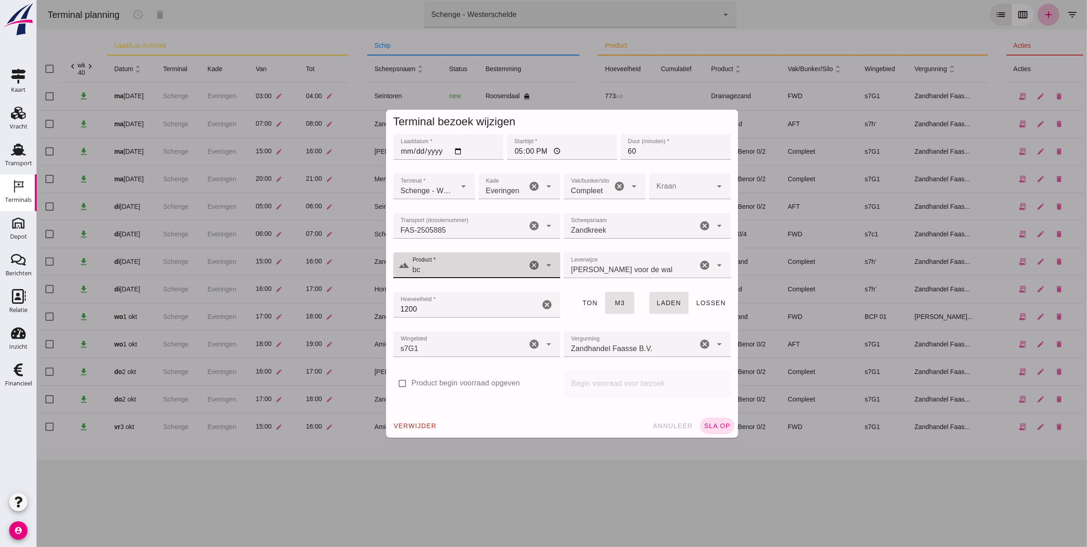
type input "b"
type input "vent"
drag, startPoint x: 461, startPoint y: 271, endPoint x: 365, endPoint y: 267, distance: 96.4
click at [365, 267] on div "Terminal bezoek wijzigen Laaddatum * Laaddatum * [DATE] Starttijd * Starttijd *…" at bounding box center [561, 273] width 1051 height 547
type input "sierra"
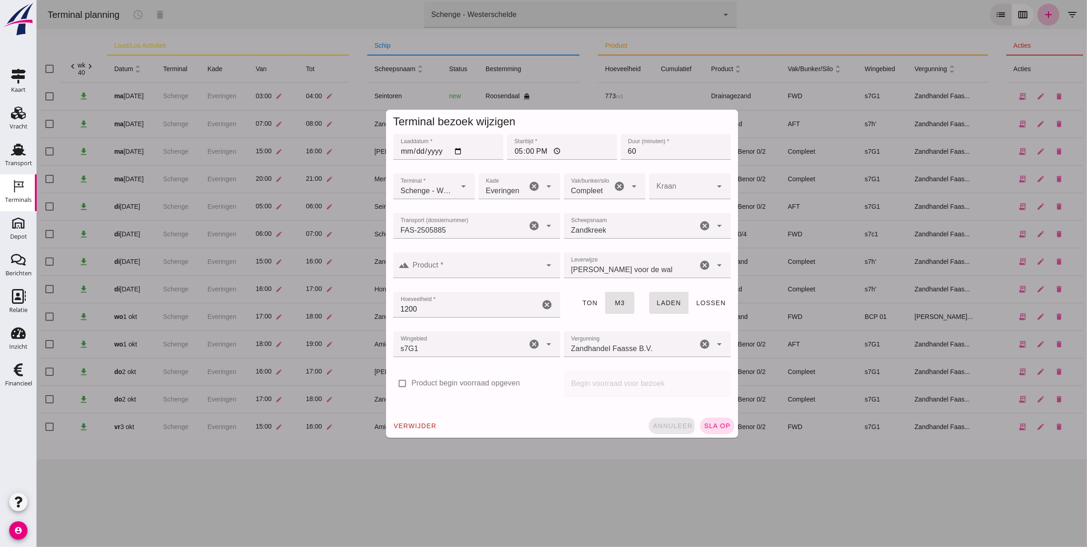
click at [670, 427] on span "annuleer" at bounding box center [672, 425] width 40 height 7
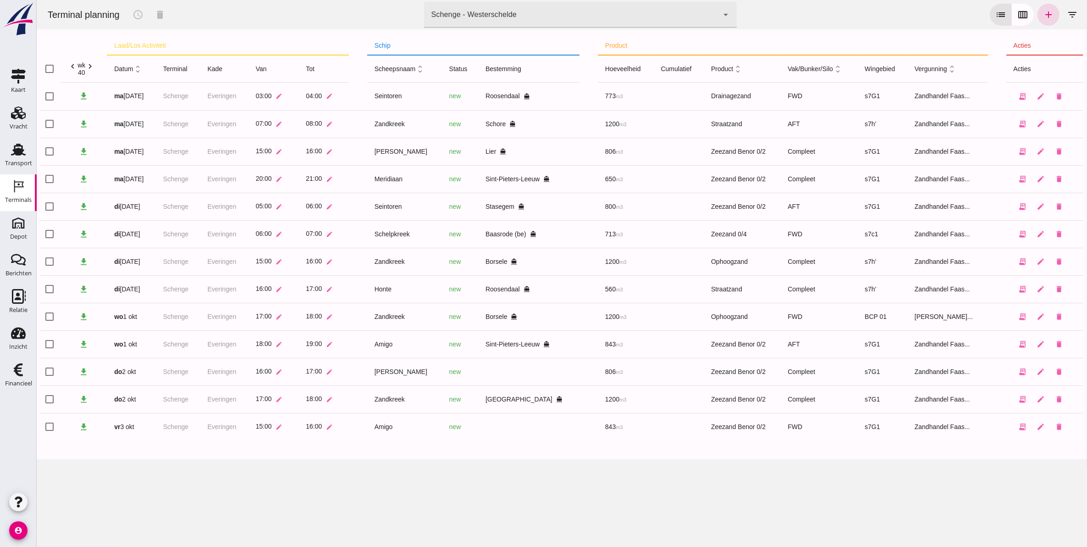
click at [670, 427] on td at bounding box center [679, 427] width 50 height 28
click at [1014, 316] on button "receipt_long" at bounding box center [1023, 316] width 18 height 18
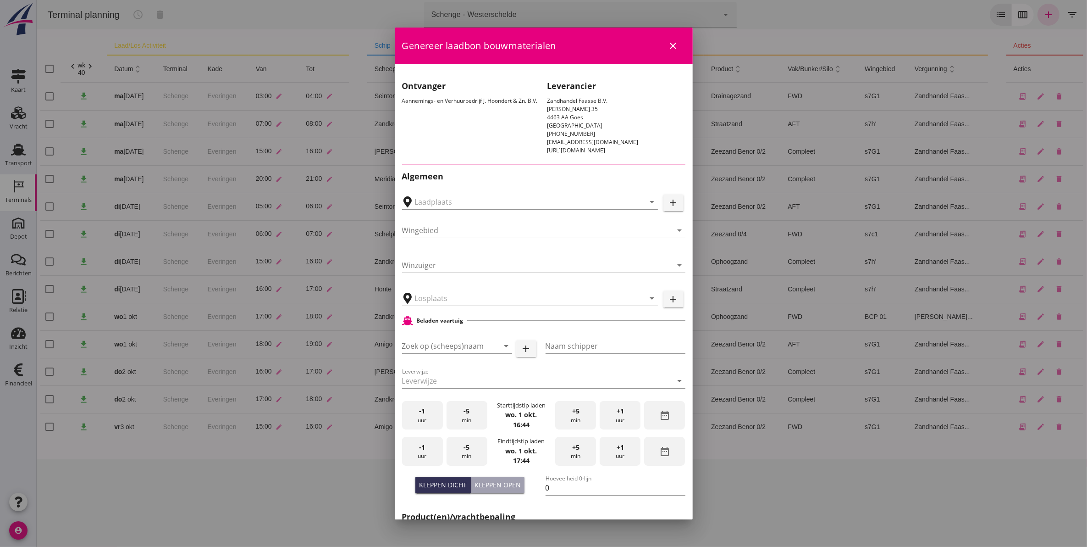
type input "Openbare Dwarskaai Kalloothaven, [GEOGRAPHIC_DATA]"
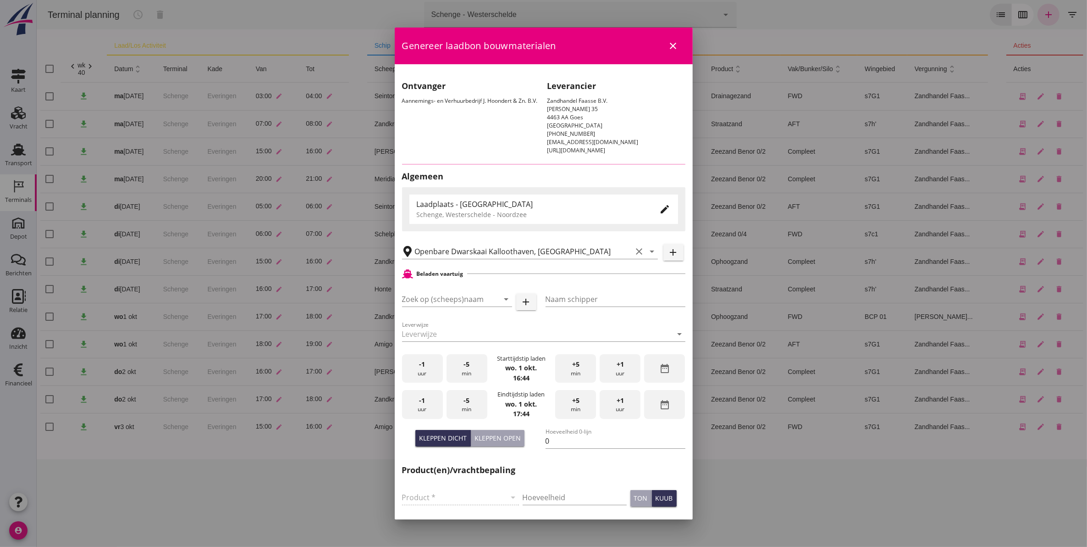
type input "Zandkreek"
type input "[PERSON_NAME]"
type input "1200"
type input "Ophoogzand (6120)"
click at [668, 46] on icon "close" at bounding box center [673, 45] width 11 height 11
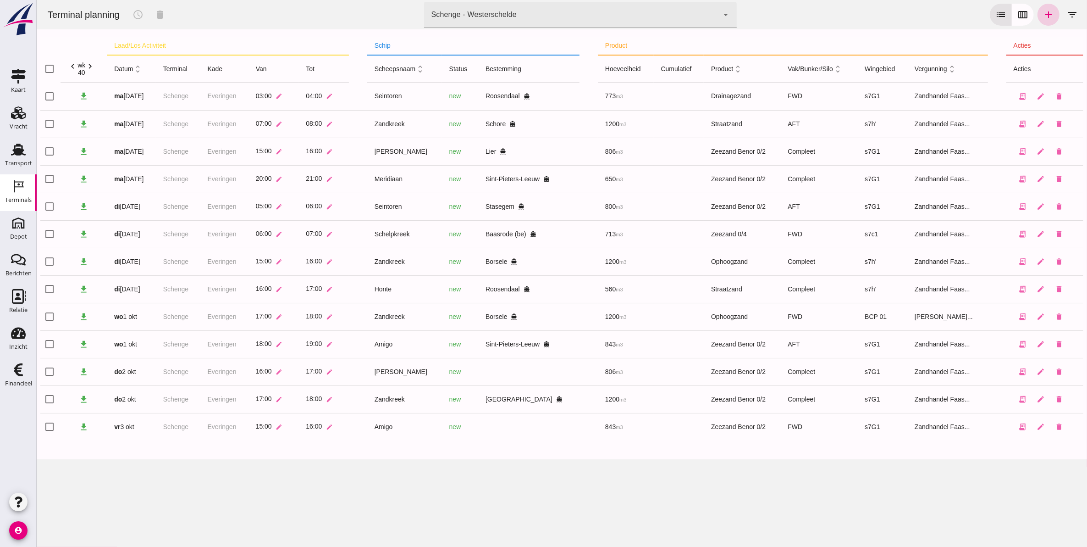
click at [1037, 8] on link "add" at bounding box center [1048, 15] width 22 height 22
type input "Zandhandel Faasse B.V."
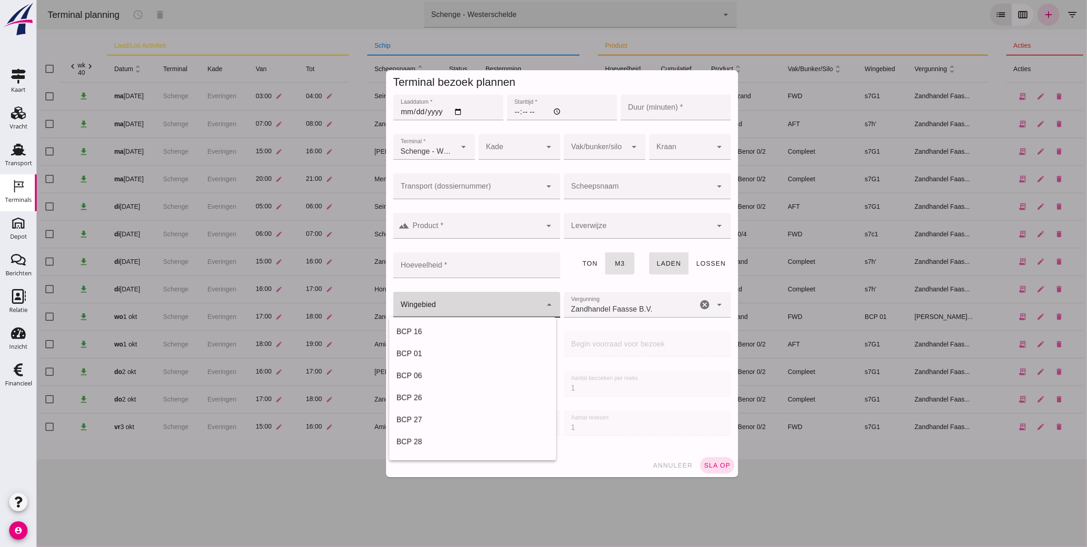
click at [506, 303] on div at bounding box center [467, 305] width 149 height 26
drag, startPoint x: 461, startPoint y: 351, endPoint x: 566, endPoint y: 322, distance: 108.5
click at [464, 349] on div "BCP 01" at bounding box center [472, 353] width 152 height 11
type input "210"
click at [615, 305] on input "Zandhandel Faasse B.V." at bounding box center [631, 309] width 134 height 11
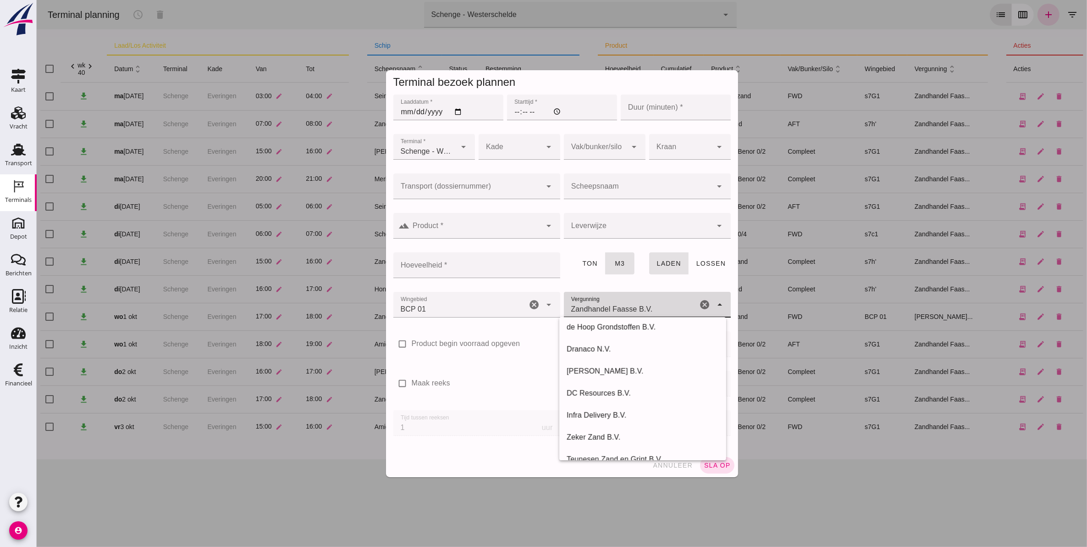
scroll to position [172, 0]
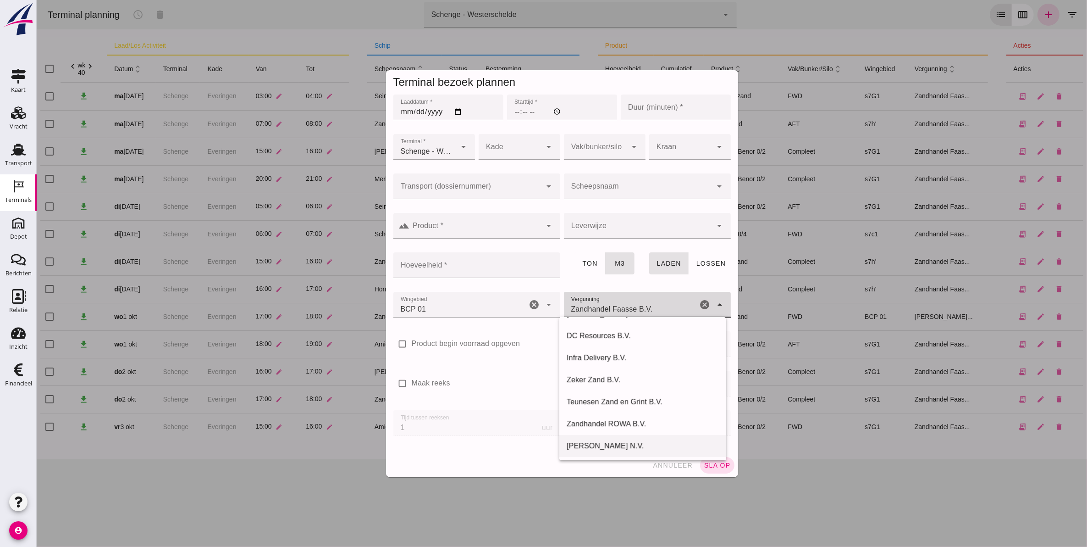
click at [639, 443] on div "[PERSON_NAME] N.V." at bounding box center [642, 445] width 152 height 11
type input "[PERSON_NAME] N.V."
click at [408, 111] on input "Laaddatum *" at bounding box center [448, 107] width 110 height 26
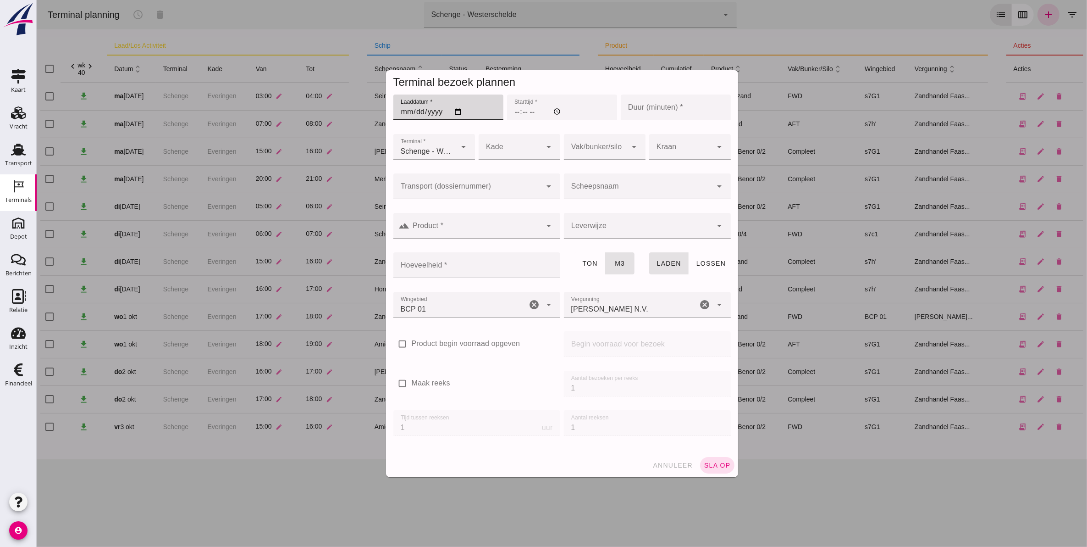
click at [402, 111] on input "Laaddatum *" at bounding box center [448, 107] width 110 height 26
type input "[DATE]"
type input "17:00"
type input "60"
click at [493, 138] on div at bounding box center [509, 147] width 63 height 26
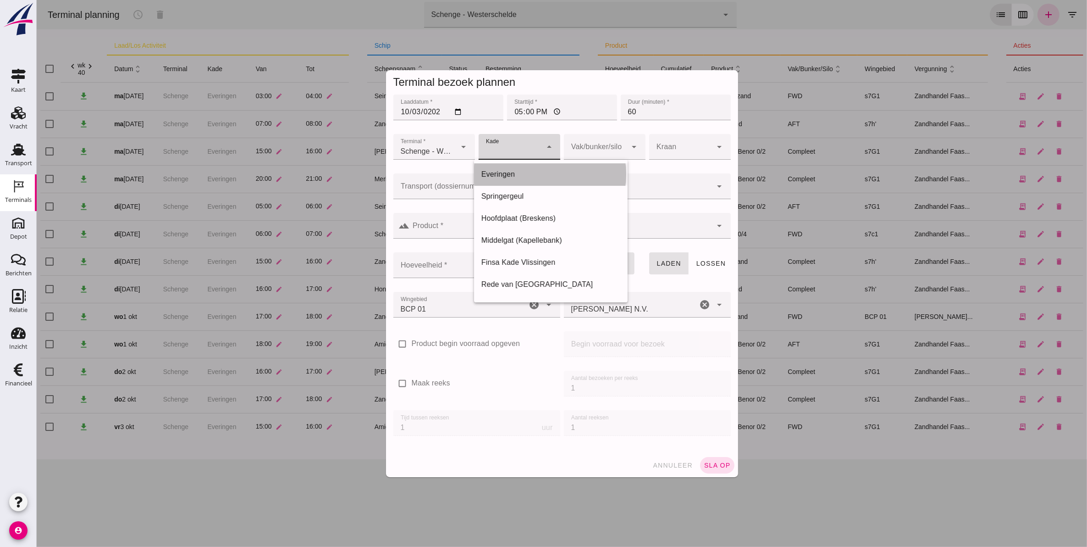
click at [518, 177] on div "Everingen" at bounding box center [550, 174] width 139 height 11
type input "7"
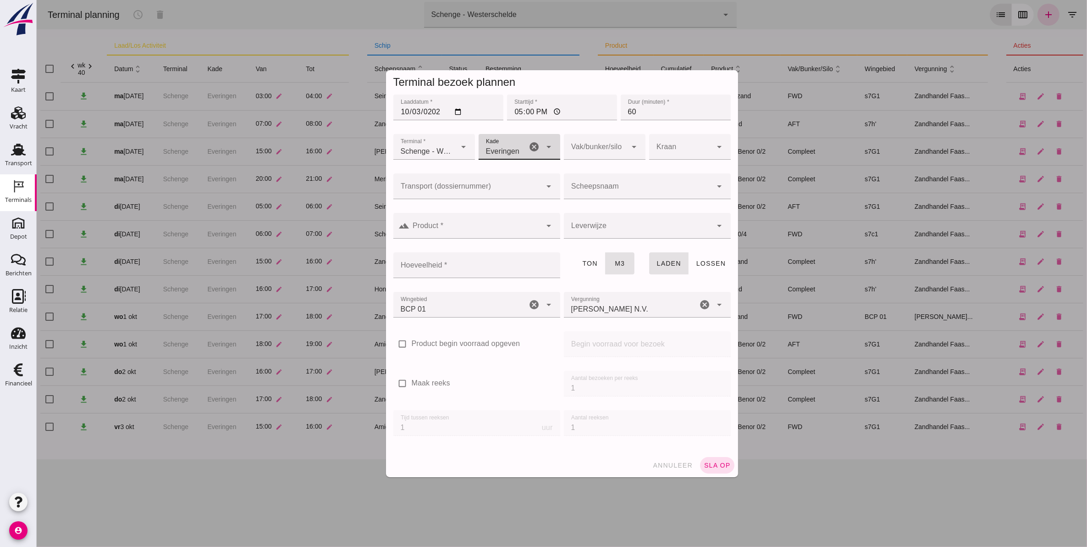
click at [610, 152] on div at bounding box center [595, 147] width 63 height 26
click at [605, 201] on div "AFT" at bounding box center [600, 196] width 82 height 22
type input "105"
click at [591, 189] on input "Scheepsnaam" at bounding box center [638, 190] width 149 height 11
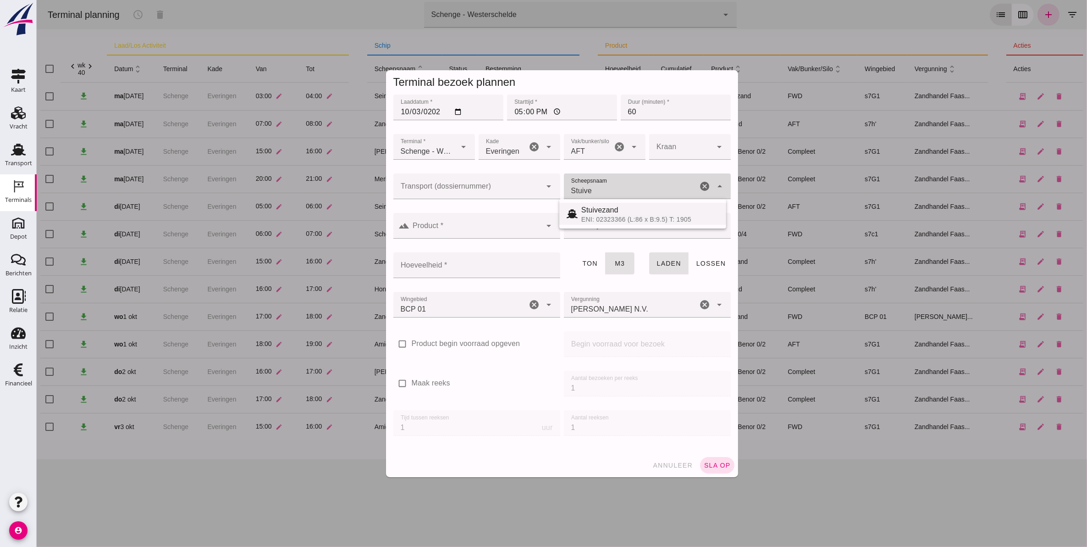
click at [606, 219] on div "ENI: 02323366 (L:86 x B:9.5) T: 1905" at bounding box center [650, 219] width 138 height 7
type input "Stuivezand"
type input "1184"
type input "Stuivezand"
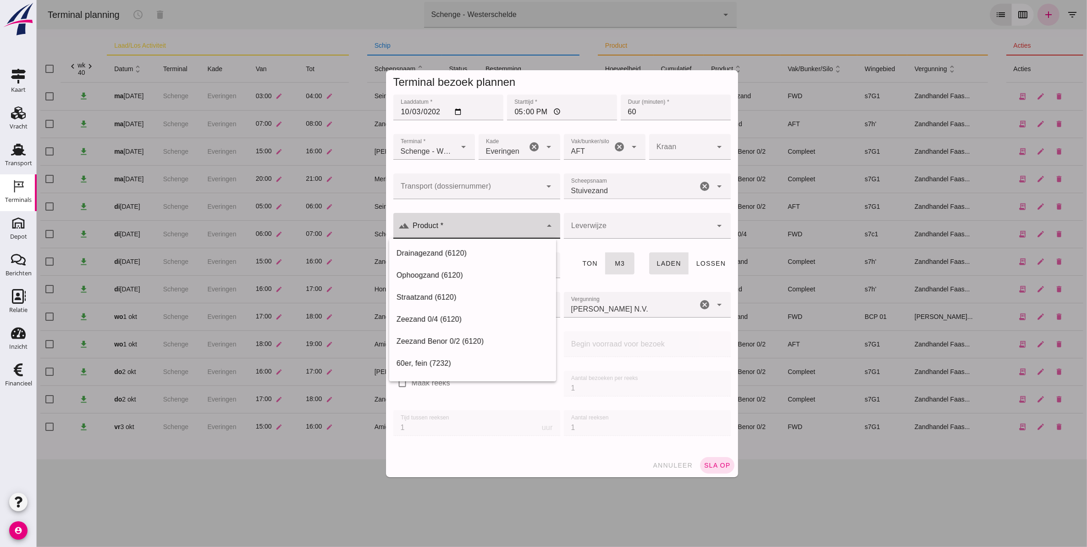
click at [480, 219] on div at bounding box center [476, 226] width 132 height 26
click at [506, 251] on div "Ophoogzand (6120)" at bounding box center [472, 253] width 152 height 11
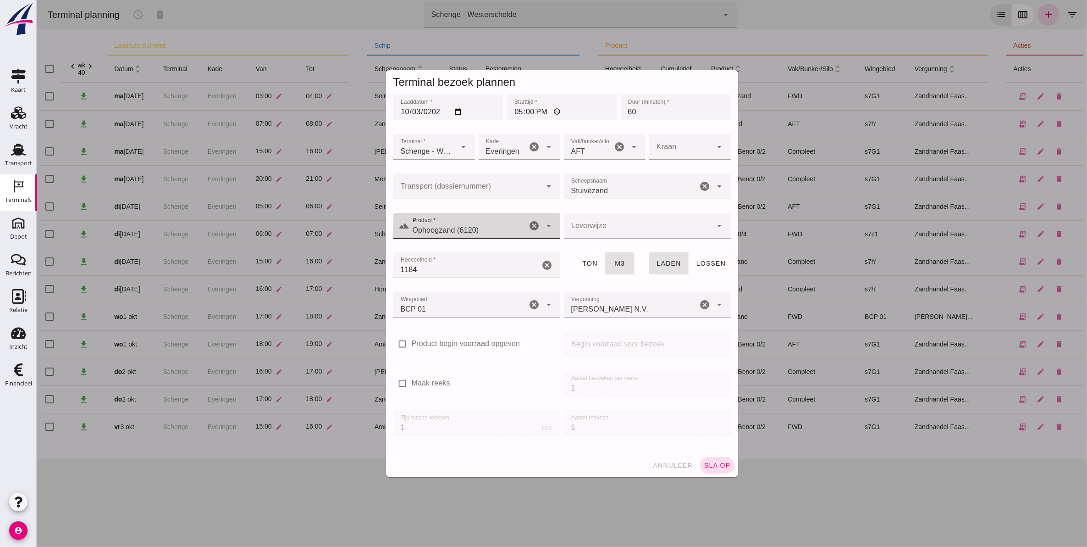
type input "Ophoogzand (6120)"
click at [597, 232] on div at bounding box center [638, 226] width 149 height 26
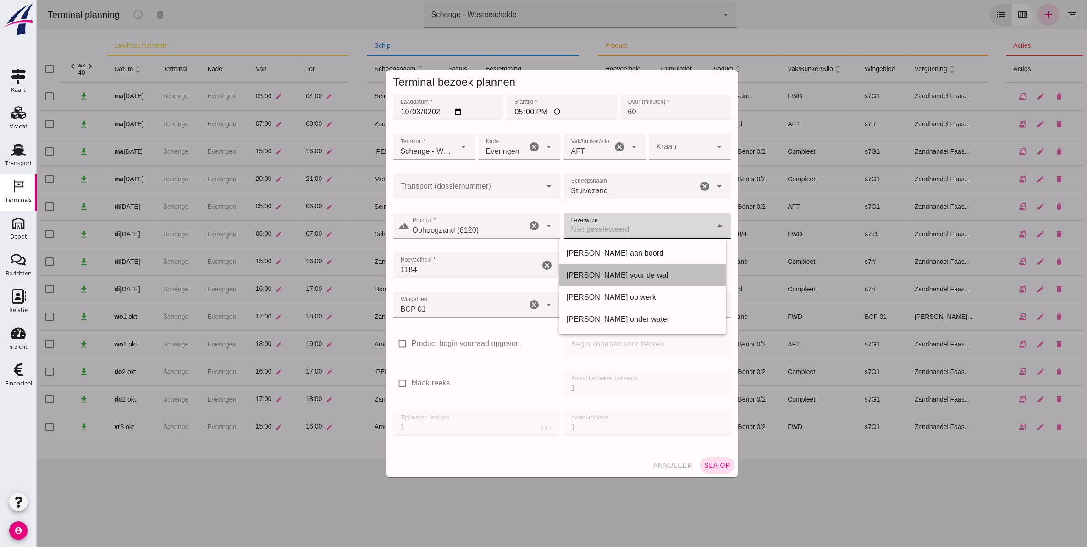
click at [627, 276] on div "[PERSON_NAME] voor de wal" at bounding box center [642, 275] width 152 height 11
type input "franco_on_shore"
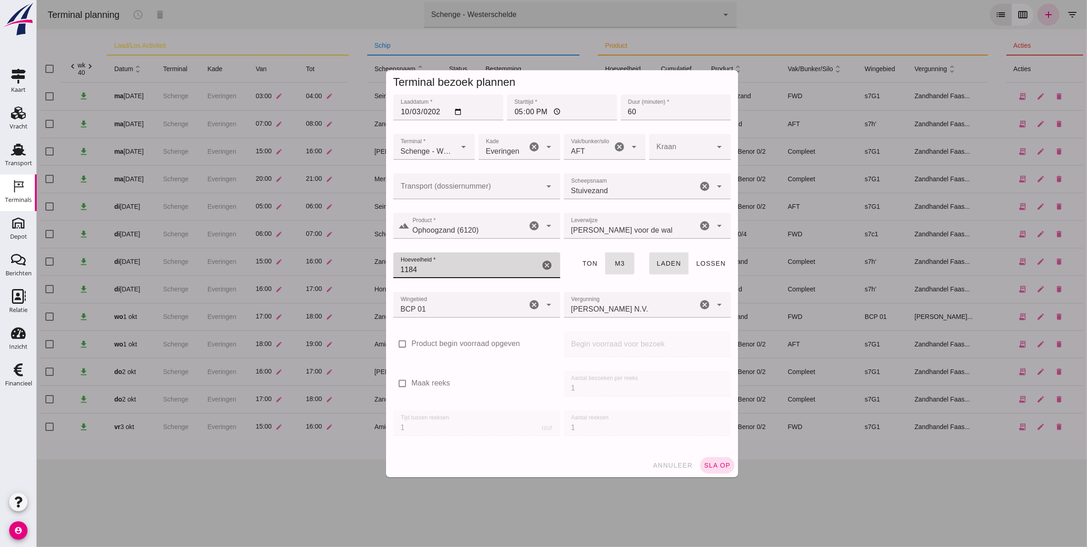
click at [454, 272] on input "1184" at bounding box center [466, 265] width 147 height 26
type input "1149"
click at [720, 462] on span "sla op" at bounding box center [717, 464] width 27 height 7
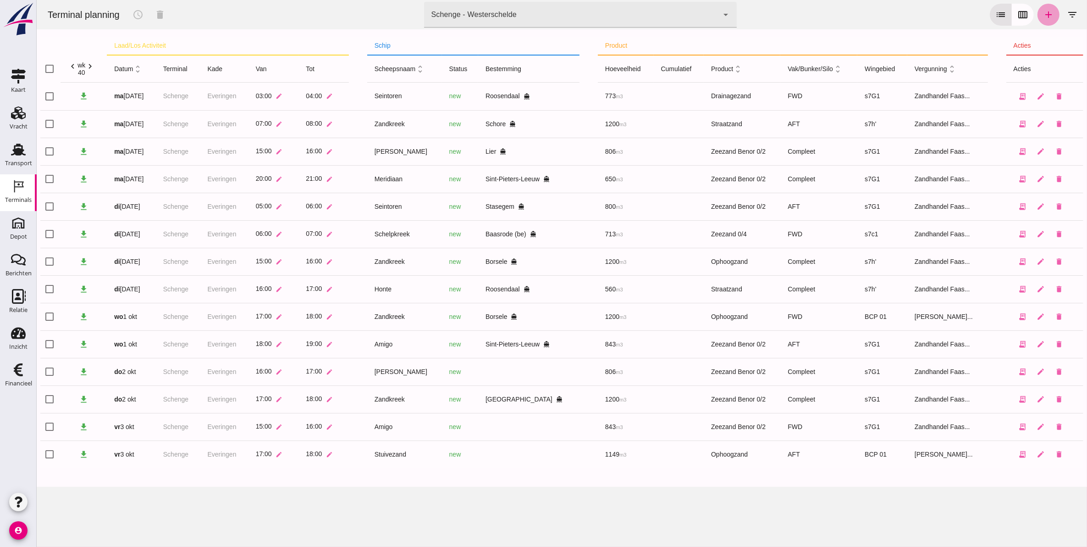
click at [1043, 9] on icon "add" at bounding box center [1048, 14] width 11 height 11
type input "Zandhandel Faasse B.V."
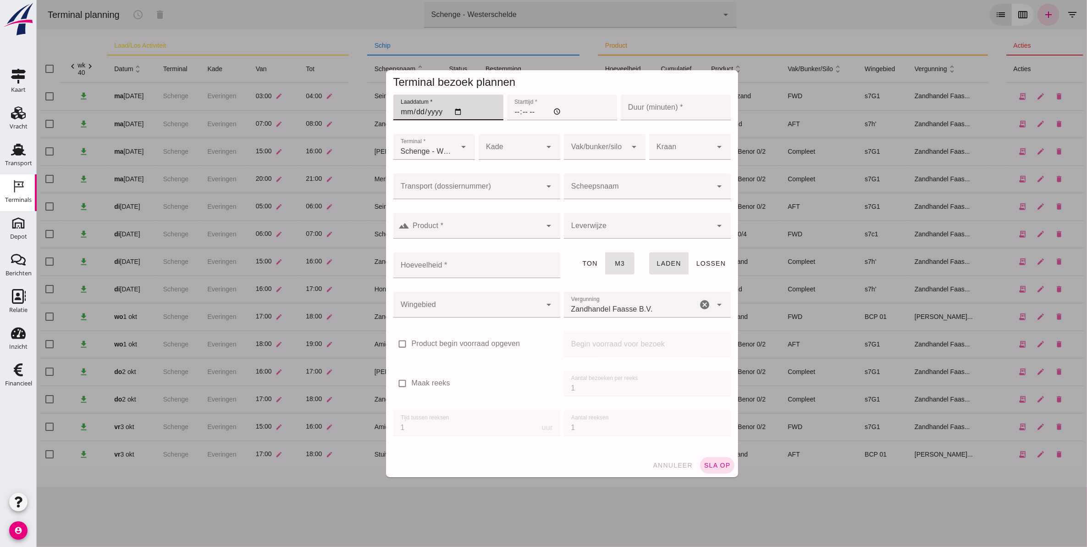
click at [406, 105] on input "Laaddatum *" at bounding box center [448, 107] width 110 height 26
type input "[DATE]"
click at [516, 111] on input "Starttijd *" at bounding box center [562, 107] width 110 height 26
click at [512, 109] on input "Starttijd *" at bounding box center [562, 107] width 110 height 26
type input "18:00"
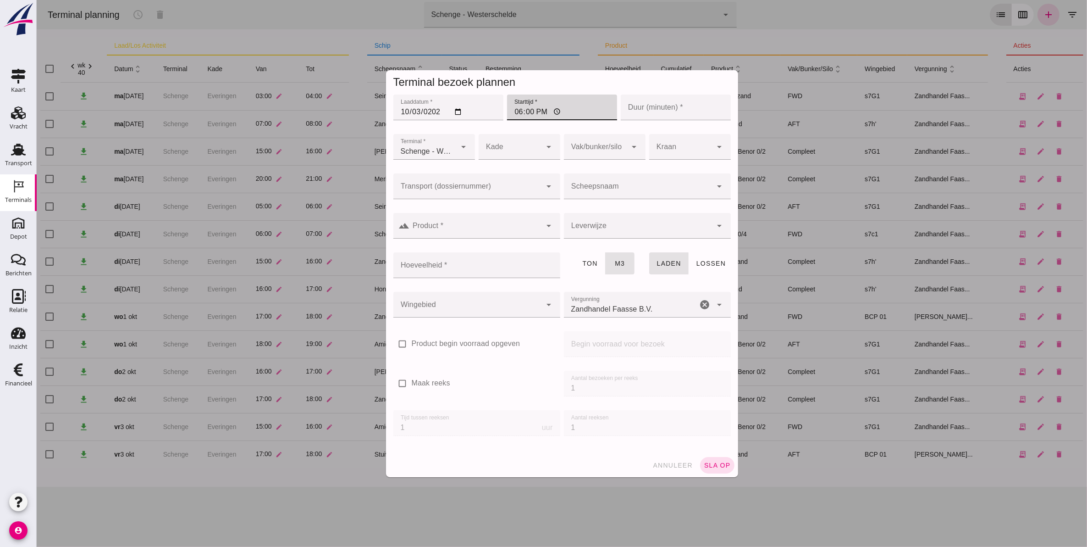
click at [697, 116] on input "Duur (minuten) *" at bounding box center [676, 107] width 110 height 26
type input "60"
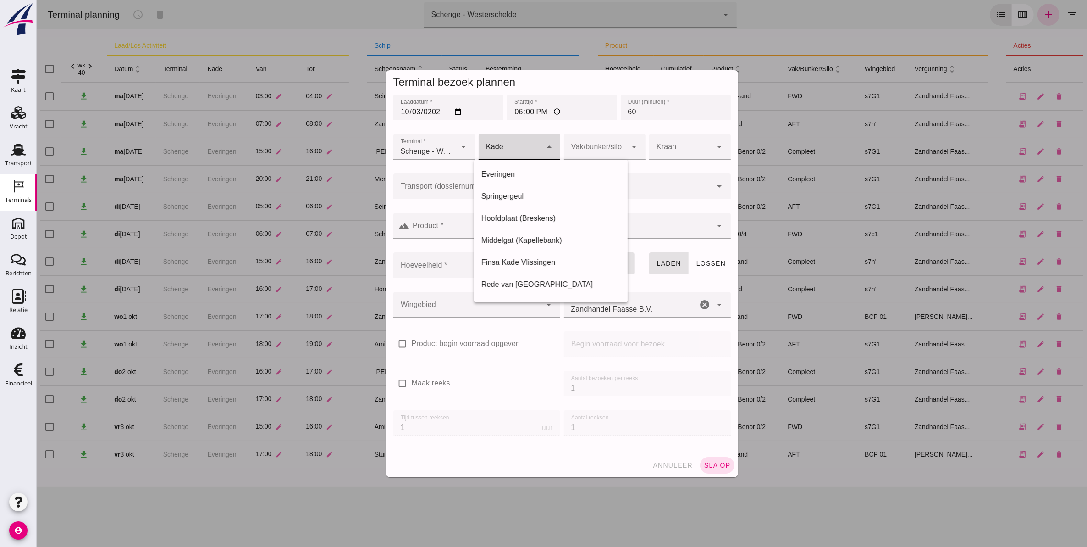
click at [503, 153] on div at bounding box center [509, 147] width 63 height 26
drag, startPoint x: 515, startPoint y: 177, endPoint x: 518, endPoint y: 173, distance: 5.2
click at [515, 176] on div "Everingen" at bounding box center [550, 174] width 139 height 11
type input "7"
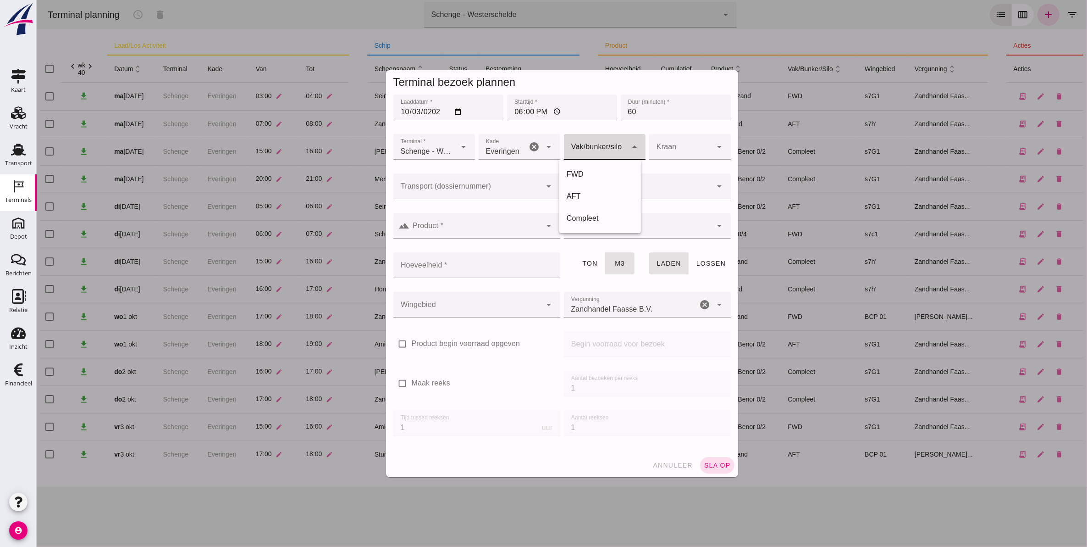
click at [600, 155] on div at bounding box center [595, 147] width 63 height 26
click at [597, 176] on div "FWD" at bounding box center [599, 174] width 67 height 11
type input "104"
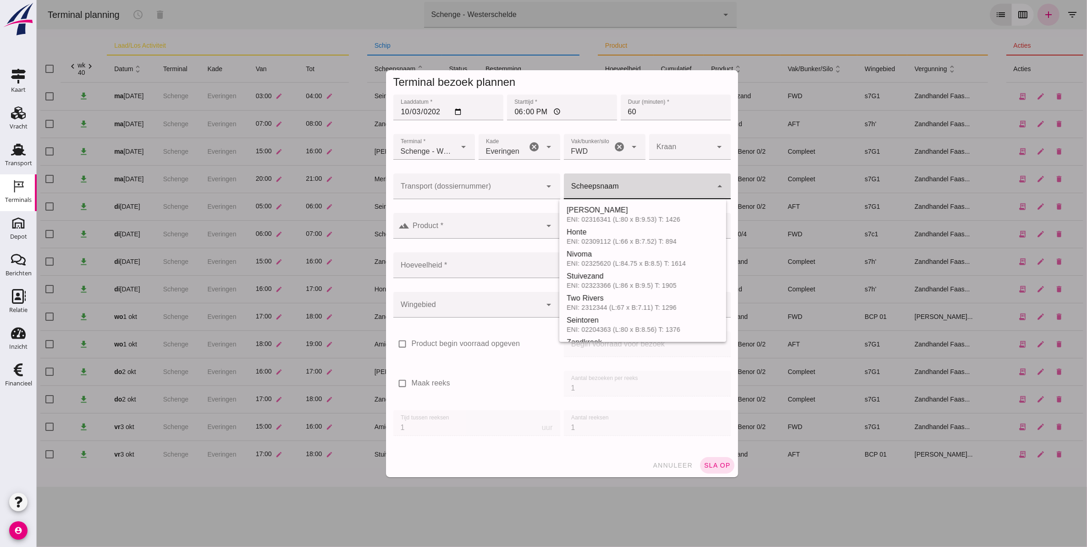
click at [642, 188] on input "Scheepsnaam" at bounding box center [638, 190] width 149 height 11
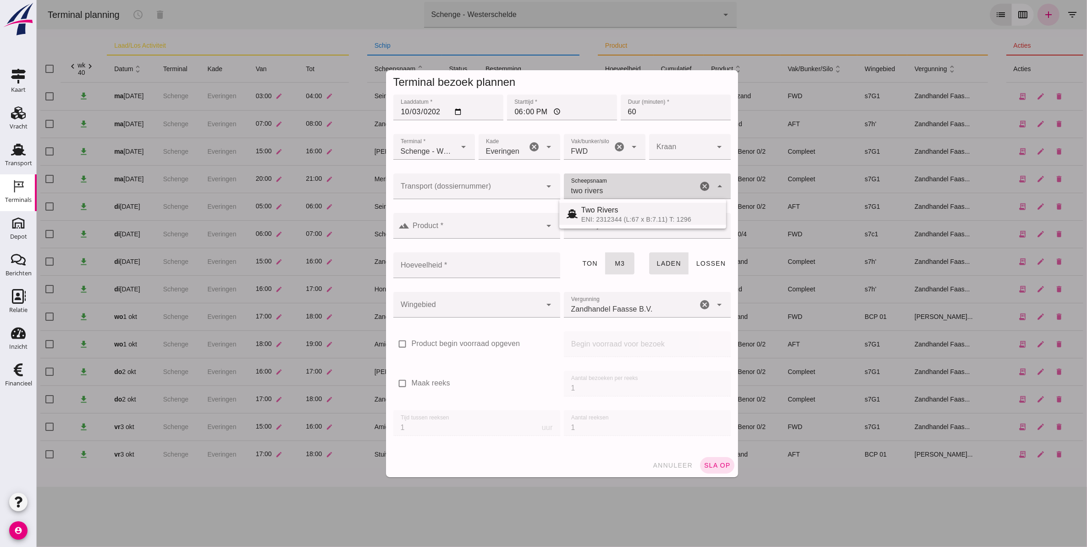
click at [640, 216] on div "ENI: 2312344 (L:67 x B:7.11) T: 1296" at bounding box center [650, 219] width 138 height 7
type input "Two Rivers"
type input "539"
type input "Two Rivers"
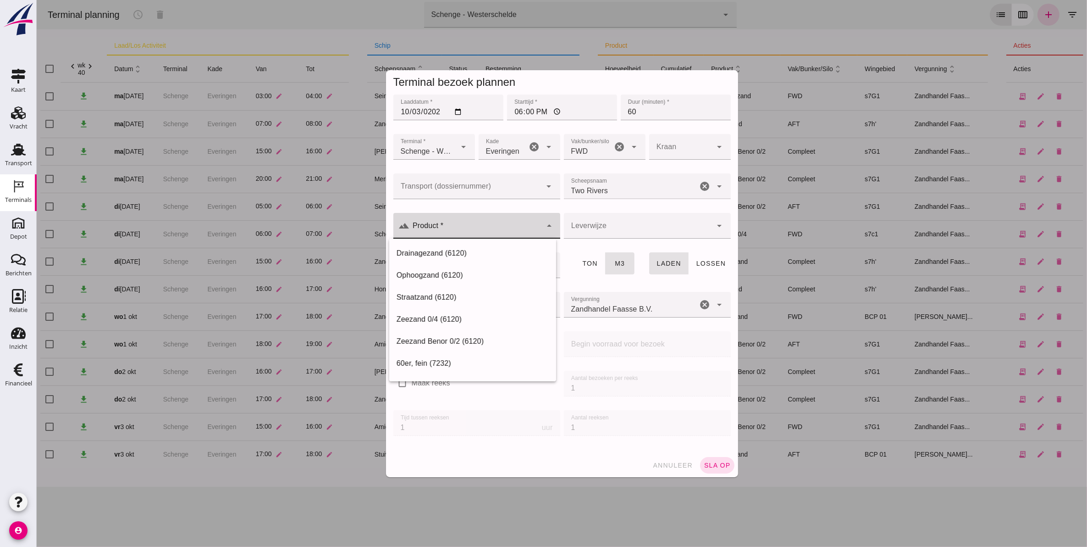
click at [484, 222] on div at bounding box center [476, 226] width 132 height 26
click at [457, 255] on div "Drainagezand (6120)" at bounding box center [472, 253] width 152 height 11
type input "Drainagezand (6120)"
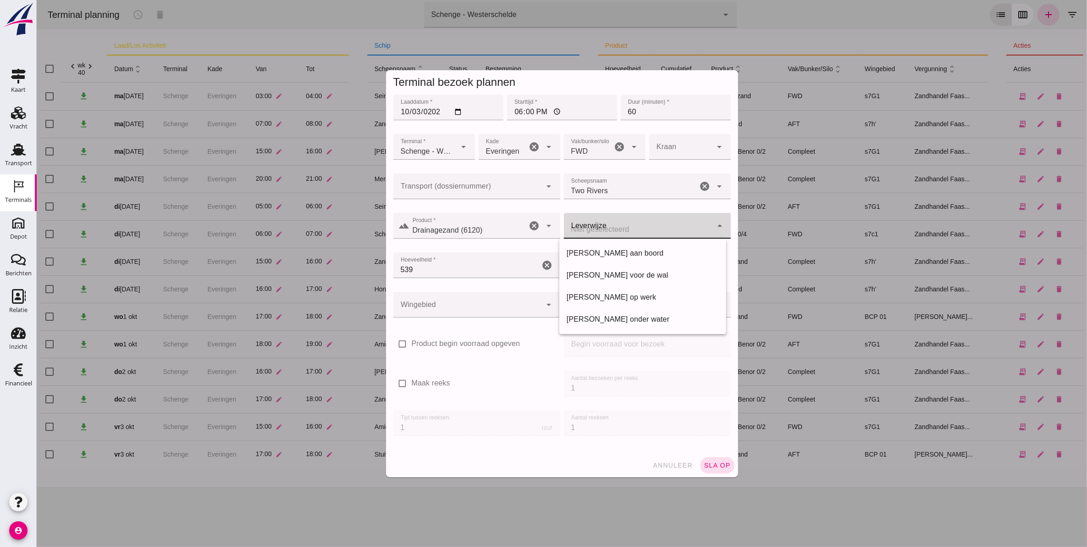
click at [657, 222] on div at bounding box center [638, 226] width 149 height 26
click at [643, 252] on div "[PERSON_NAME] aan boord" at bounding box center [642, 253] width 152 height 11
type input "franco_on_board"
click at [623, 226] on span "[PERSON_NAME] aan boord" at bounding box center [619, 230] width 97 height 11
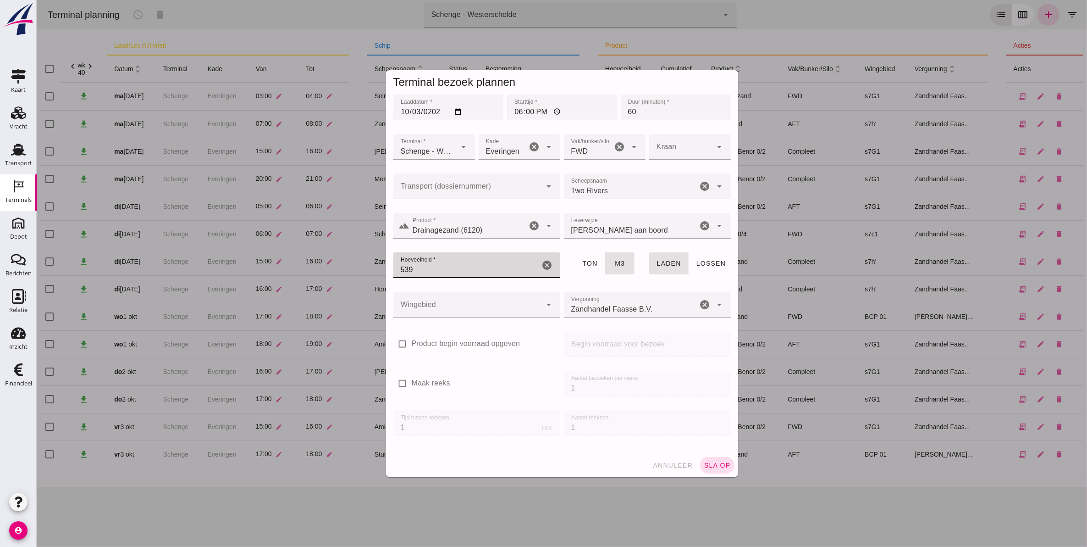
drag, startPoint x: 498, startPoint y: 264, endPoint x: 229, endPoint y: 255, distance: 269.4
click at [230, 255] on div "Terminal bezoek plannen Laaddatum * Laaddatum * [DATE] Starttijd * Starttijd * …" at bounding box center [561, 273] width 1051 height 547
type input "408"
click at [473, 314] on div at bounding box center [467, 305] width 149 height 26
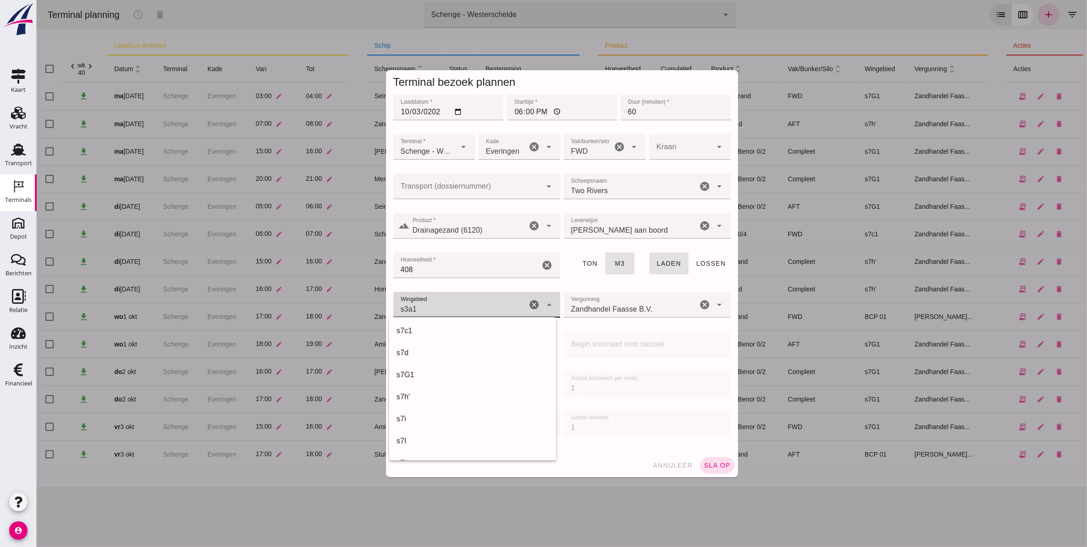
scroll to position [304, 0]
click at [454, 354] on div "s7G1" at bounding box center [472, 358] width 152 height 11
type input "224"
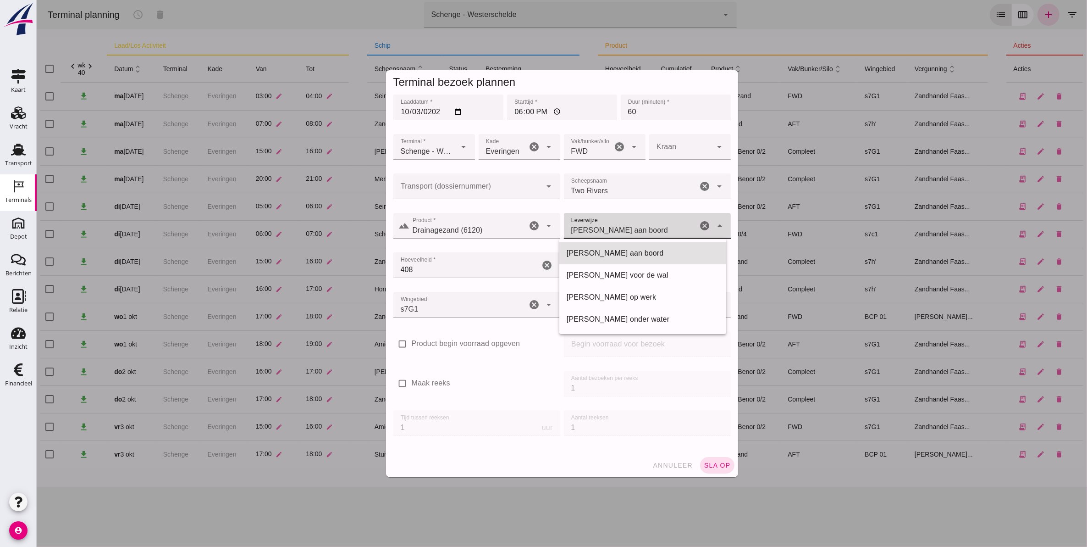
click at [651, 231] on div "[PERSON_NAME] aan boord franco_on_board" at bounding box center [631, 226] width 134 height 26
click at [654, 272] on div "[PERSON_NAME] voor de wal" at bounding box center [642, 275] width 152 height 11
type input "franco_on_shore"
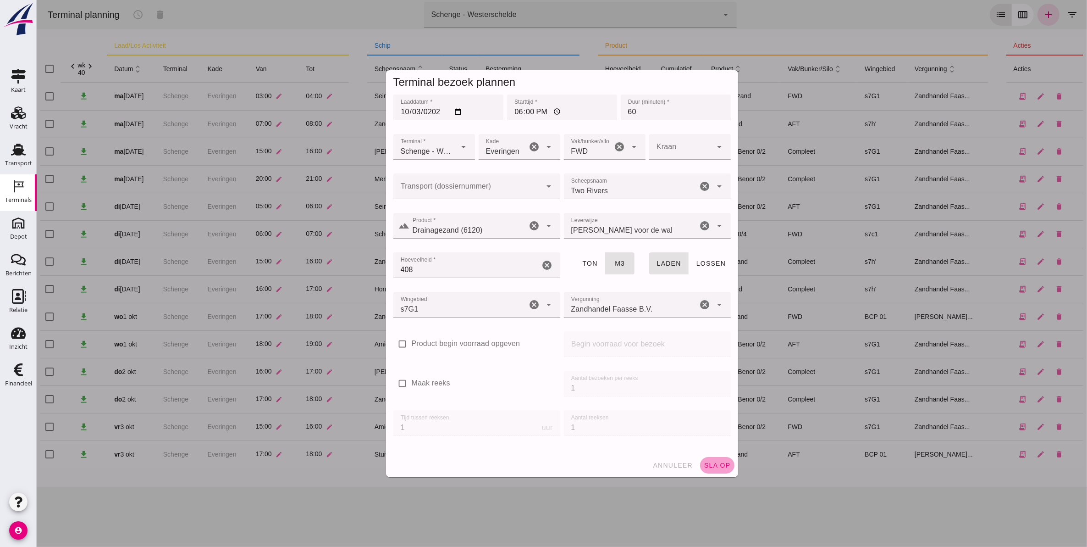
click at [711, 468] on span "sla op" at bounding box center [717, 464] width 27 height 7
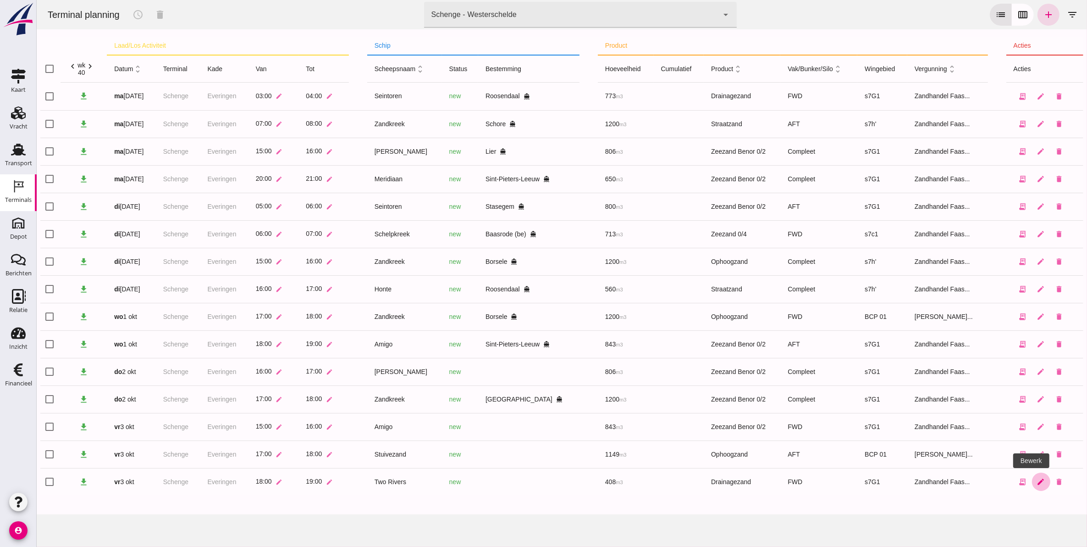
click at [1037, 482] on icon "edit" at bounding box center [1041, 481] width 8 height 8
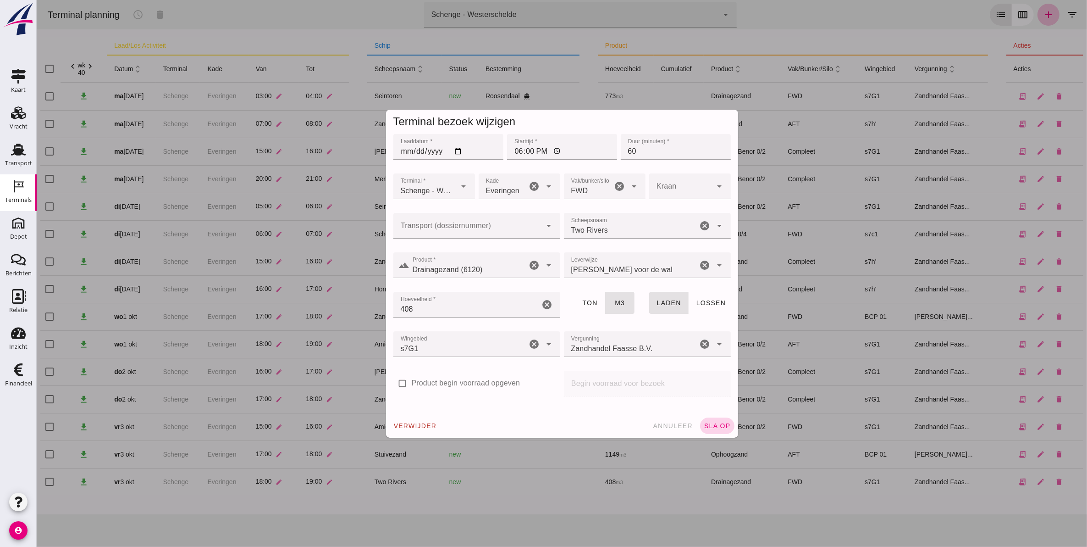
click at [724, 421] on button "sla op" at bounding box center [717, 425] width 34 height 17
